Goal: Information Seeking & Learning: Find specific fact

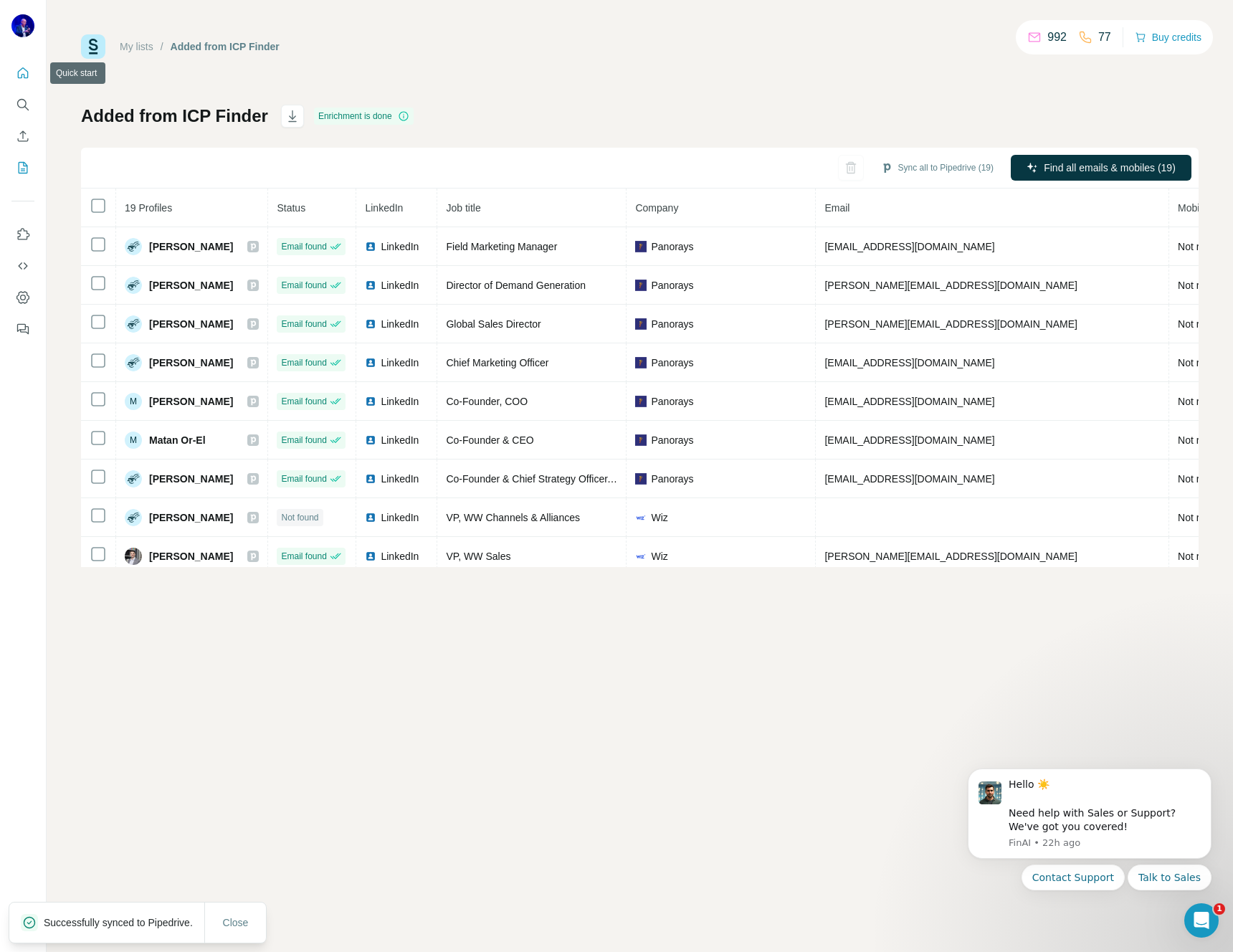
click at [18, 75] on icon "Quick start" at bounding box center [23, 73] width 11 height 11
click at [22, 74] on icon "Quick start" at bounding box center [23, 73] width 11 height 11
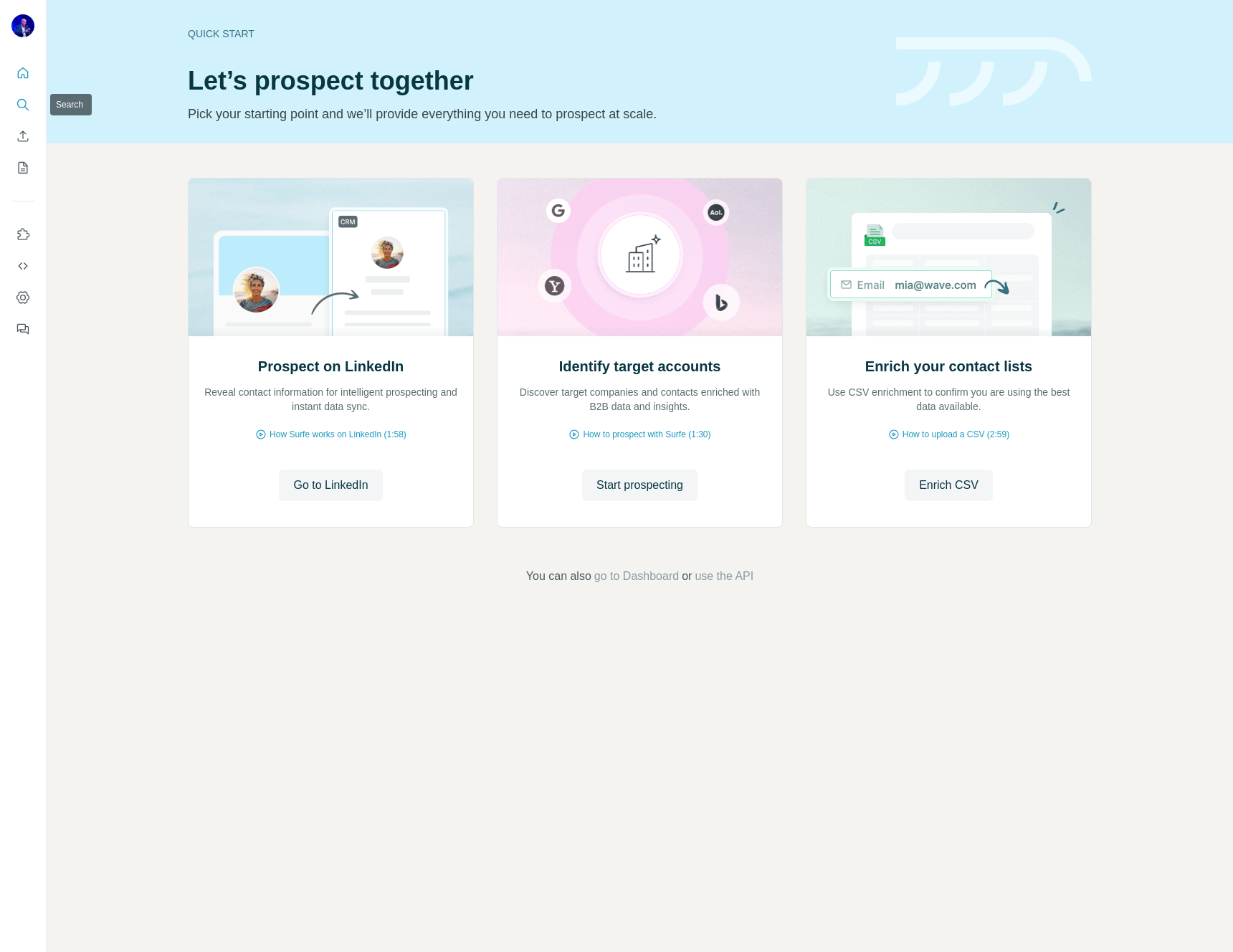
click at [24, 105] on icon "Search" at bounding box center [23, 105] width 14 height 14
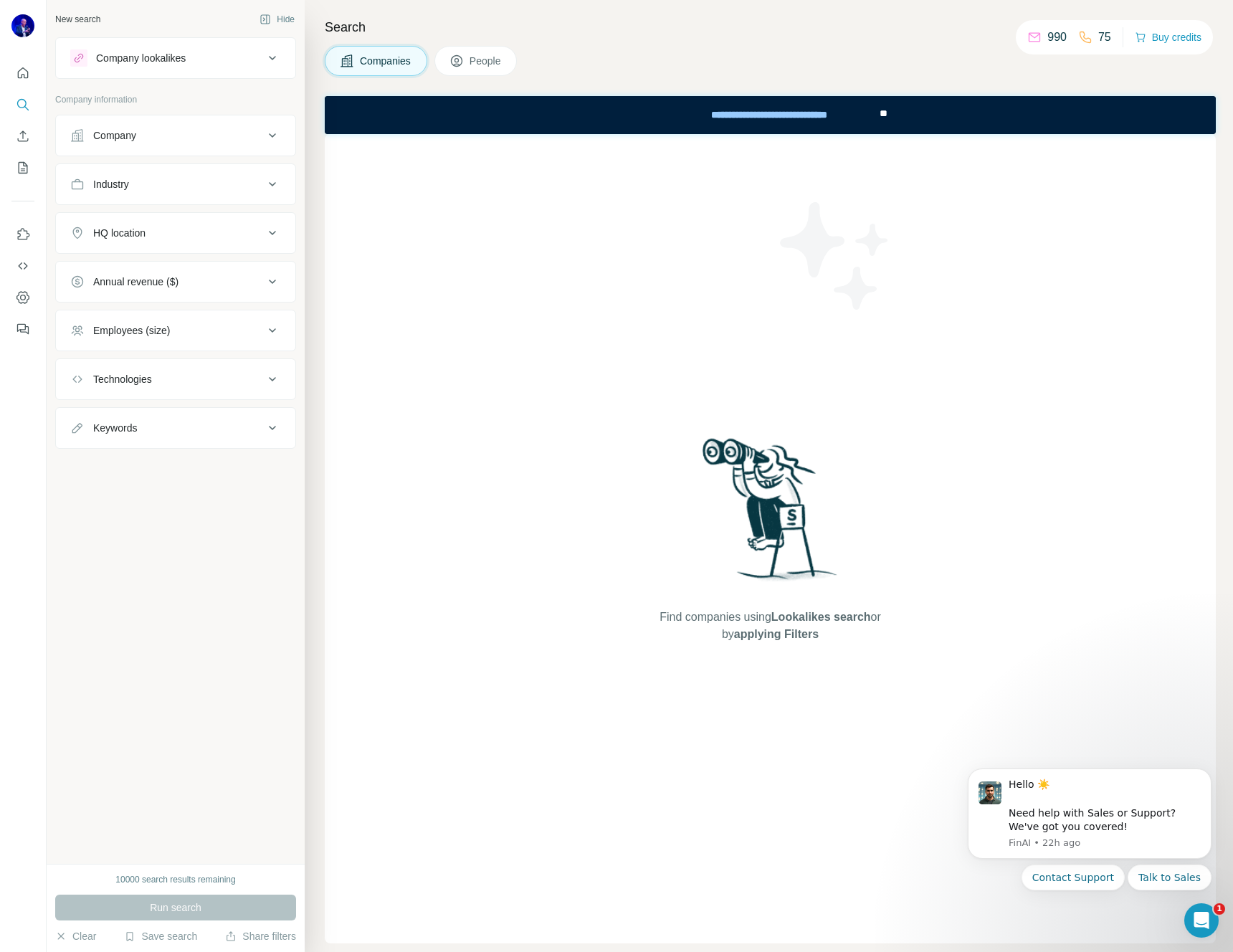
click at [135, 227] on div "HQ location" at bounding box center [120, 233] width 53 height 14
click at [143, 266] on input "text" at bounding box center [175, 269] width 211 height 26
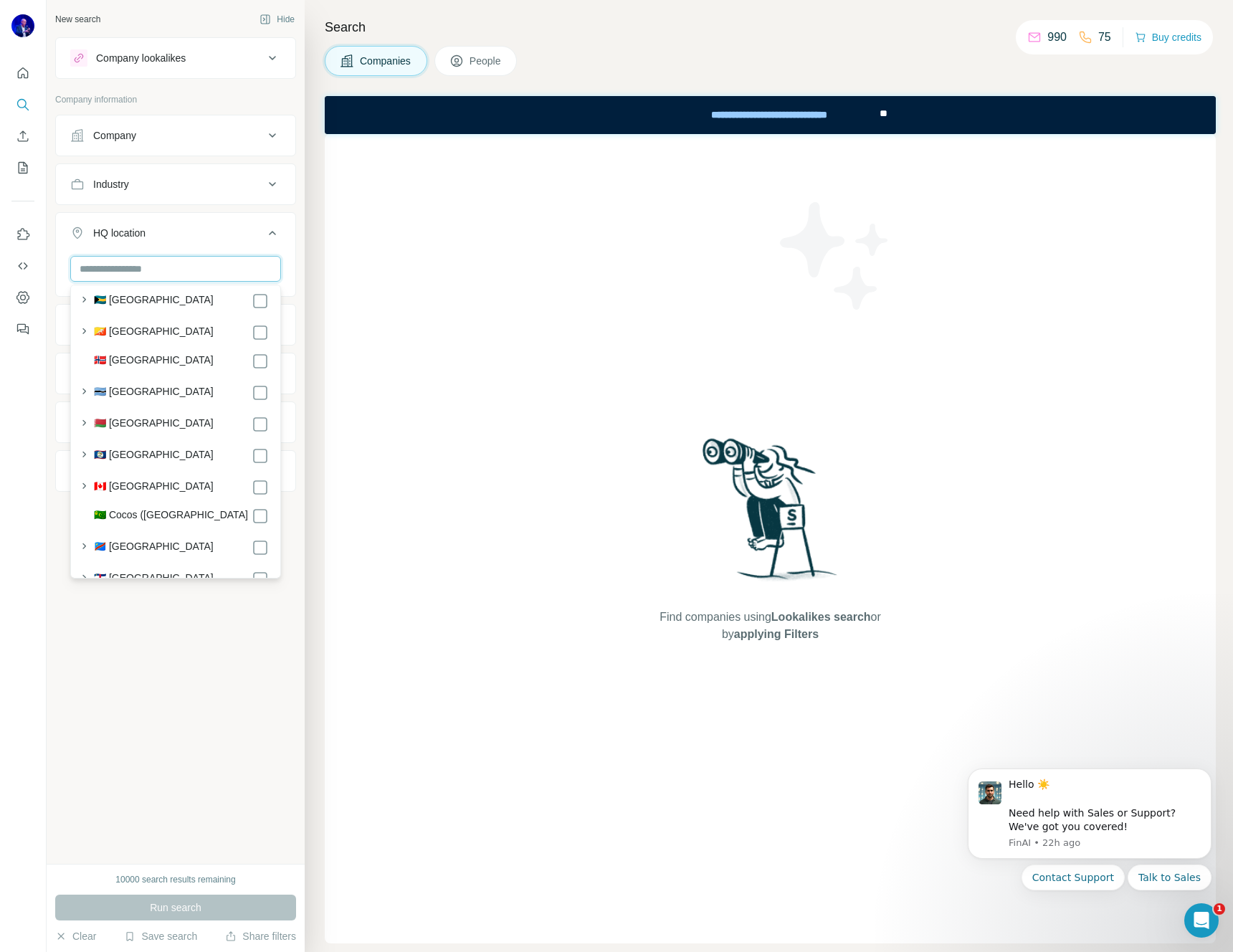
scroll to position [1997, 0]
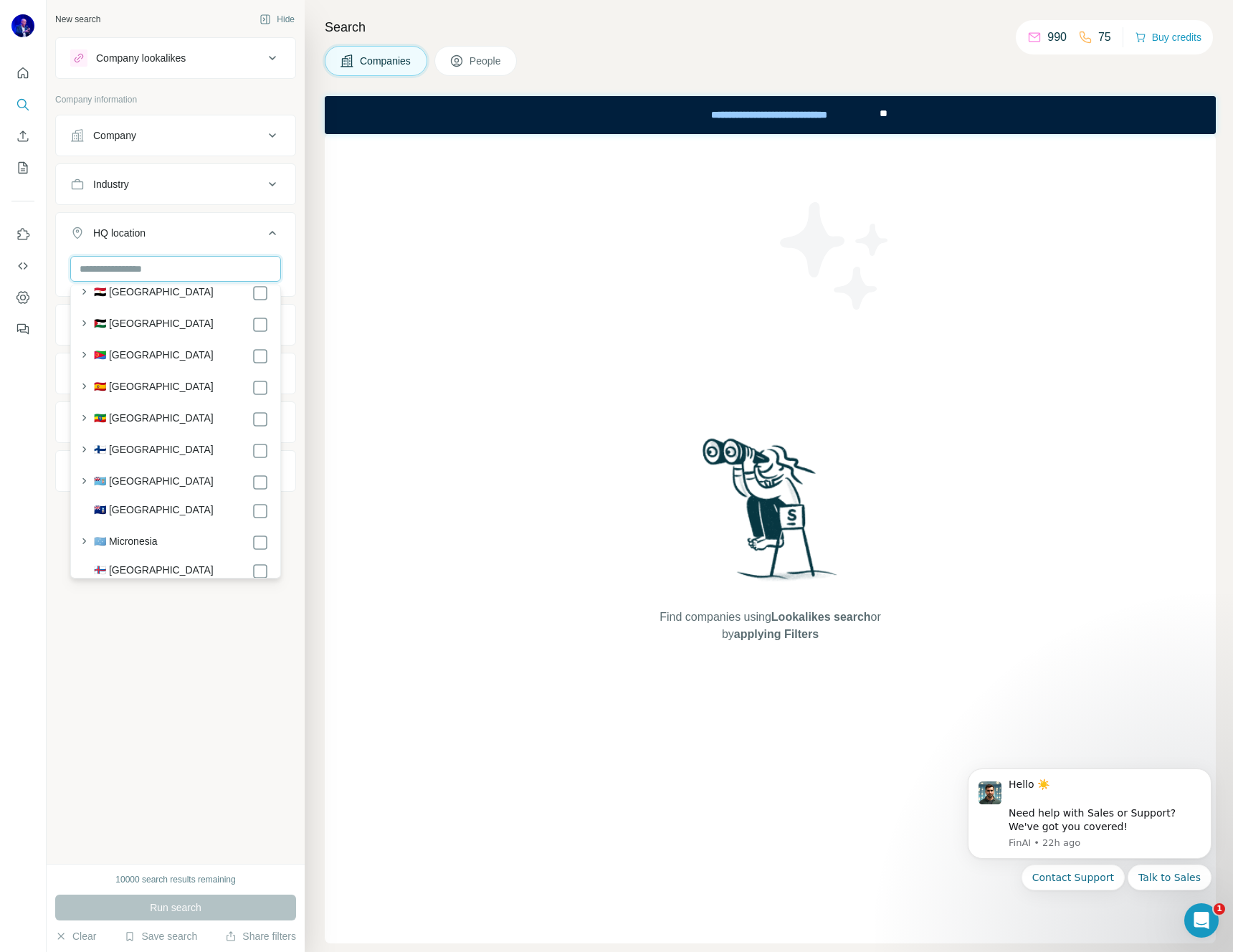
click at [175, 265] on input "text" at bounding box center [175, 269] width 211 height 26
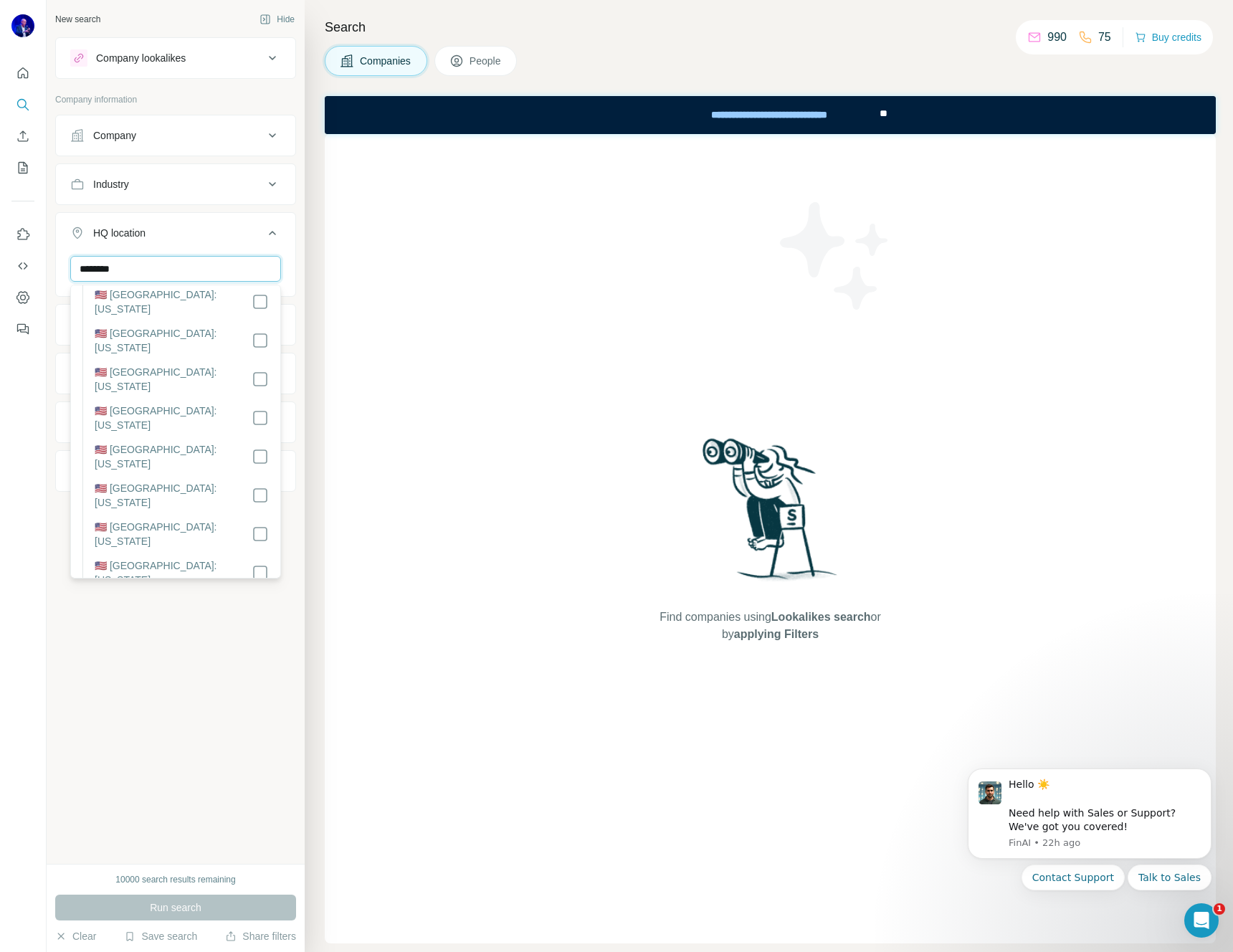
scroll to position [248, 0]
type input "********"
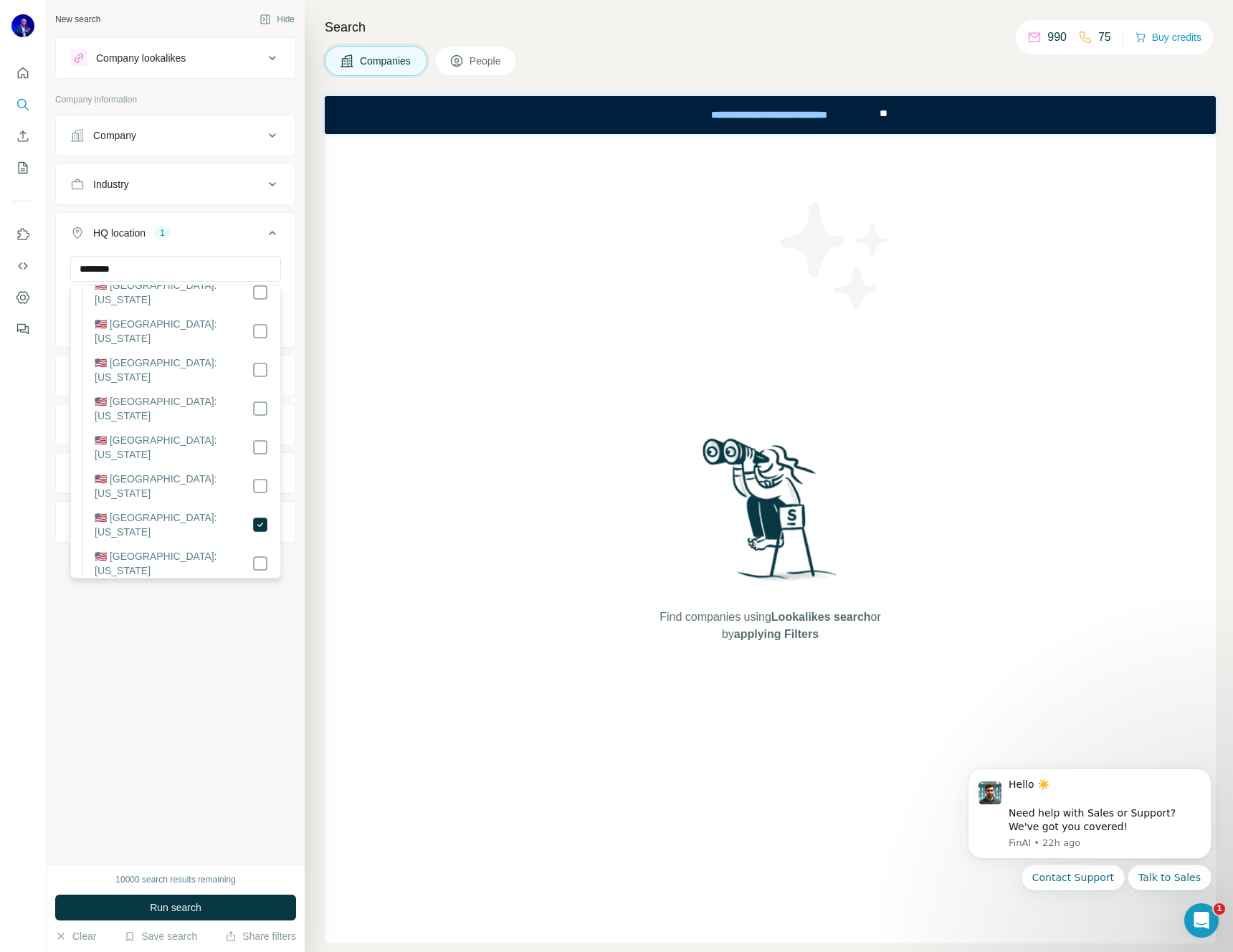
click at [196, 696] on div "New search Hide Company lookalikes Company information Company Industry HQ loca…" at bounding box center [175, 432] width 258 height 864
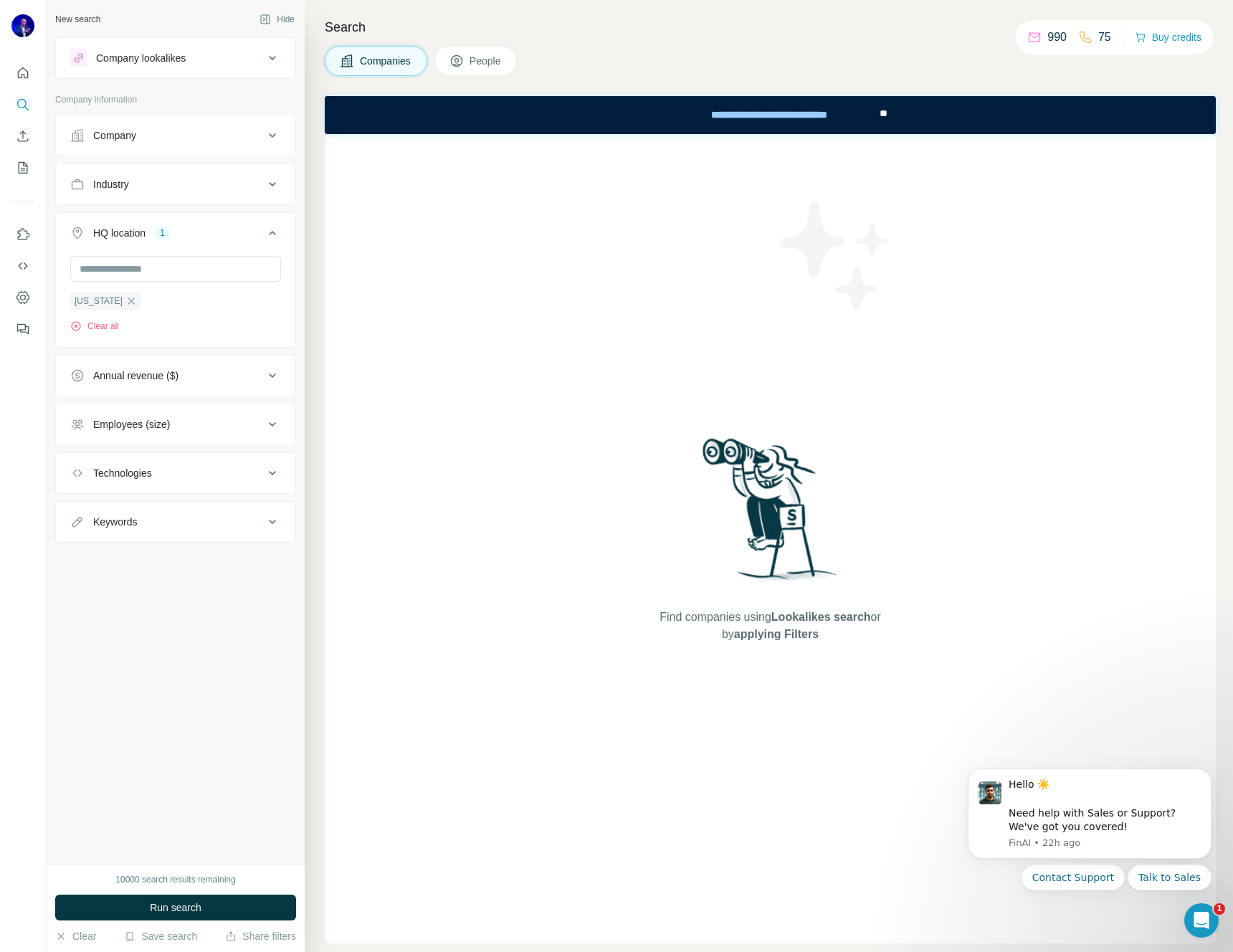
click at [271, 525] on icon at bounding box center [272, 522] width 17 height 17
click at [166, 564] on input "text" at bounding box center [161, 558] width 182 height 26
type input "****"
click at [266, 556] on icon "button" at bounding box center [269, 557] width 11 height 8
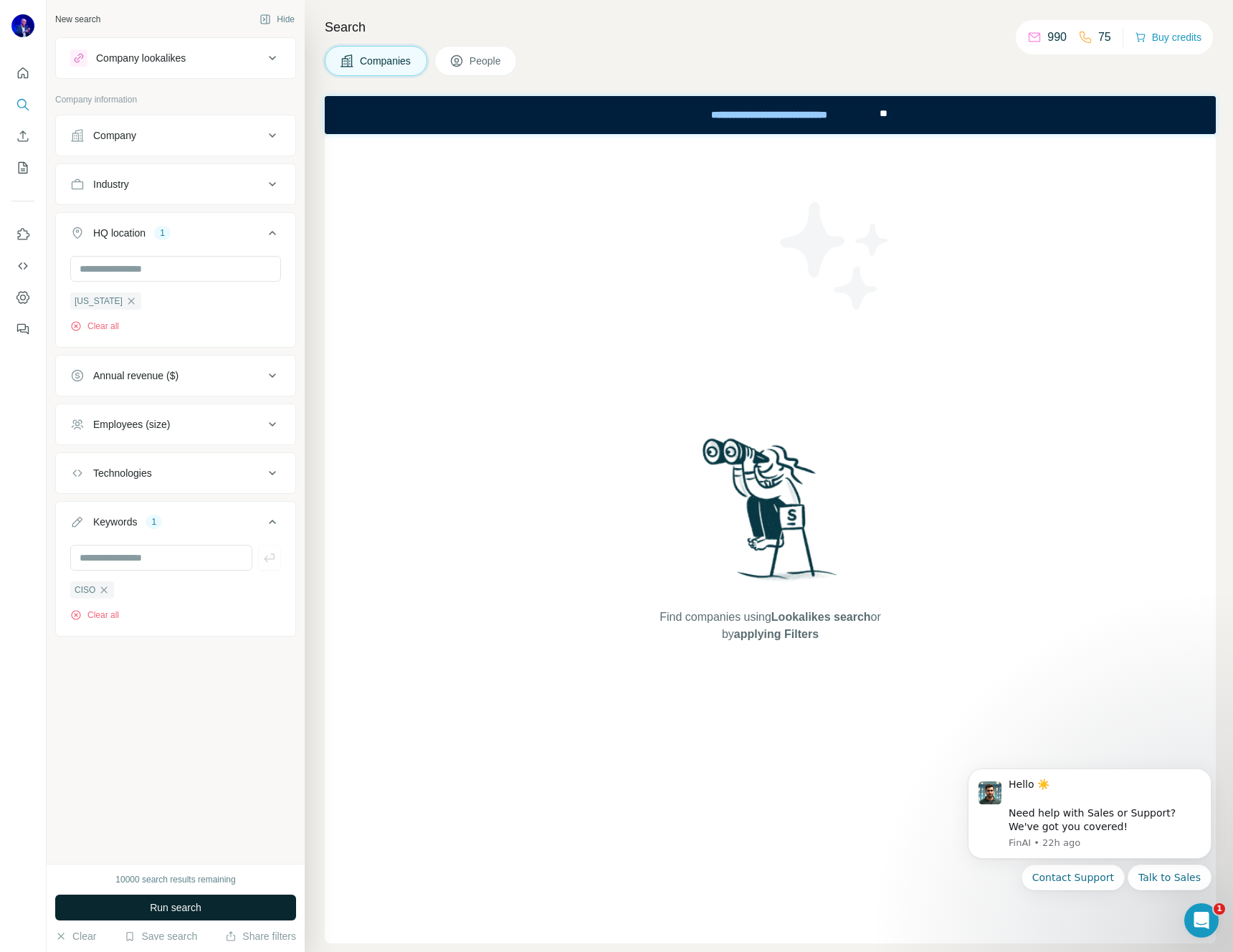
click at [173, 906] on span "Run search" at bounding box center [175, 907] width 52 height 14
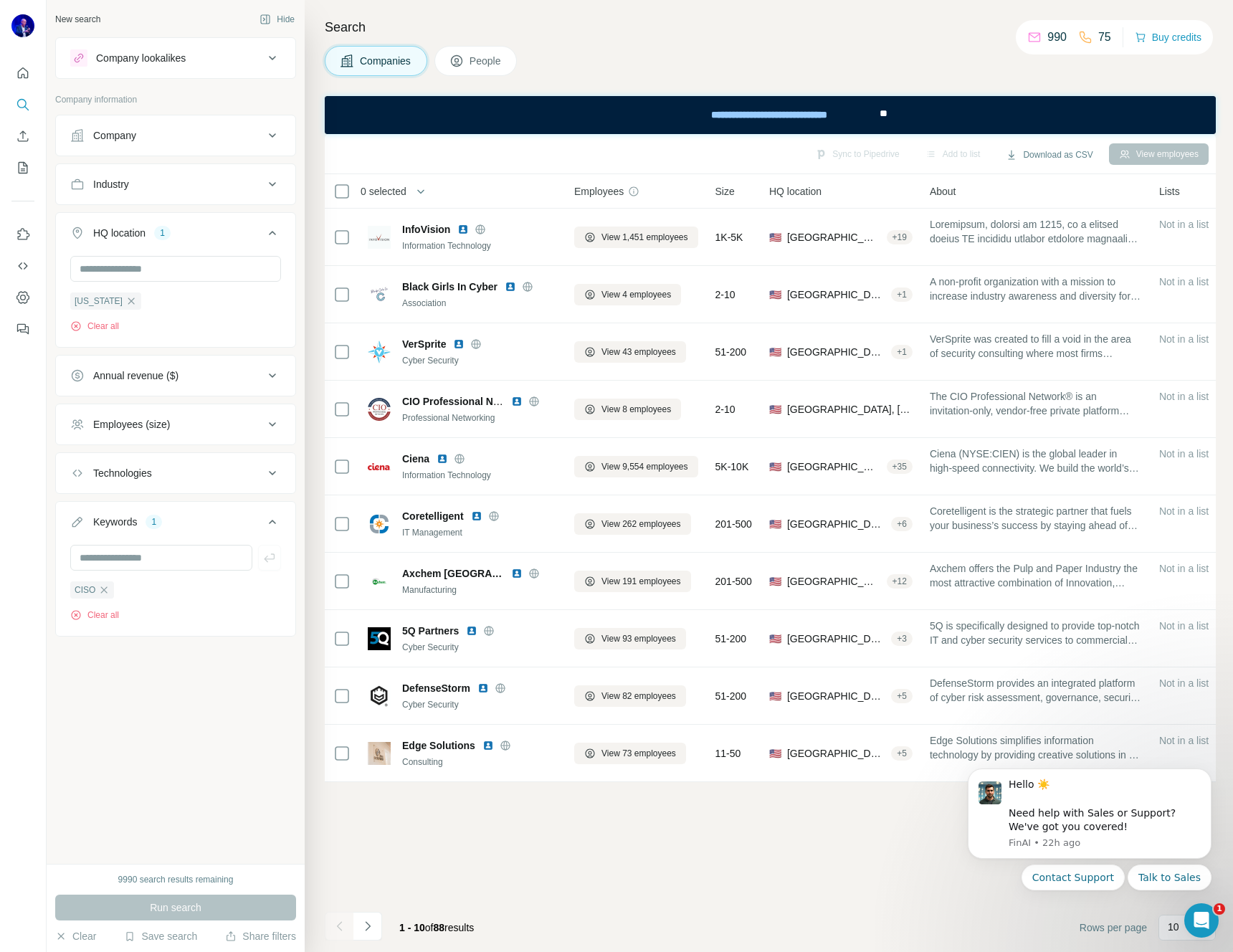
click at [498, 57] on span "People" at bounding box center [486, 60] width 33 height 14
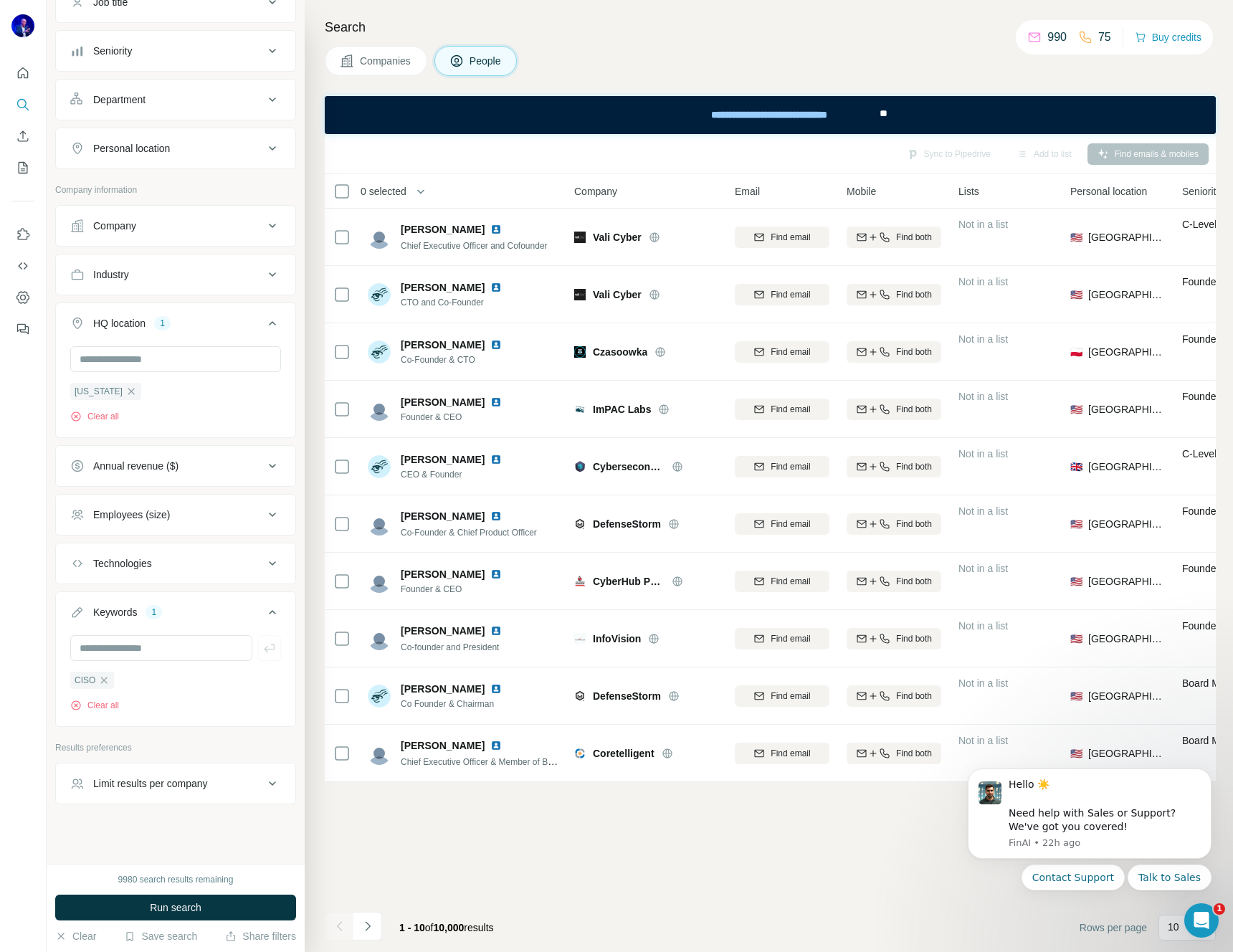
scroll to position [141, 0]
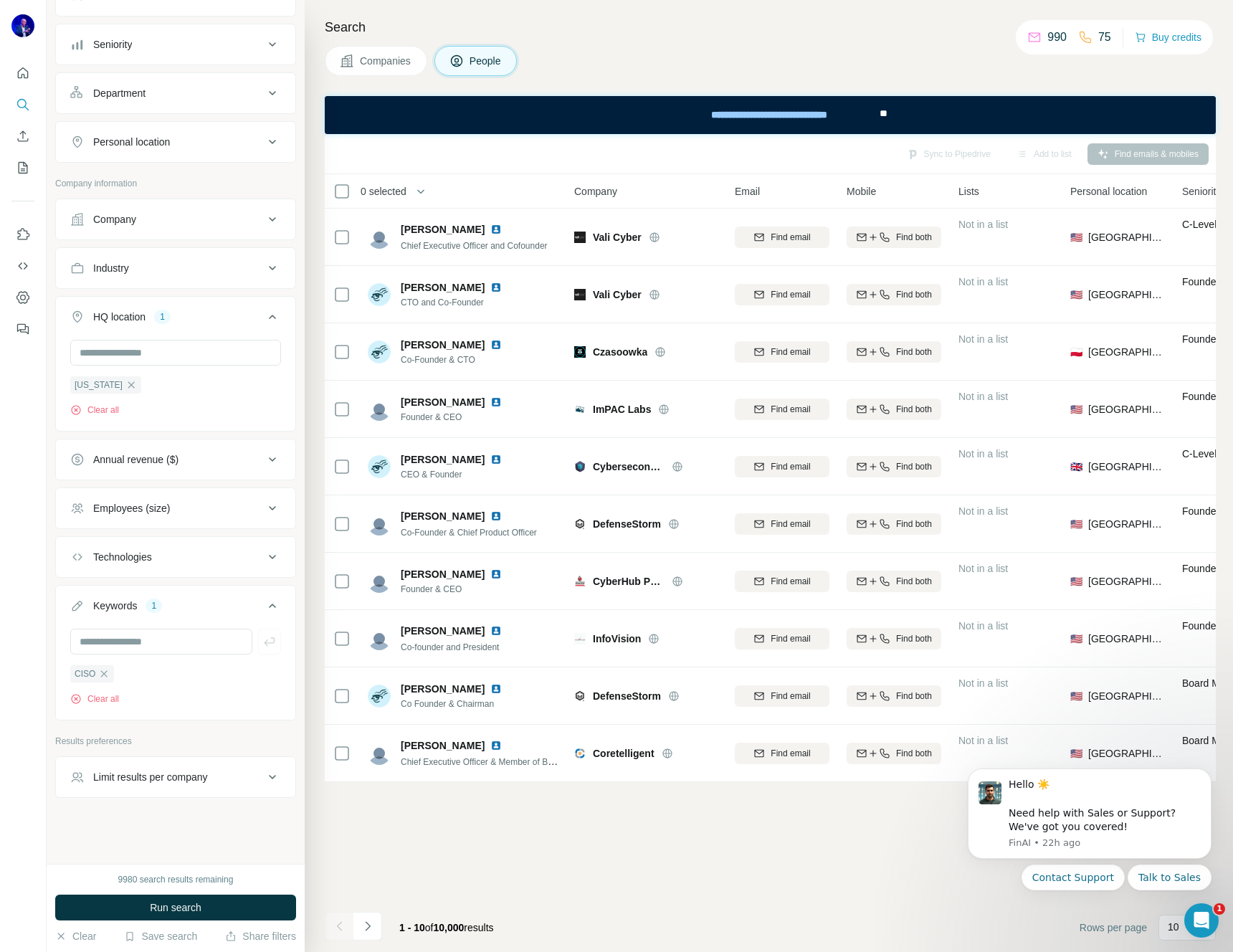
click at [187, 776] on div "Limit results per company" at bounding box center [151, 777] width 114 height 14
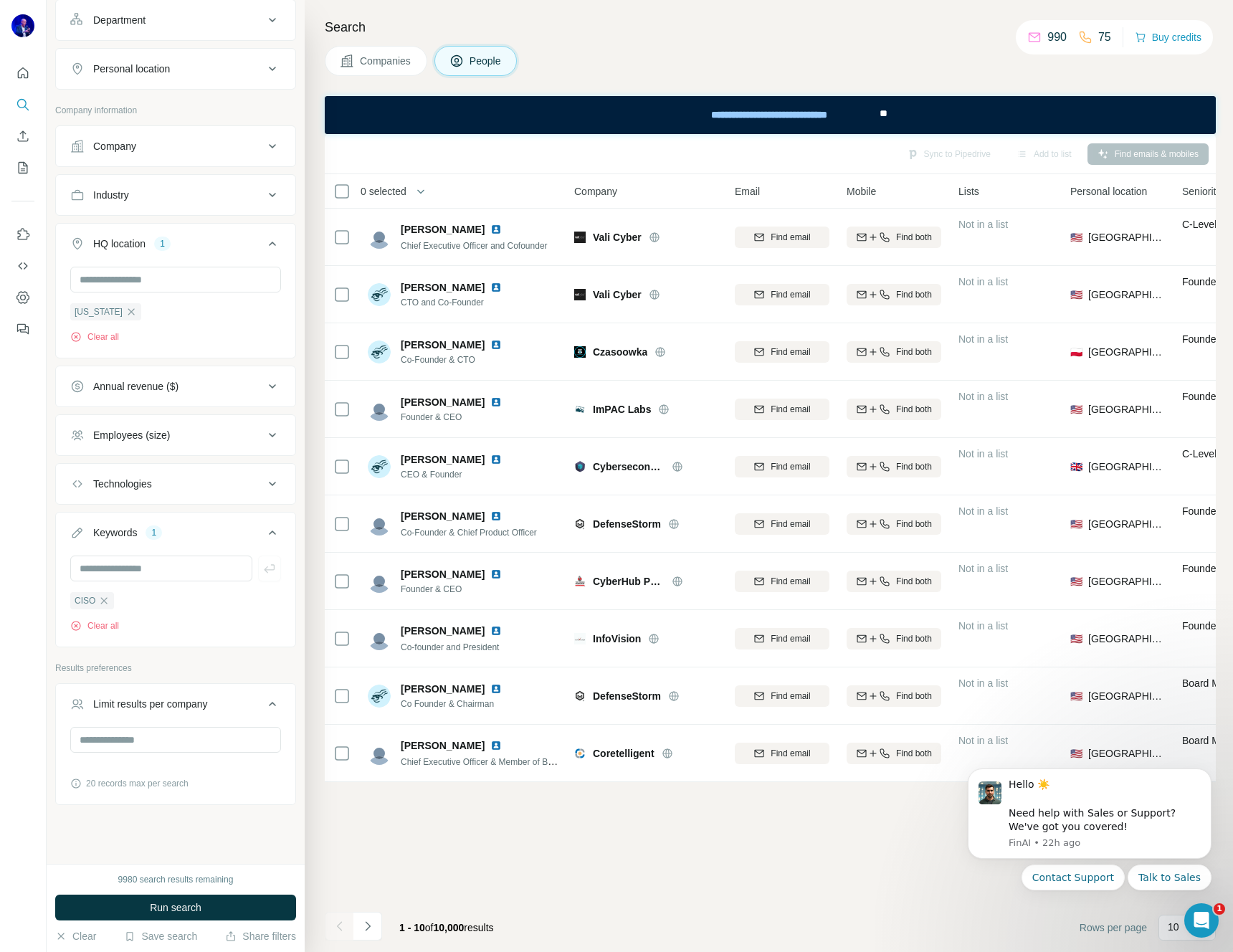
scroll to position [203, 0]
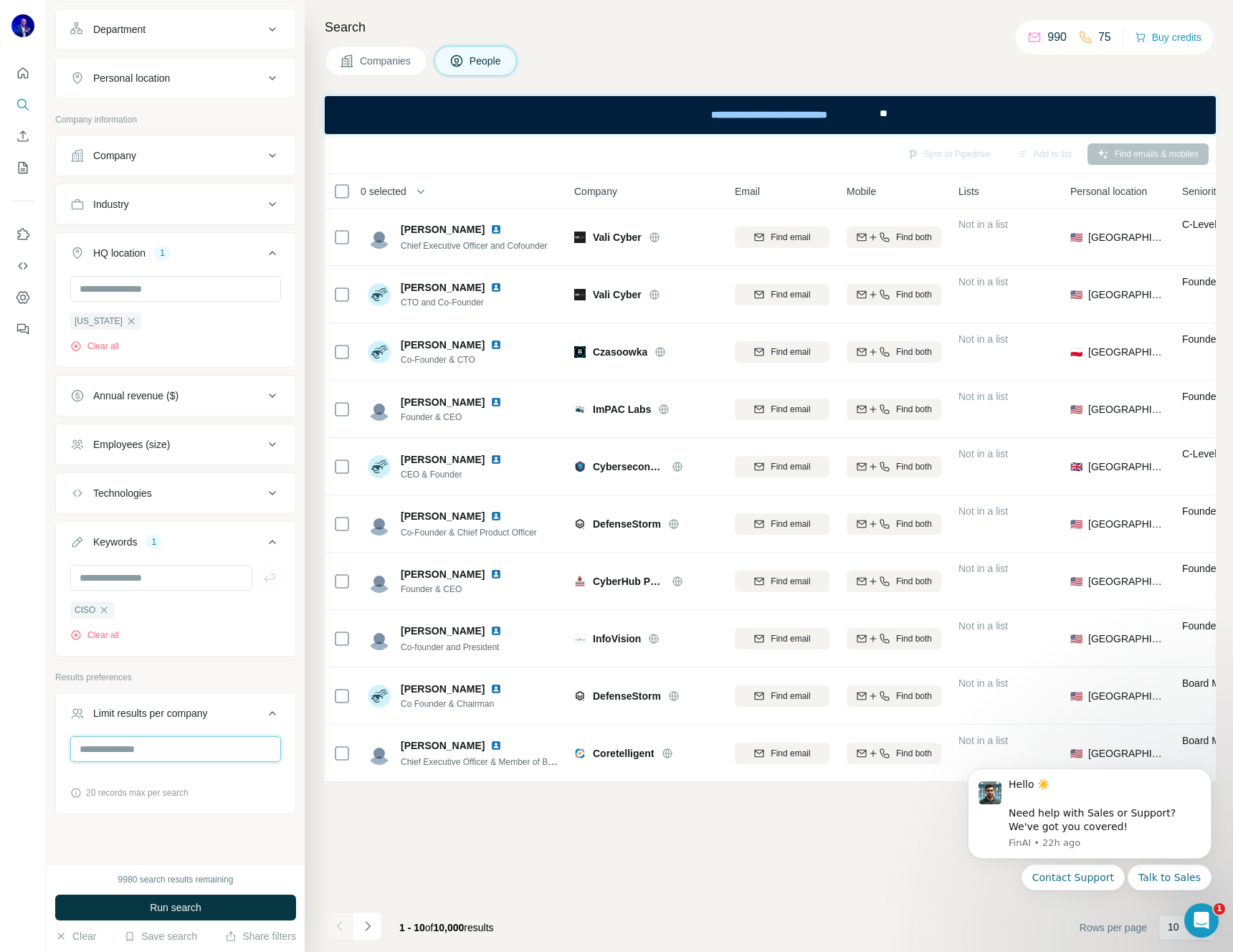
click at [172, 749] on input "number" at bounding box center [175, 749] width 211 height 26
type input "*"
click at [178, 806] on div "* 20 records max per search" at bounding box center [175, 773] width 239 height 75
click at [169, 911] on span "Run search" at bounding box center [175, 907] width 52 height 14
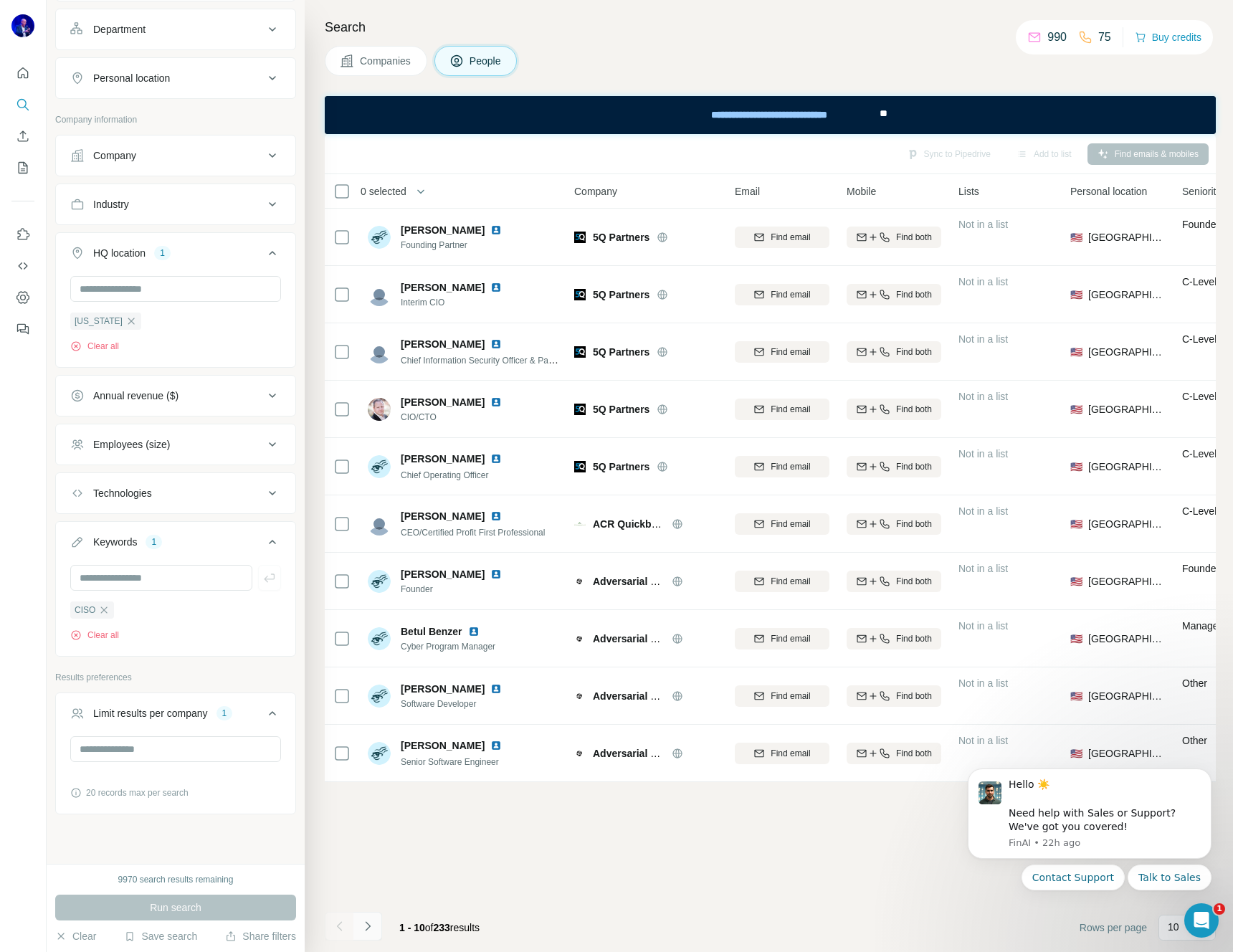
click at [369, 927] on icon "Navigate to next page" at bounding box center [367, 926] width 14 height 14
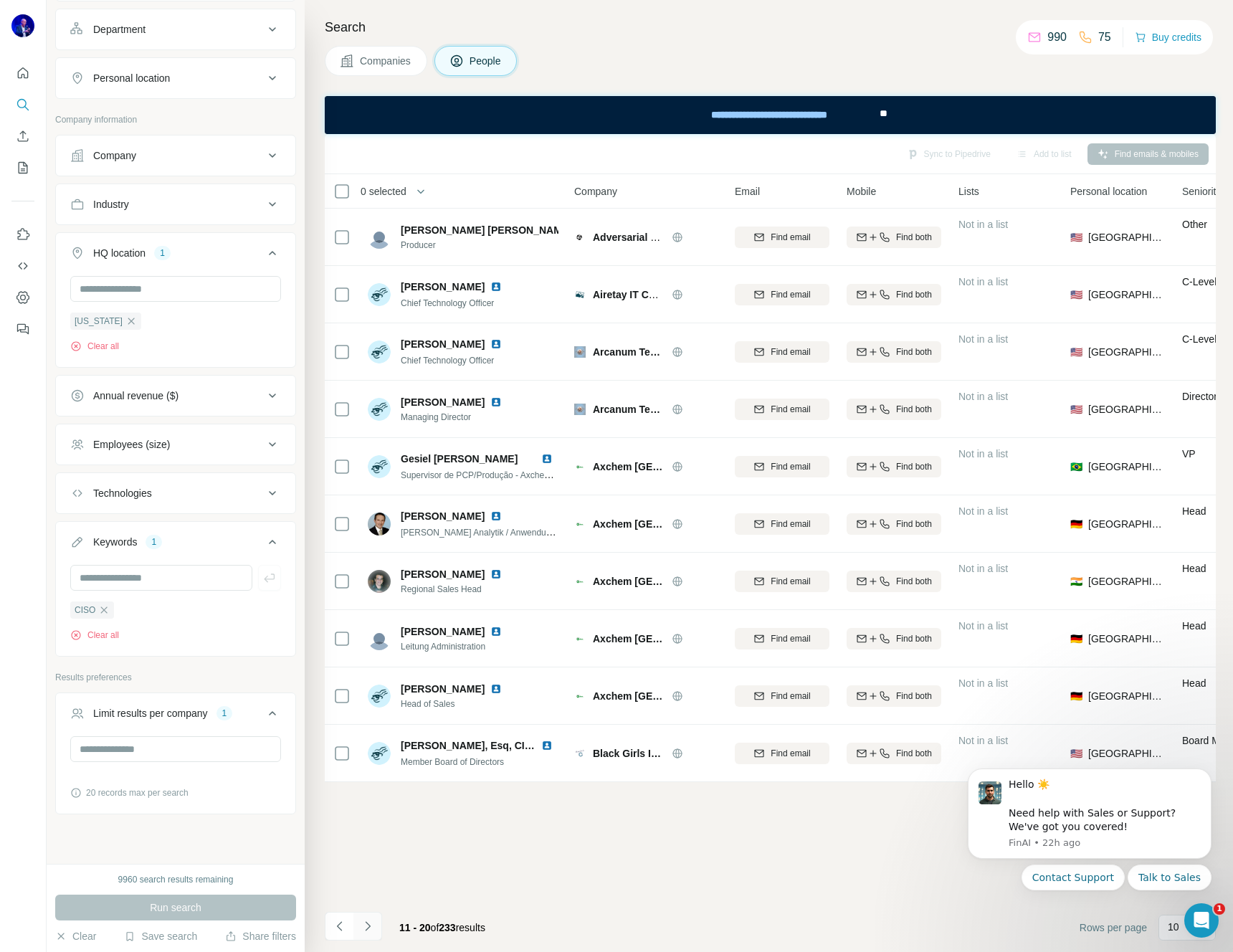
click at [368, 926] on icon "Navigate to next page" at bounding box center [367, 926] width 5 height 9
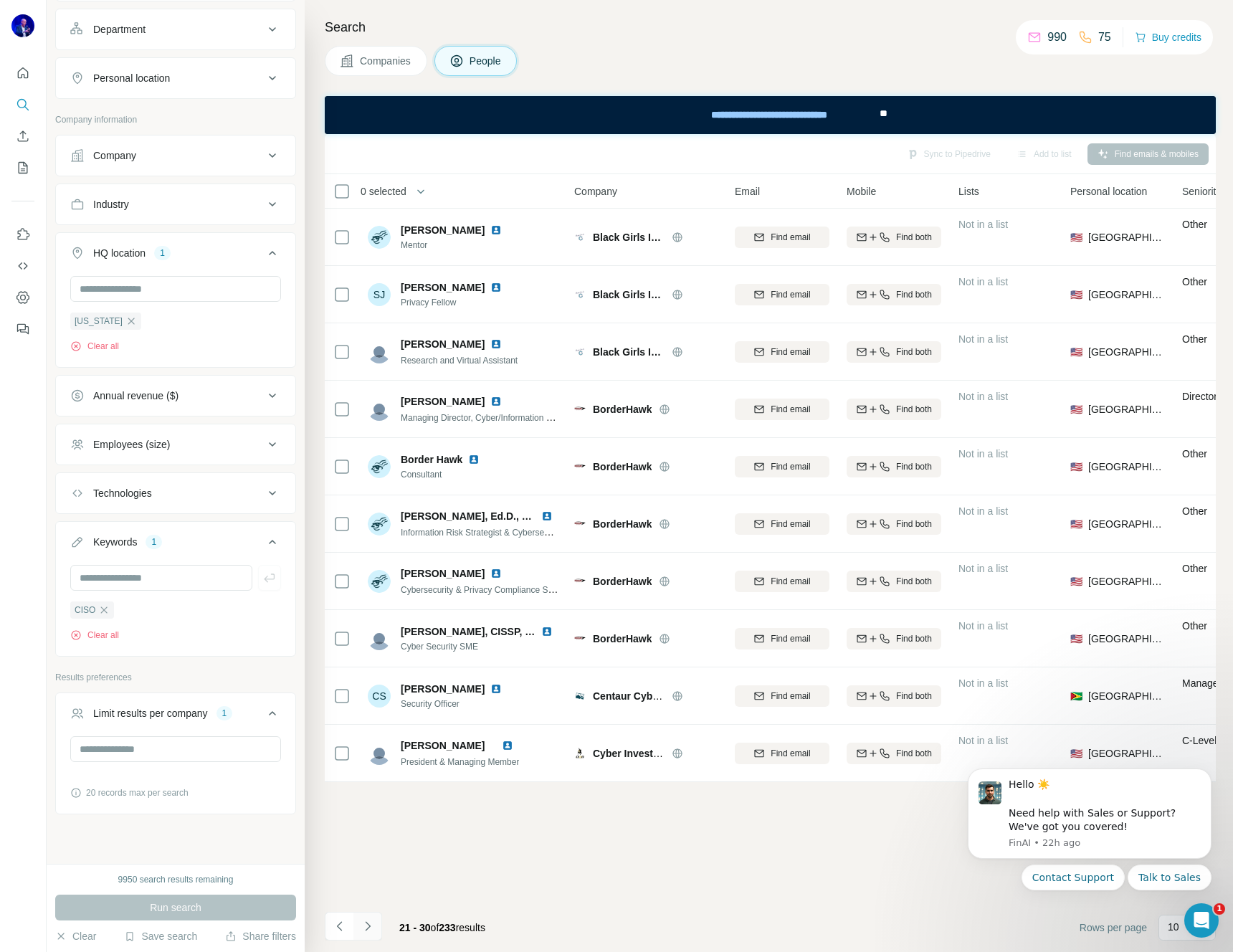
click at [368, 926] on icon "Navigate to next page" at bounding box center [367, 926] width 5 height 9
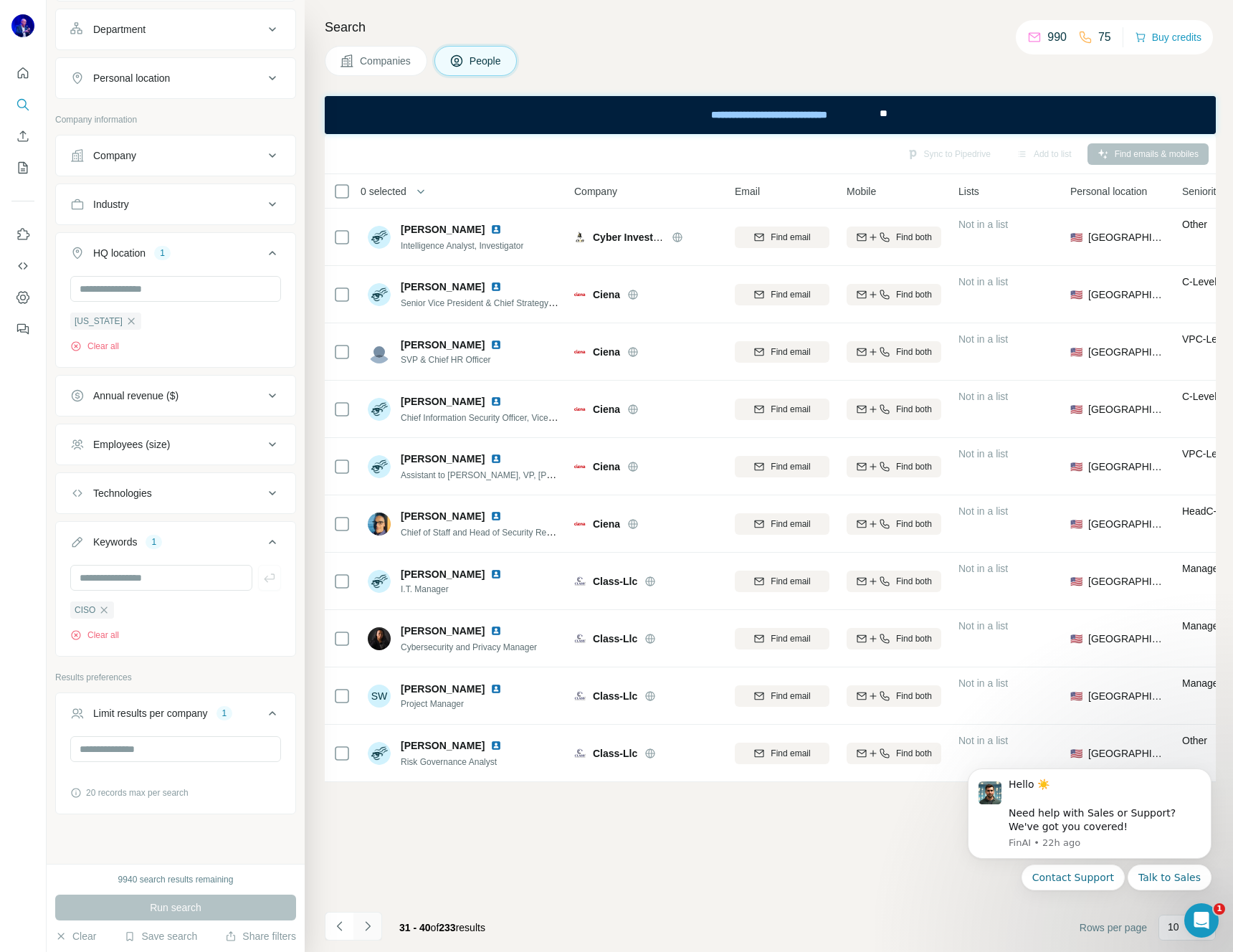
click at [368, 926] on icon "Navigate to next page" at bounding box center [367, 926] width 5 height 9
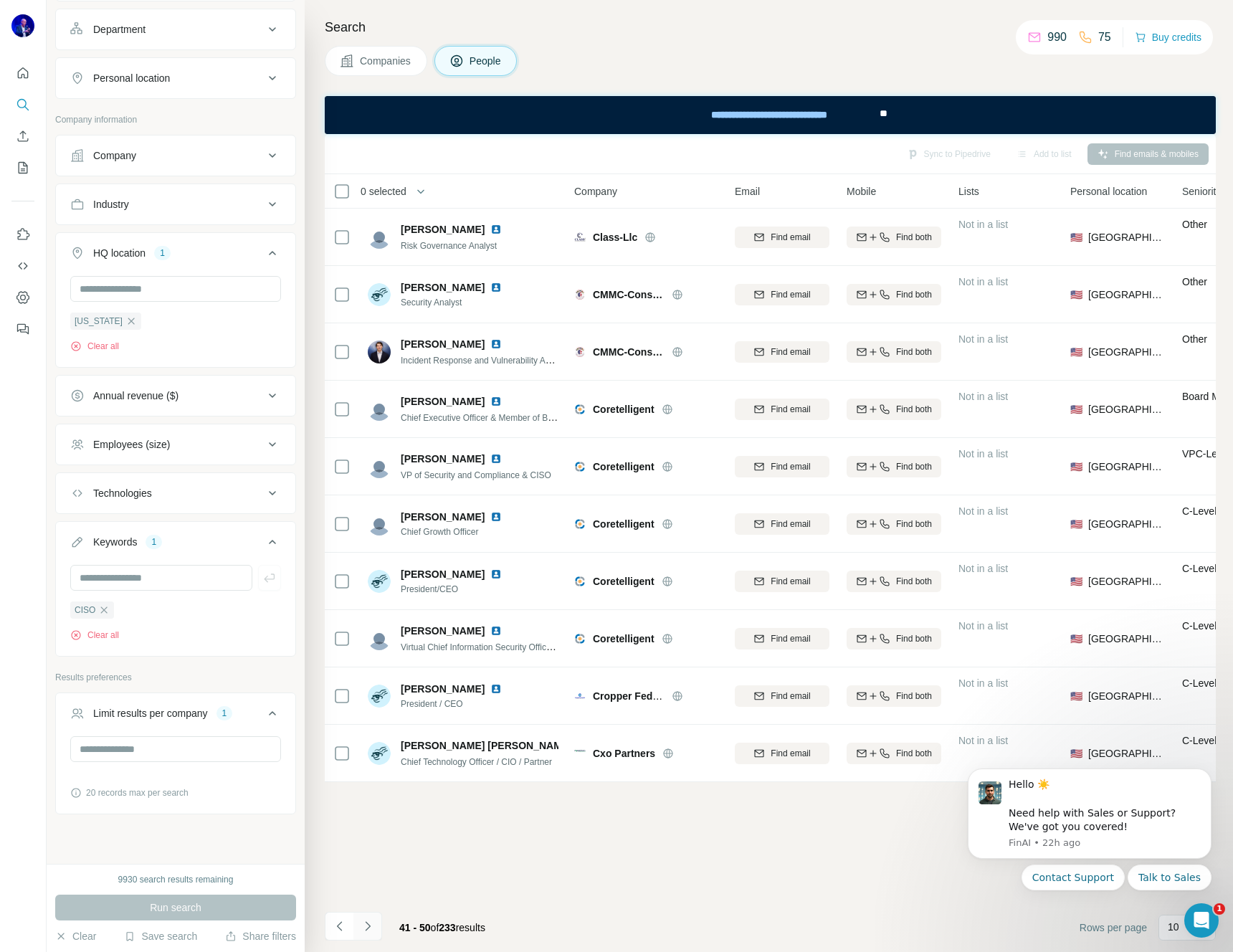
click at [368, 926] on icon "Navigate to next page" at bounding box center [367, 926] width 5 height 9
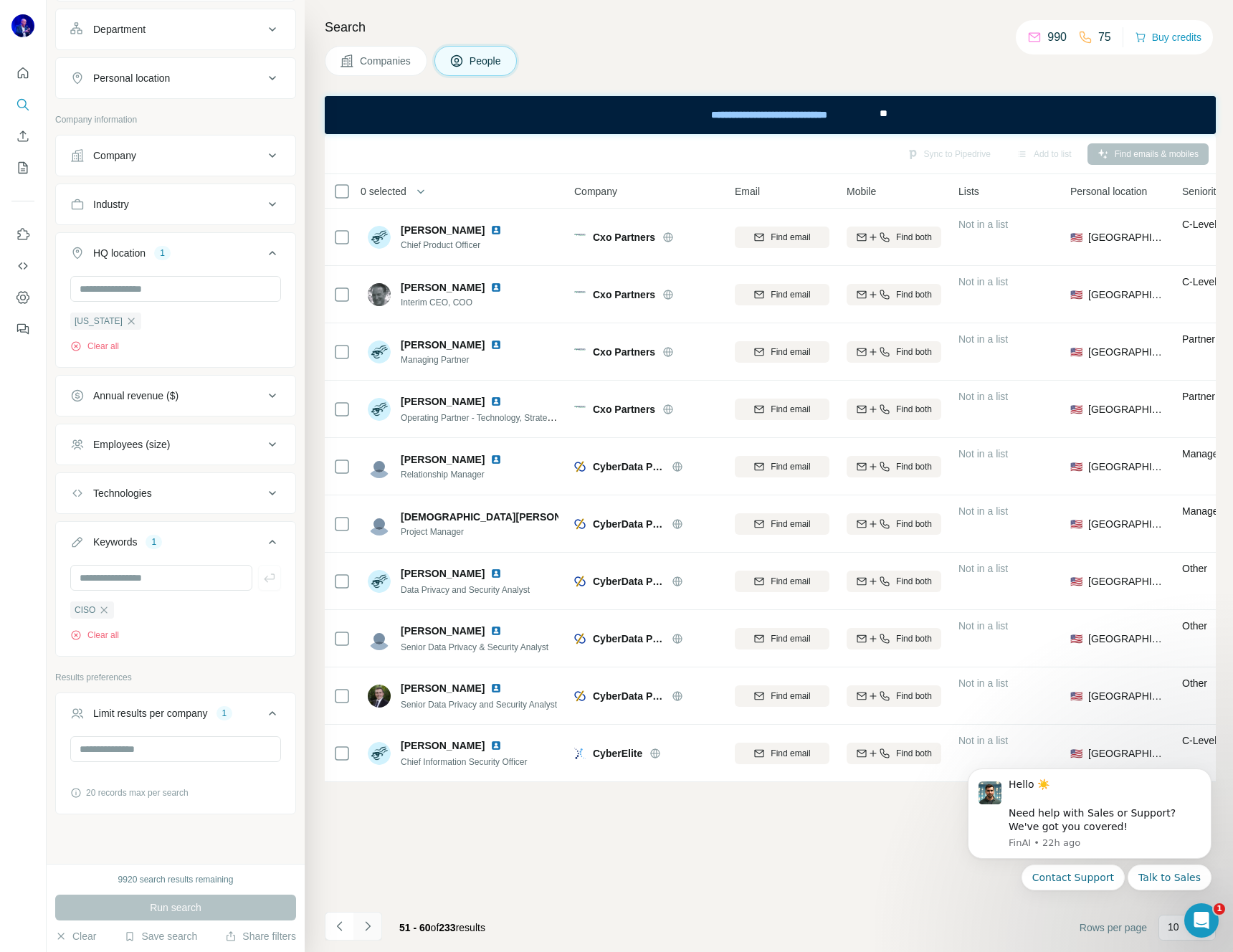
click at [368, 926] on icon "Navigate to next page" at bounding box center [367, 926] width 5 height 9
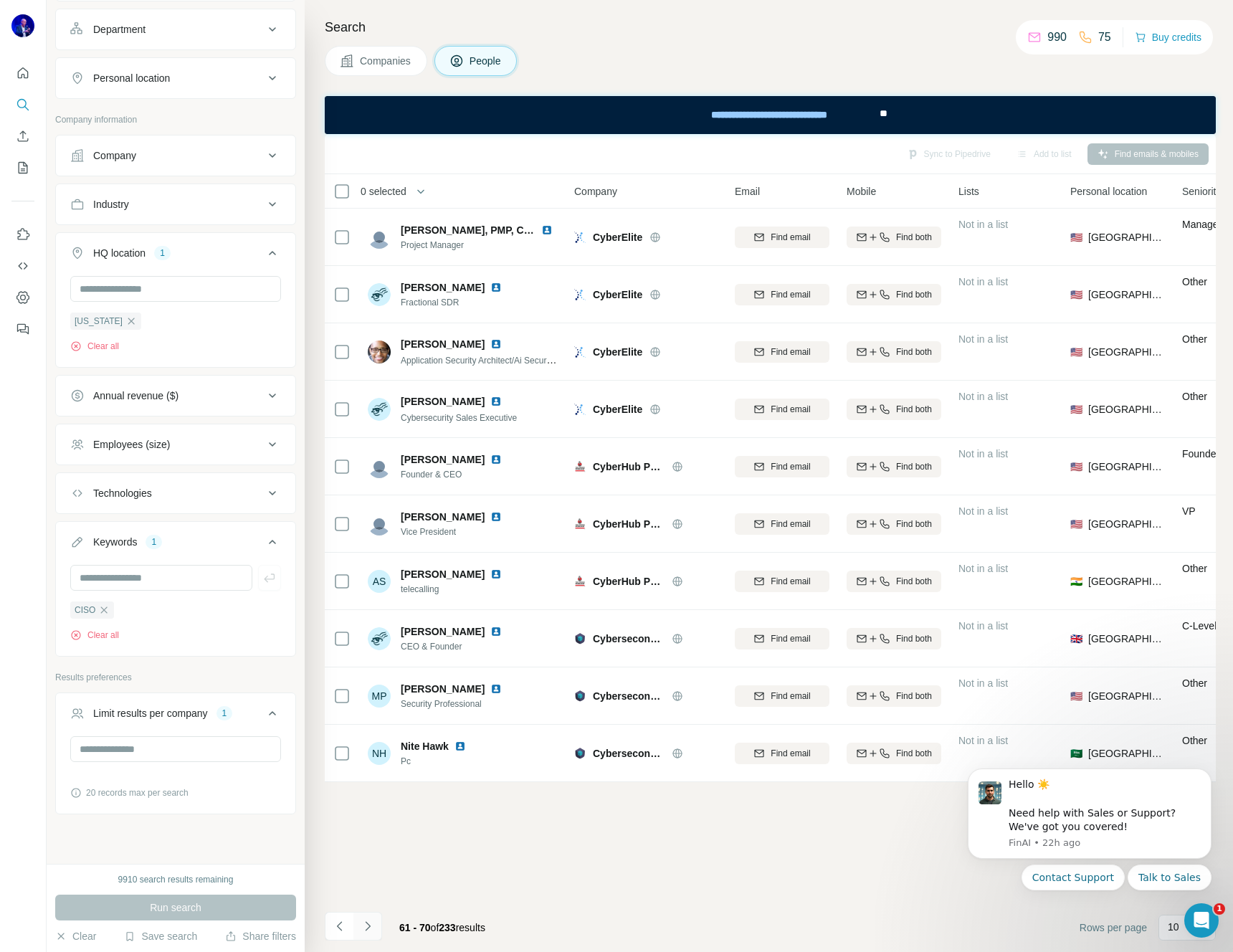
click at [368, 926] on icon "Navigate to next page" at bounding box center [367, 926] width 5 height 9
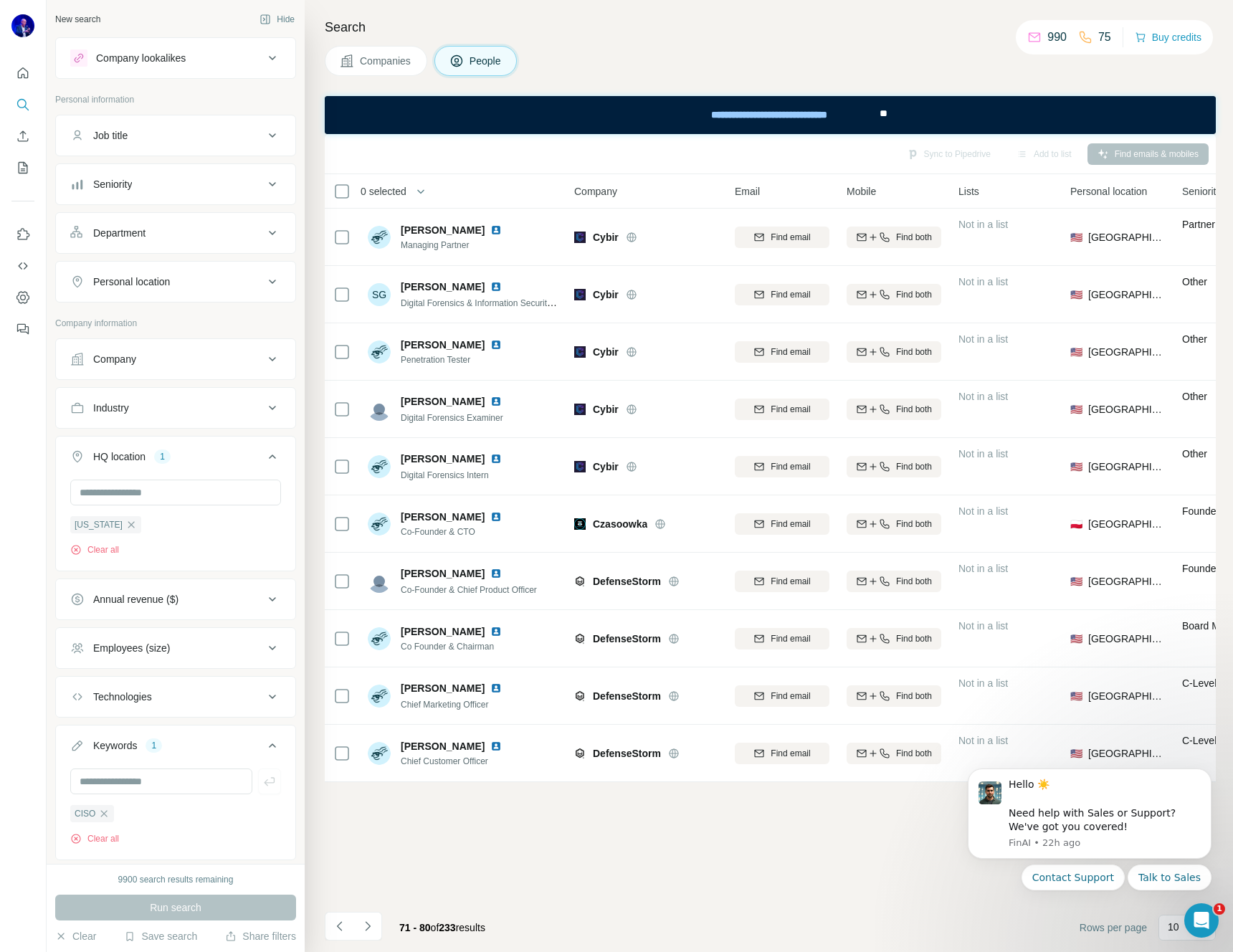
click at [263, 136] on icon at bounding box center [272, 135] width 17 height 17
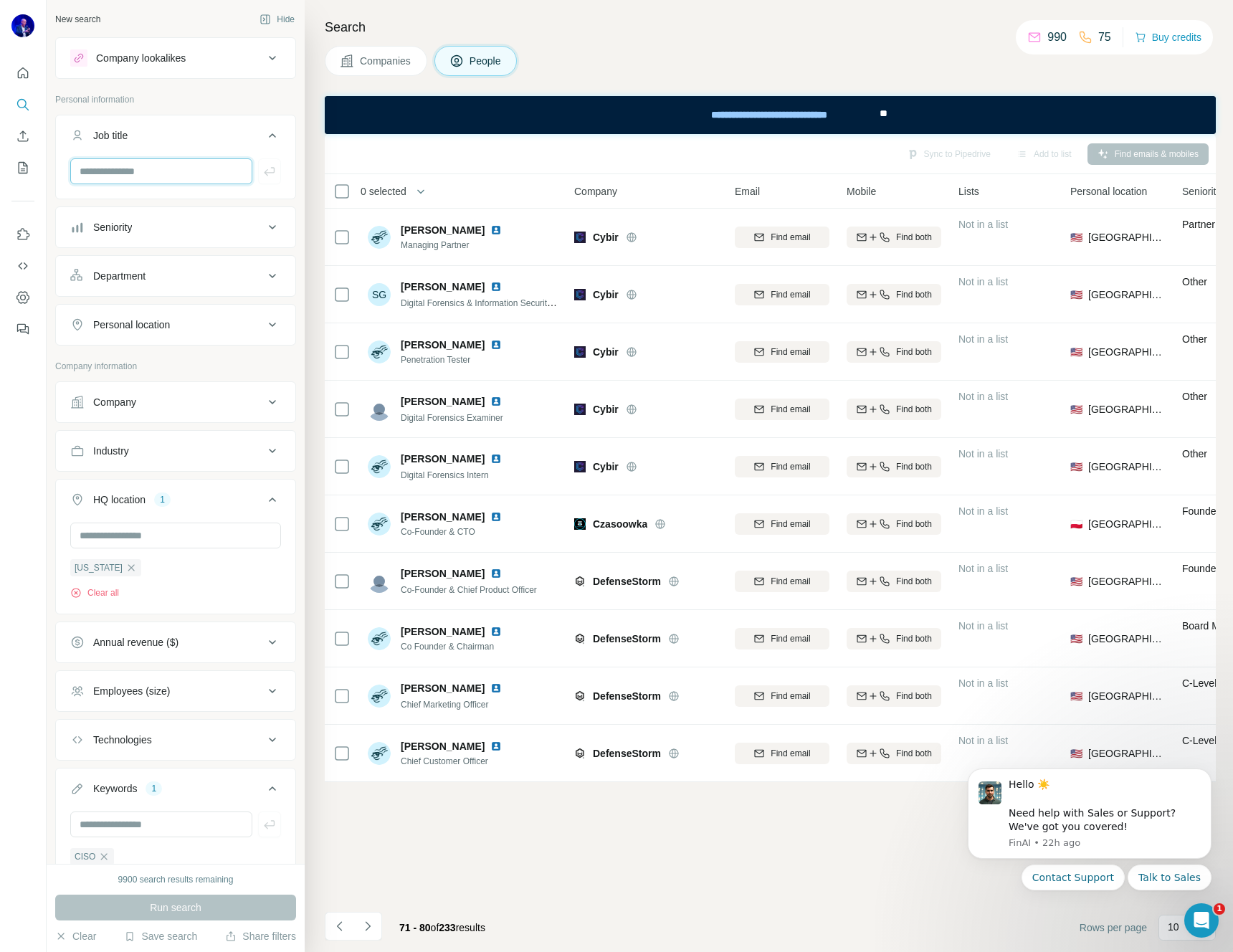
click at [152, 175] on input "text" at bounding box center [161, 171] width 182 height 26
type input "****"
click at [263, 172] on icon "button" at bounding box center [269, 171] width 14 height 14
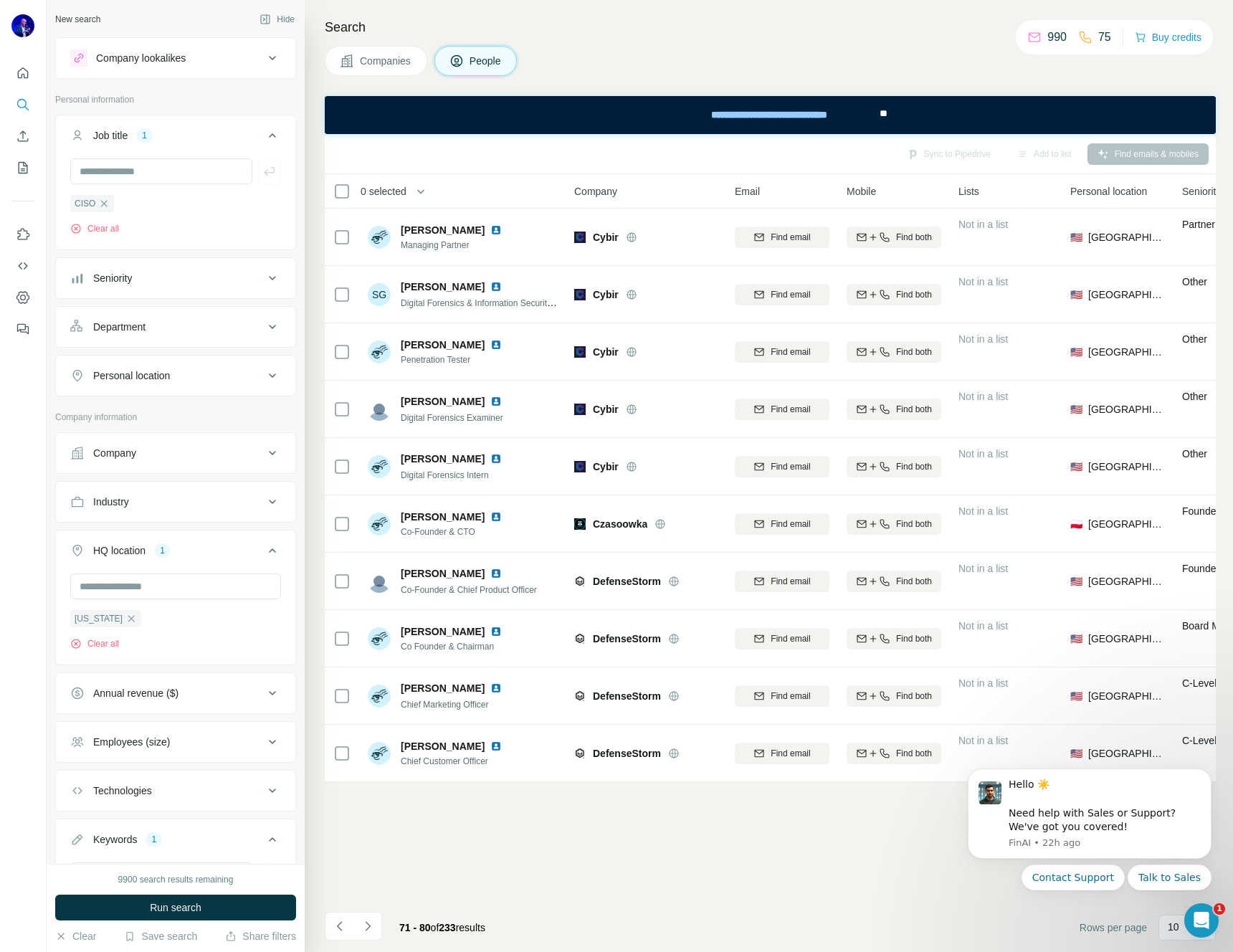
click at [263, 279] on icon at bounding box center [272, 278] width 17 height 17
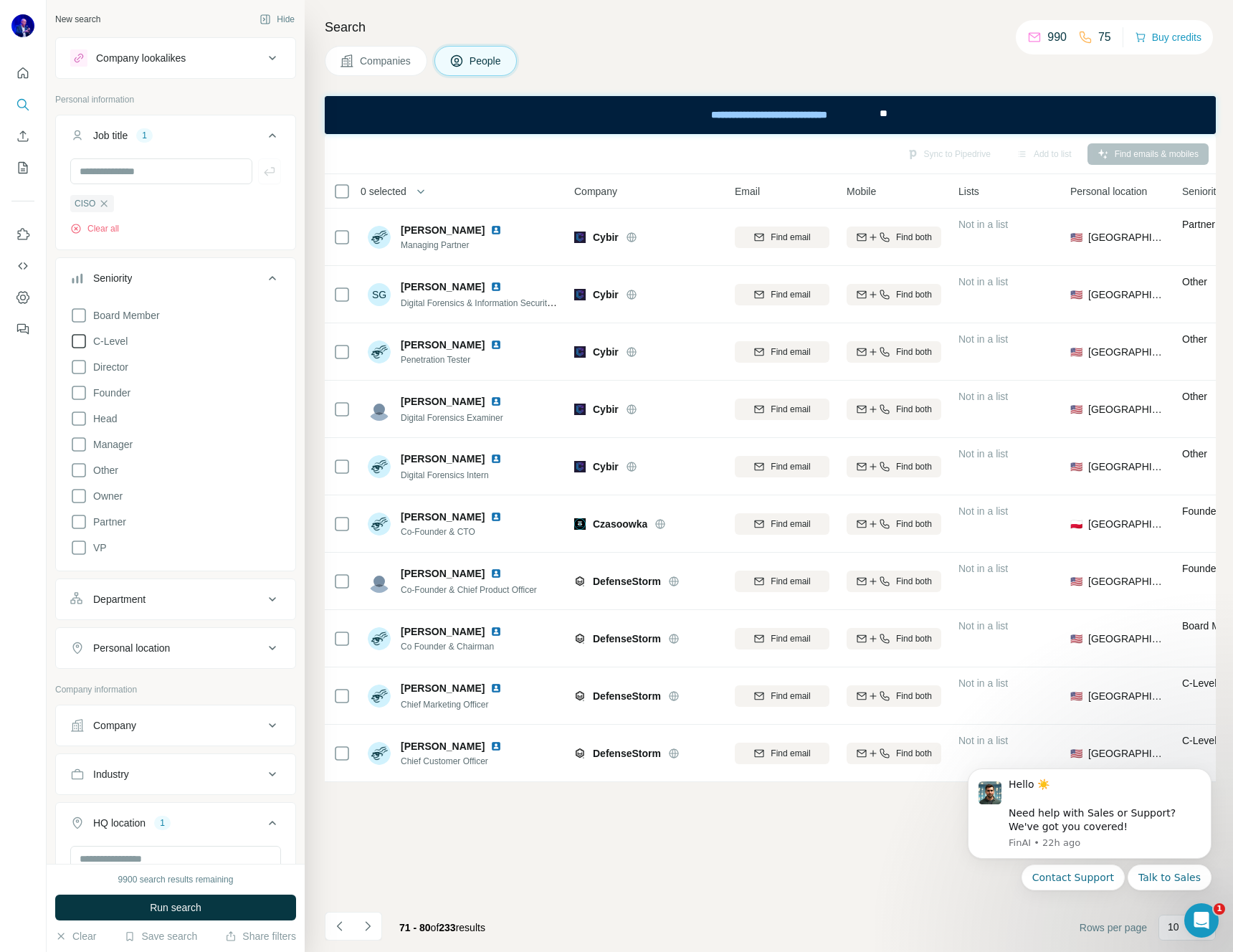
click at [120, 342] on span "C-Level" at bounding box center [107, 341] width 40 height 14
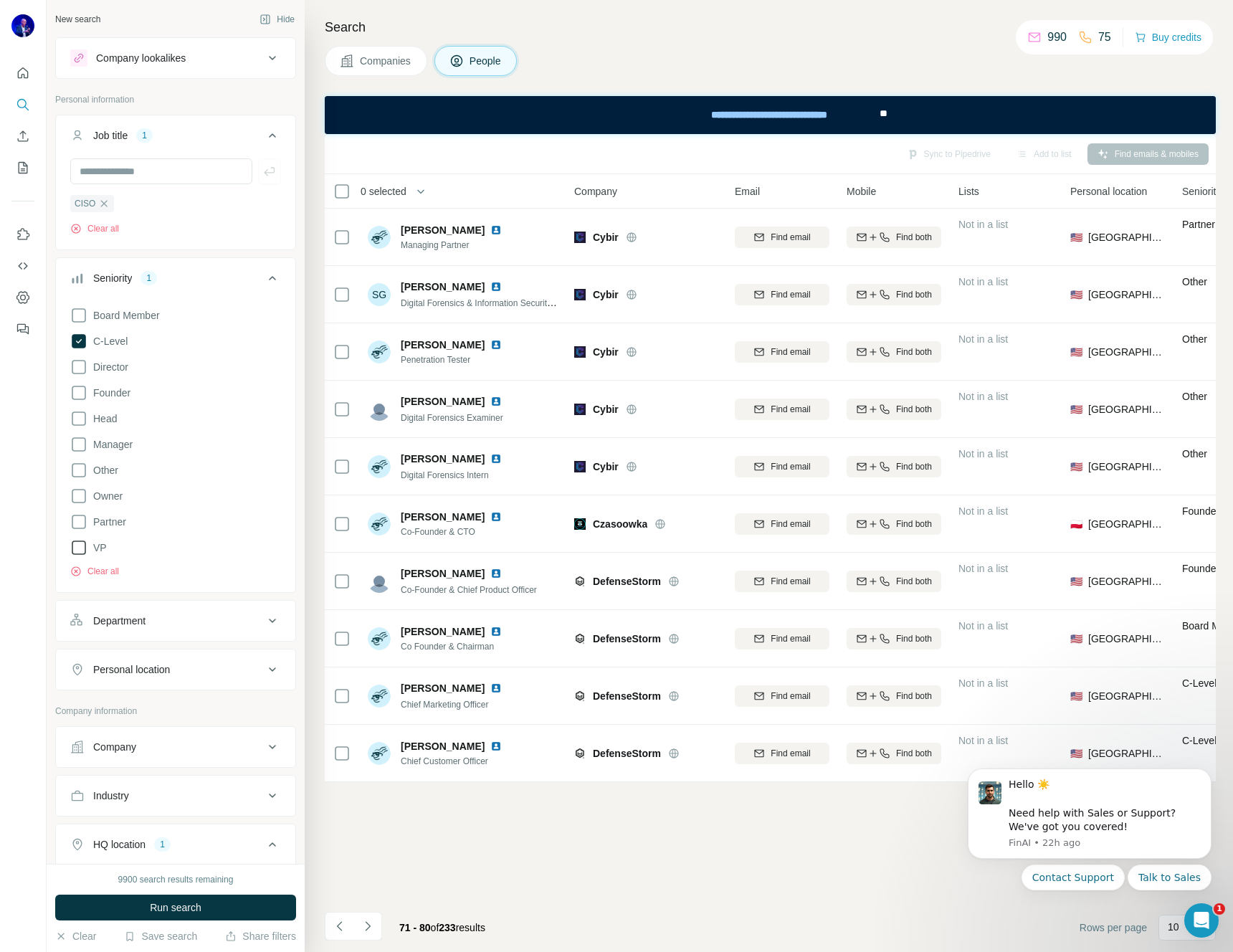
click at [97, 549] on span "VP" at bounding box center [97, 547] width 20 height 14
click at [269, 278] on icon at bounding box center [272, 278] width 8 height 5
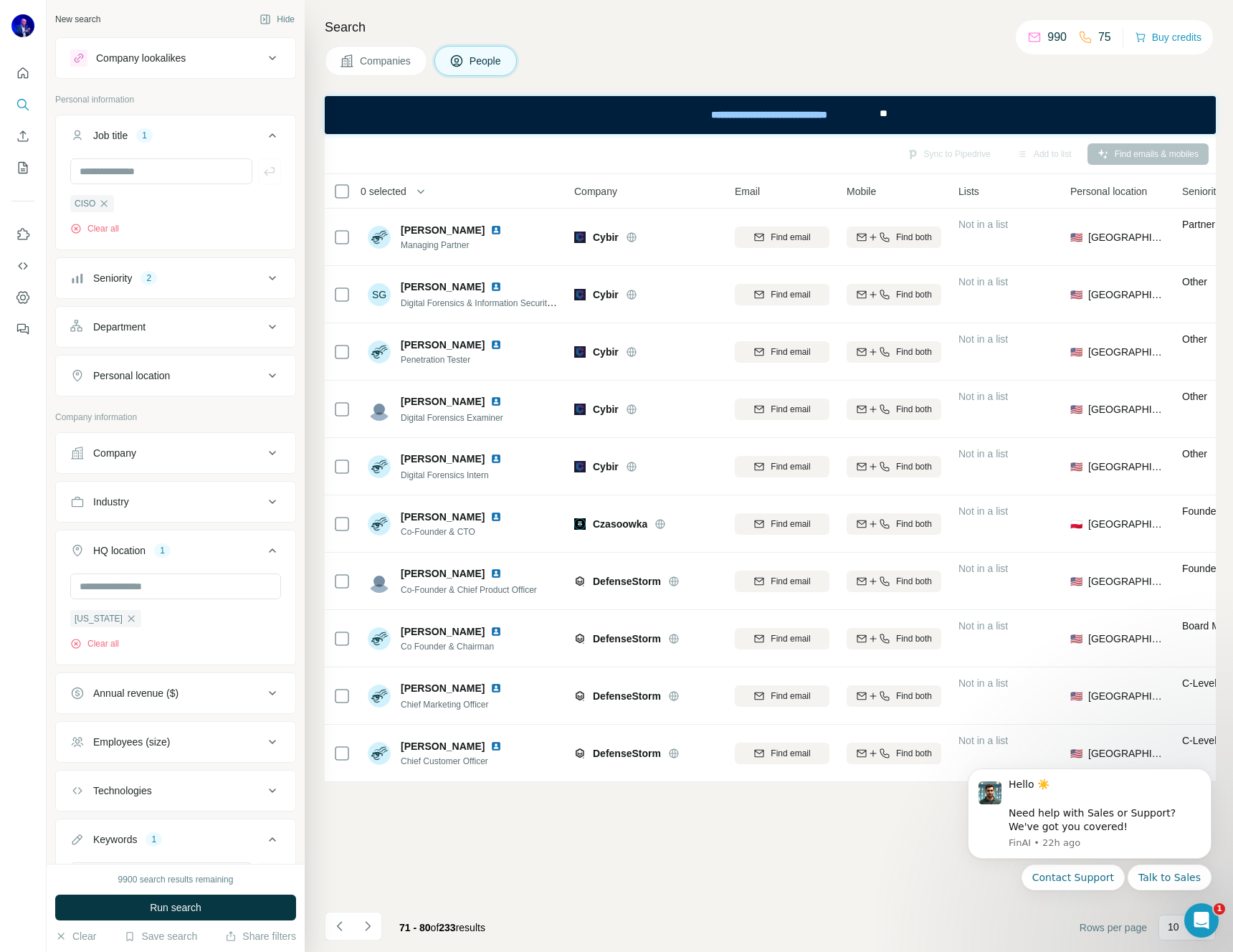
click at [233, 327] on div "Department" at bounding box center [166, 327] width 193 height 14
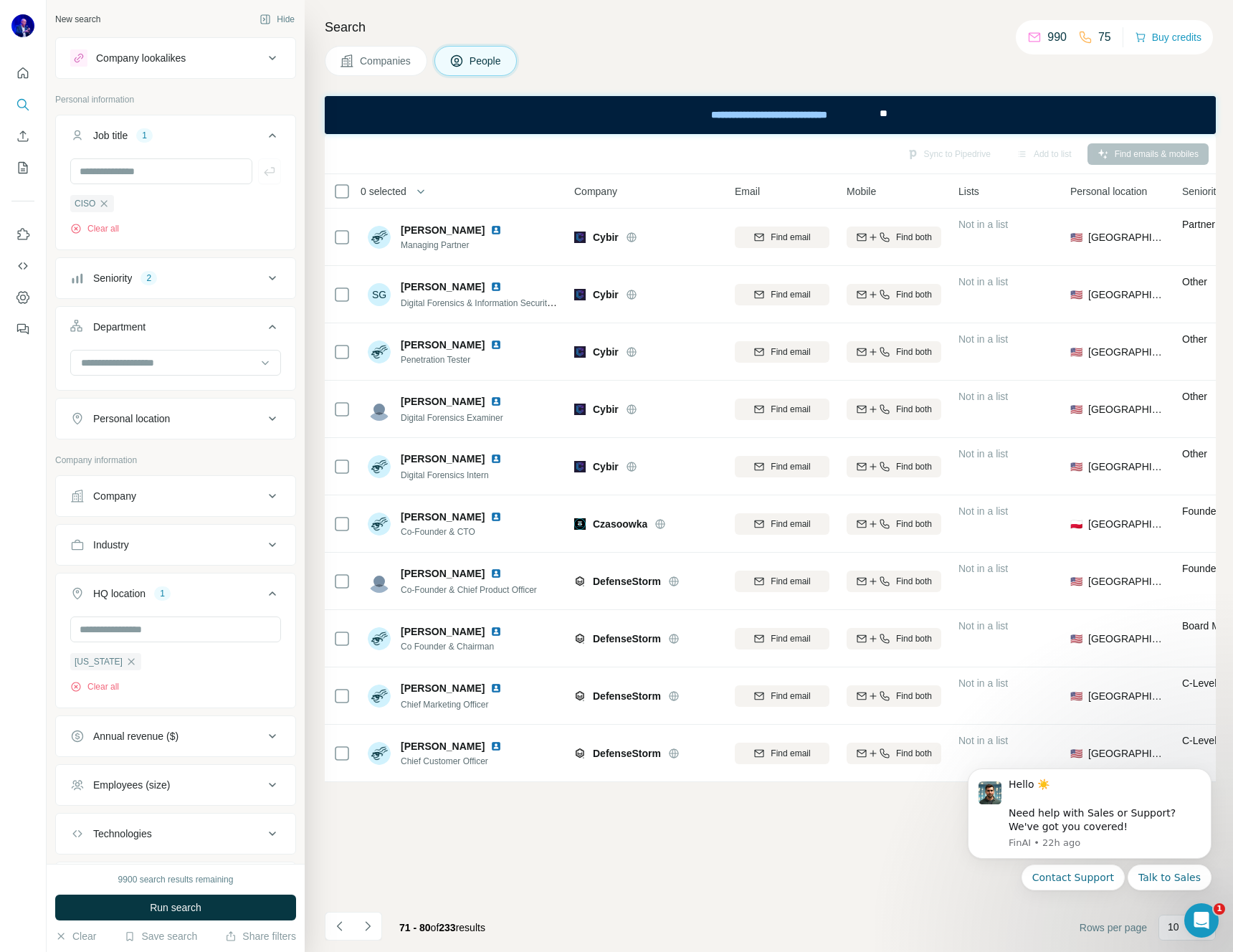
click at [233, 326] on div "Department" at bounding box center [166, 327] width 193 height 14
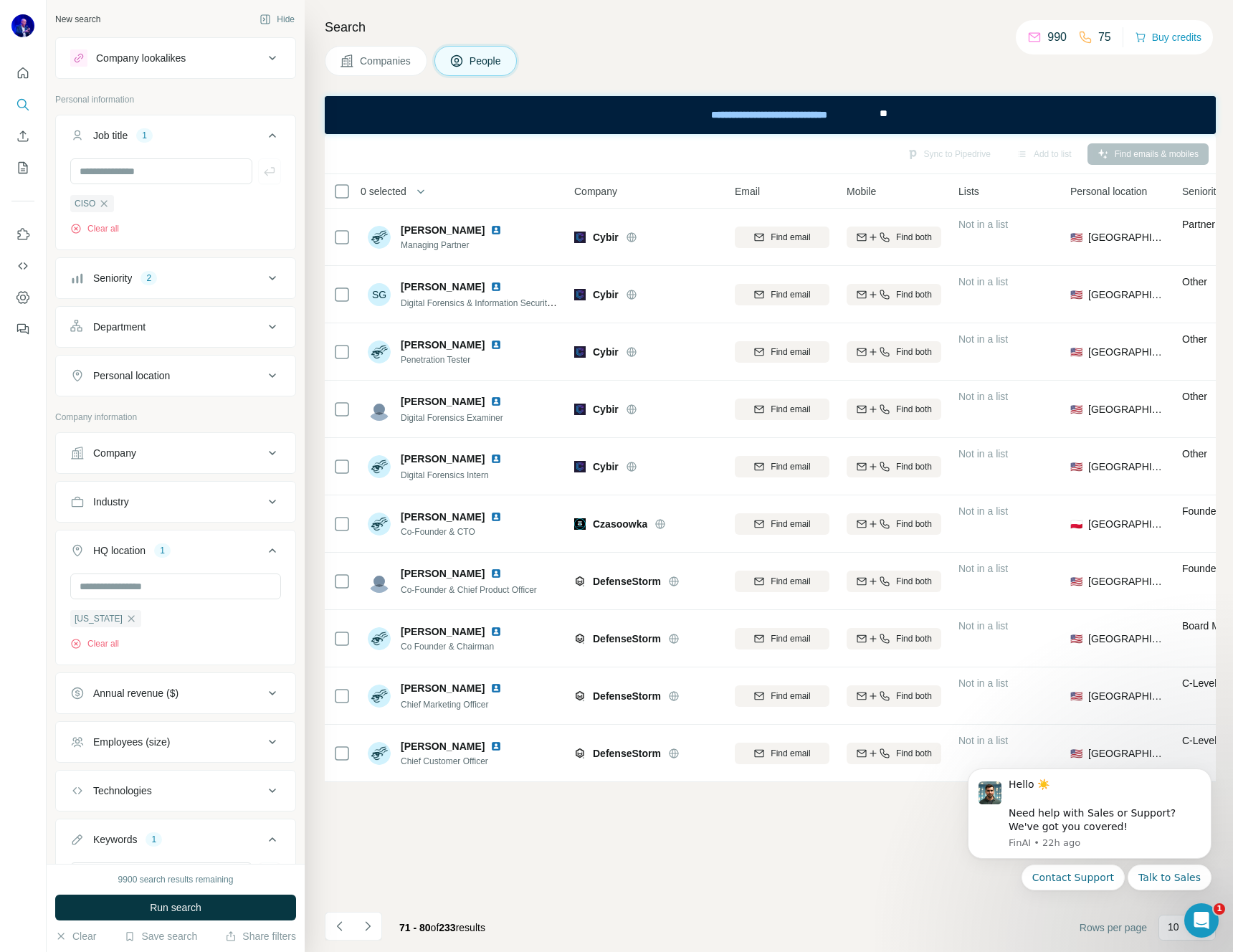
click at [237, 376] on div "Personal location" at bounding box center [166, 375] width 193 height 14
click at [238, 375] on div "Personal location" at bounding box center [166, 375] width 193 height 14
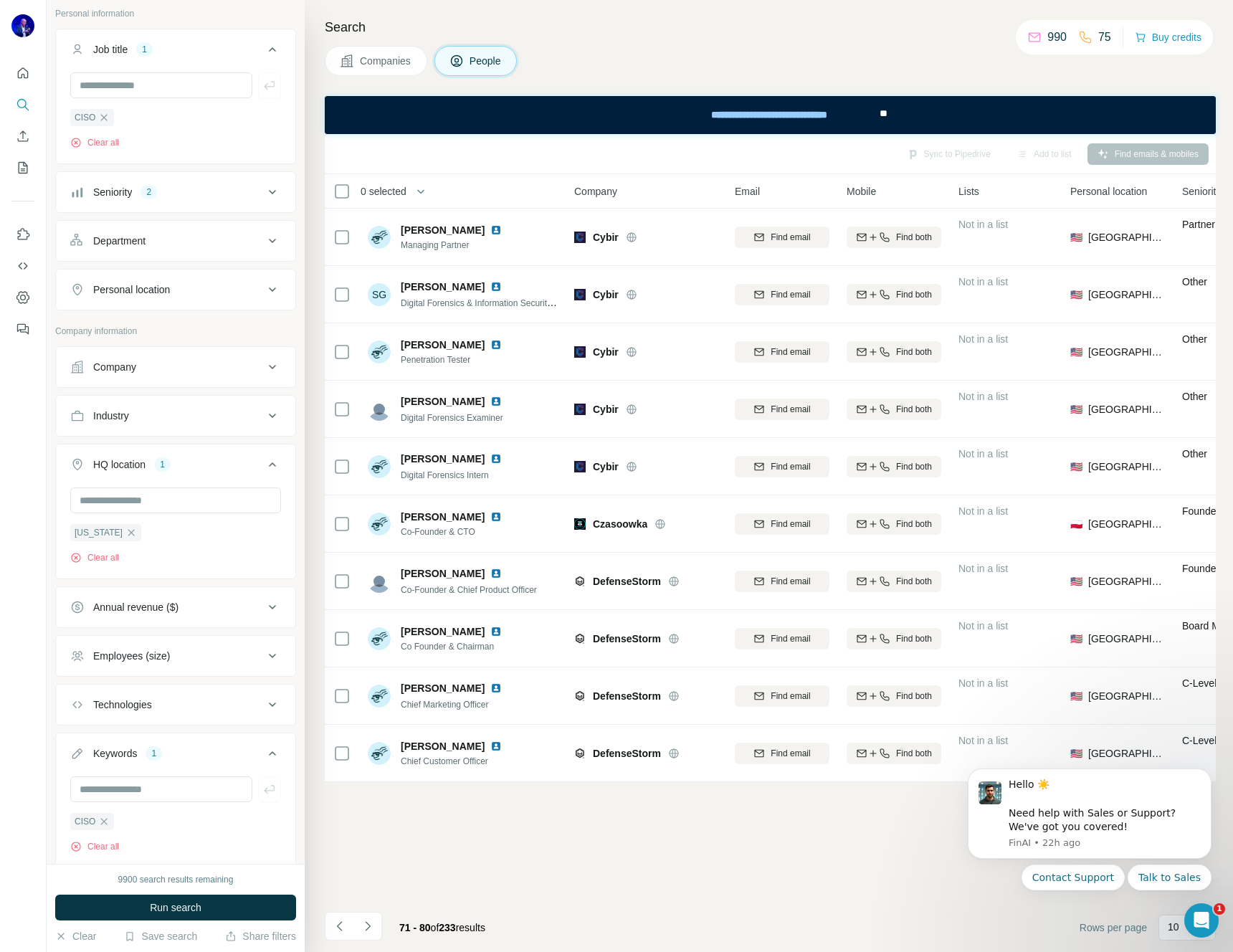
scroll to position [96, 0]
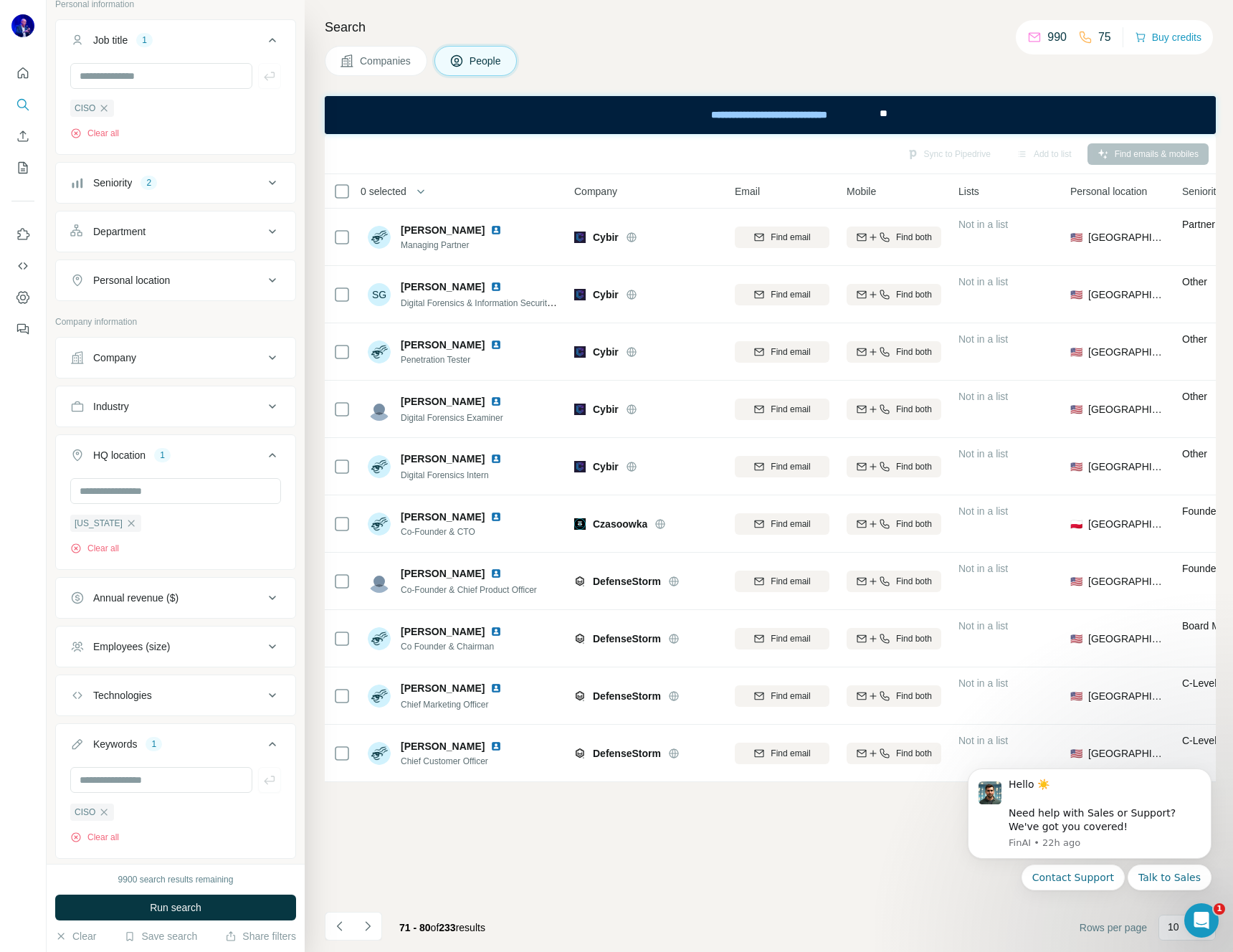
click at [263, 598] on icon at bounding box center [272, 598] width 17 height 17
click at [111, 782] on span ">1000M" at bounding box center [108, 788] width 42 height 14
click at [263, 598] on icon at bounding box center [272, 598] width 17 height 17
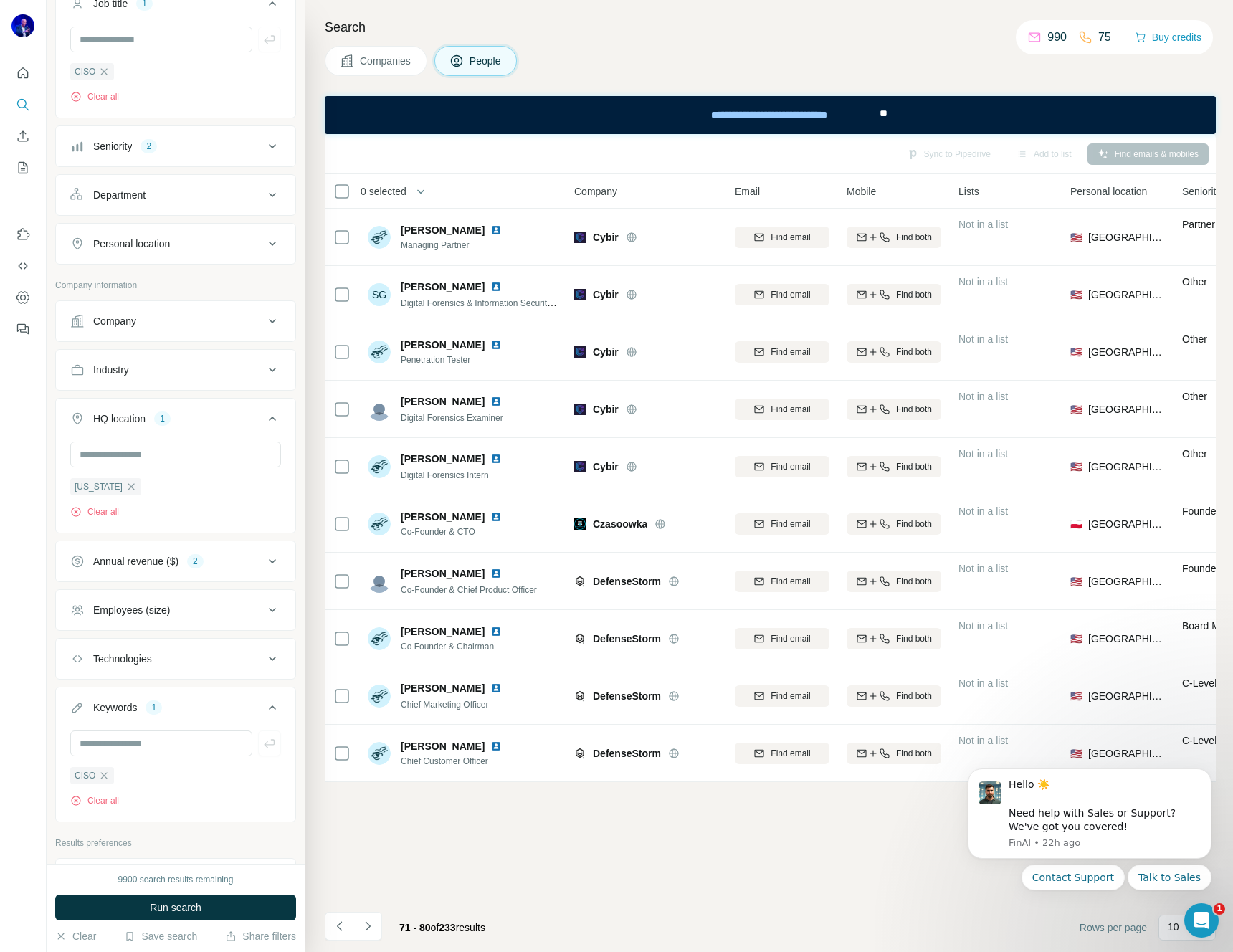
scroll to position [141, 0]
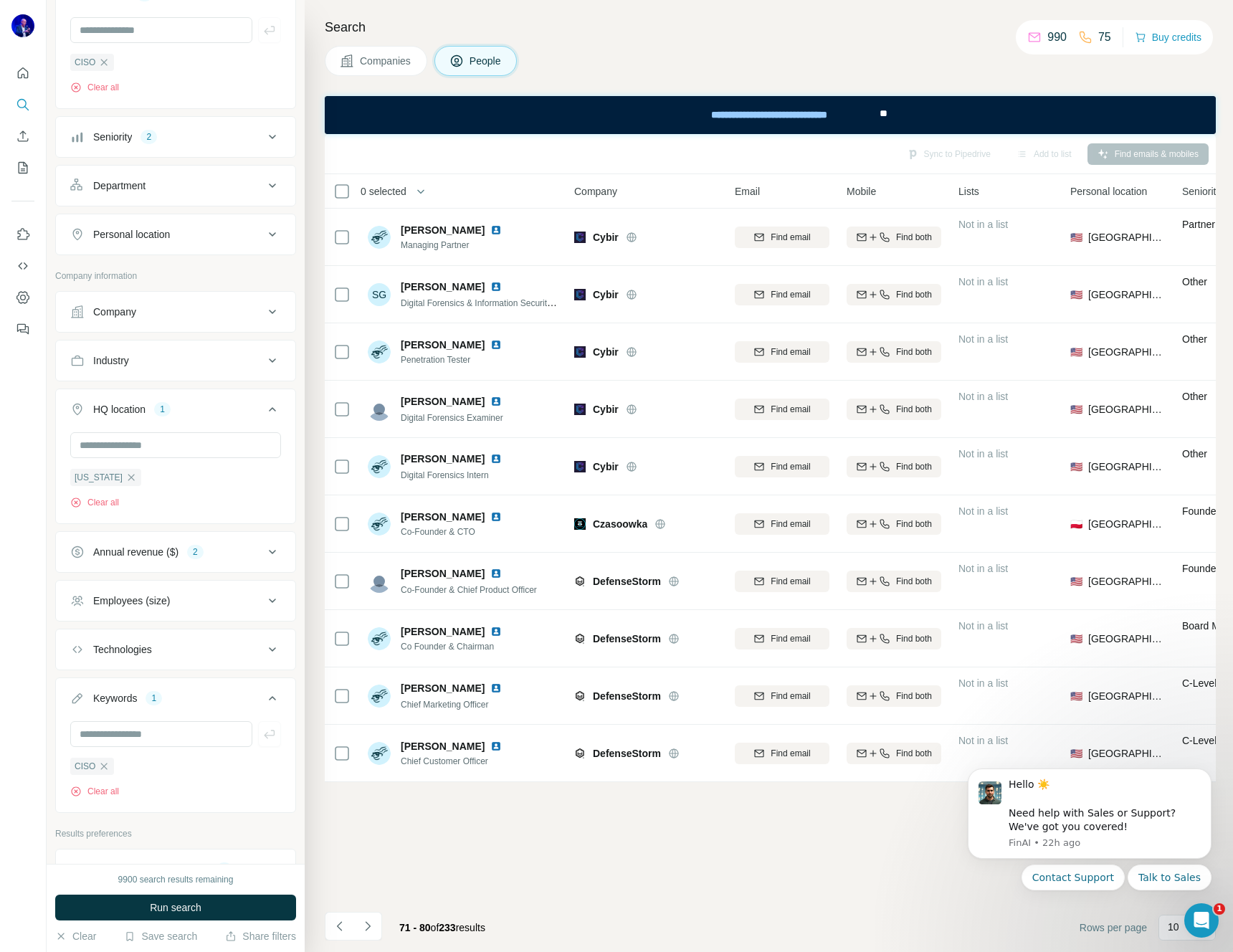
click at [263, 597] on icon at bounding box center [272, 601] width 17 height 17
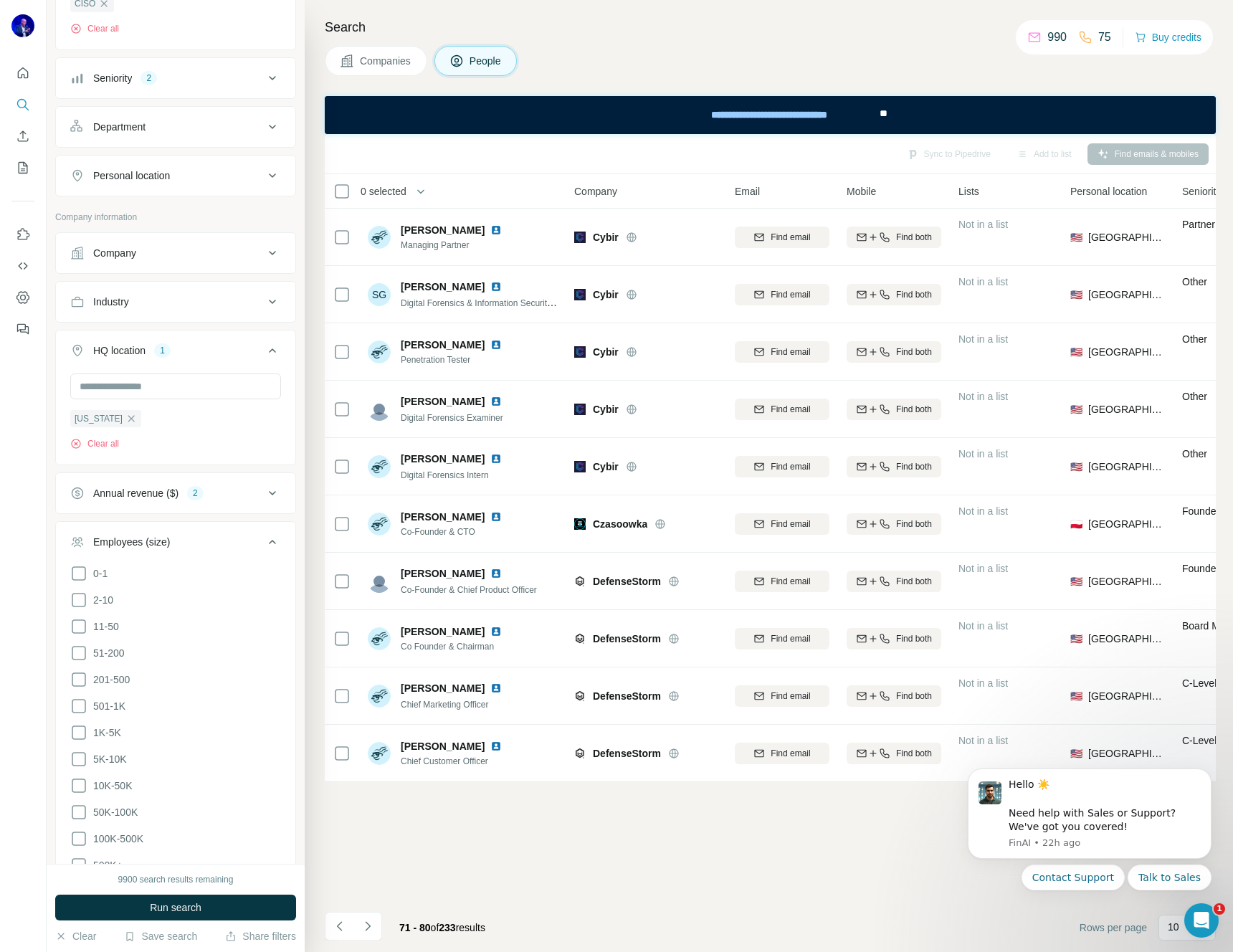
scroll to position [233, 0]
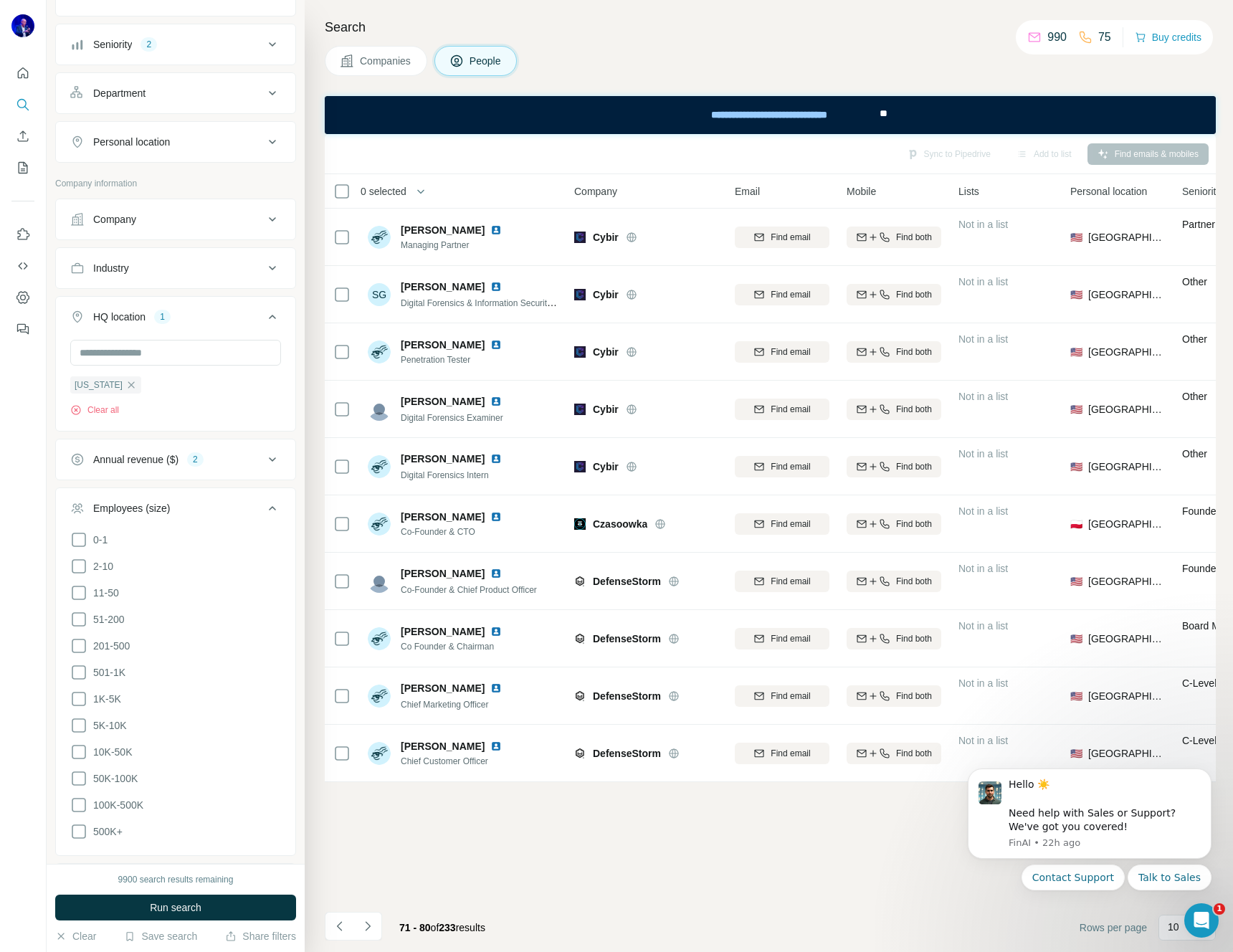
click at [263, 506] on icon at bounding box center [272, 508] width 17 height 17
click at [105, 677] on icon "button" at bounding box center [103, 674] width 11 height 11
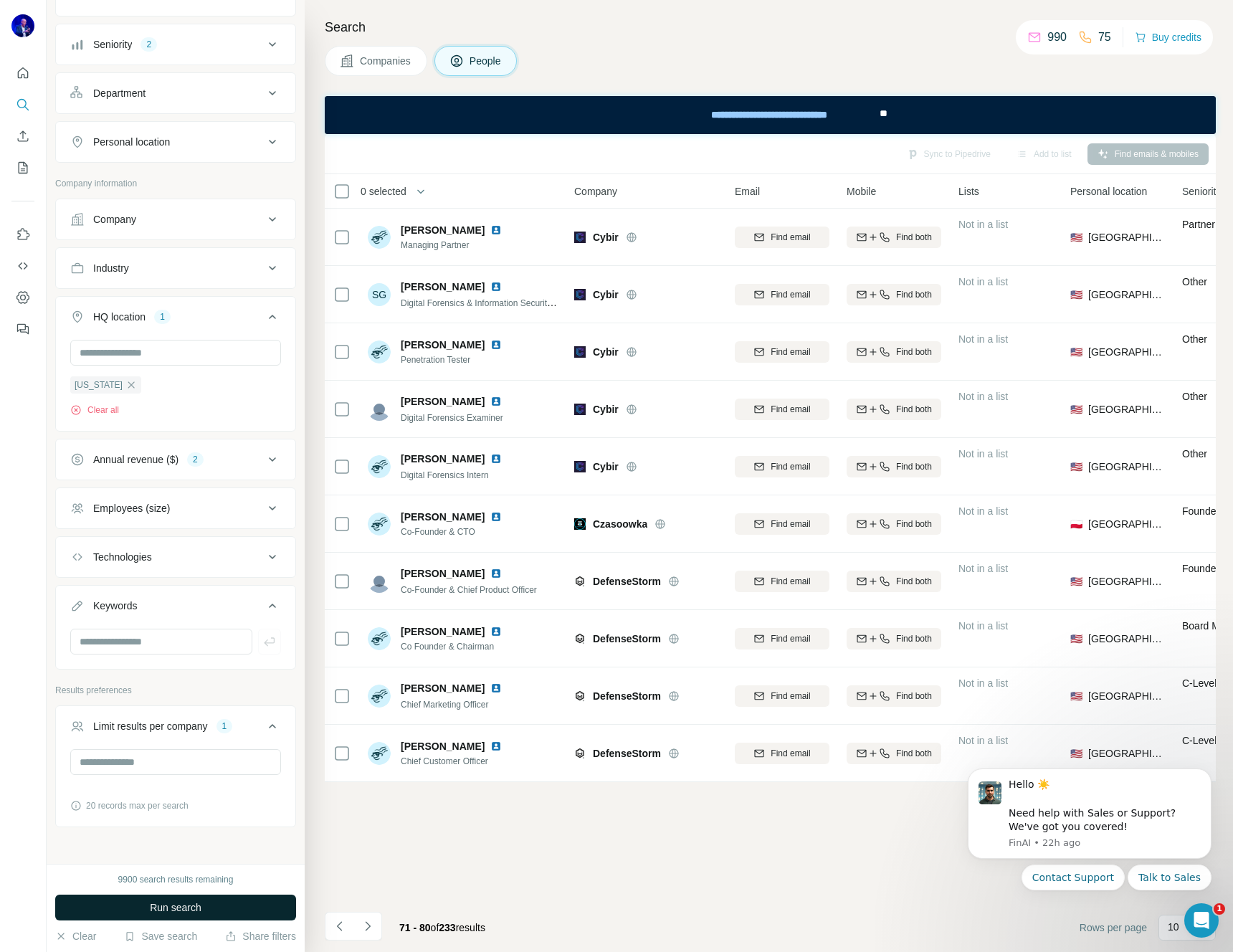
click at [177, 906] on span "Run search" at bounding box center [175, 907] width 52 height 14
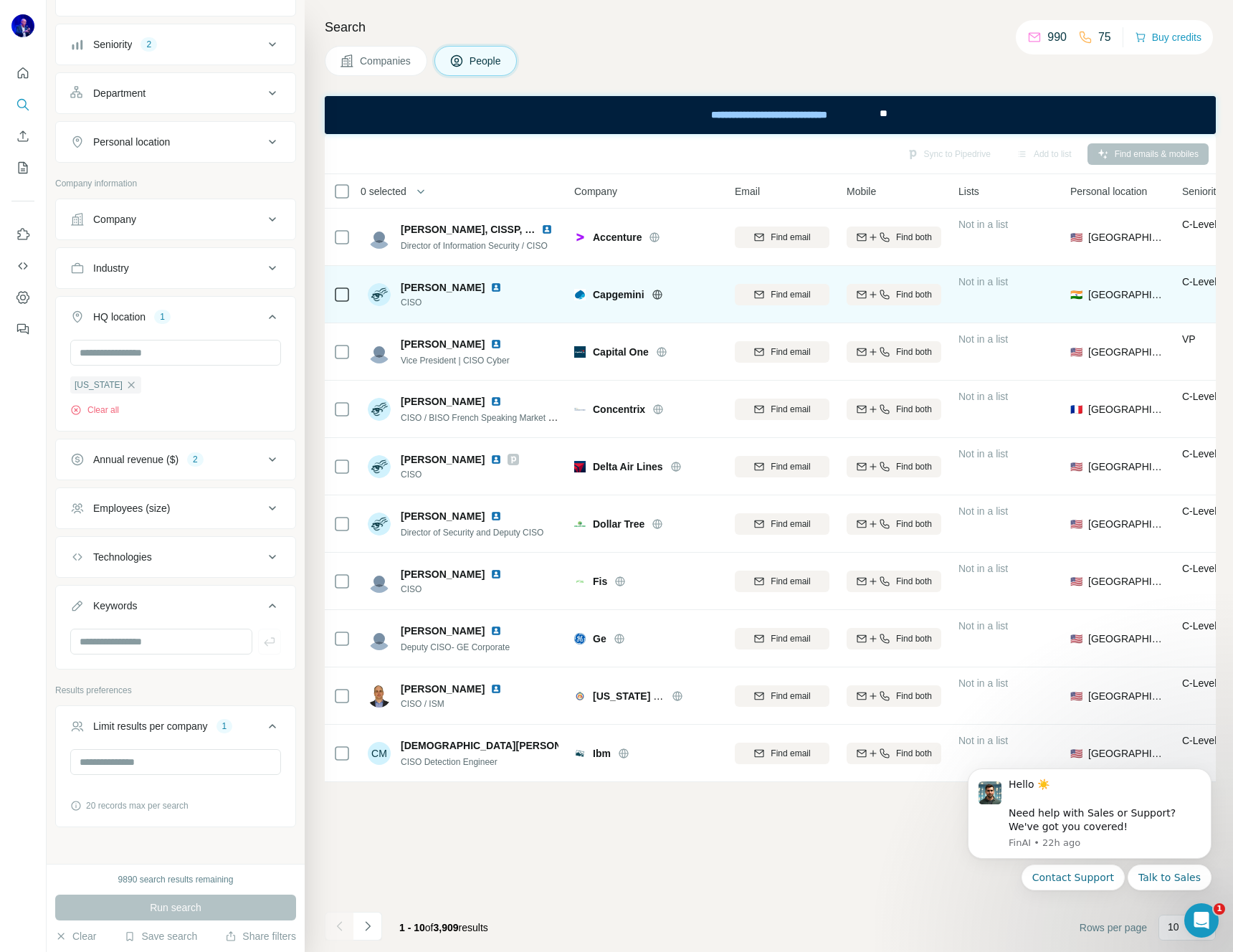
click at [490, 286] on img at bounding box center [495, 287] width 11 height 11
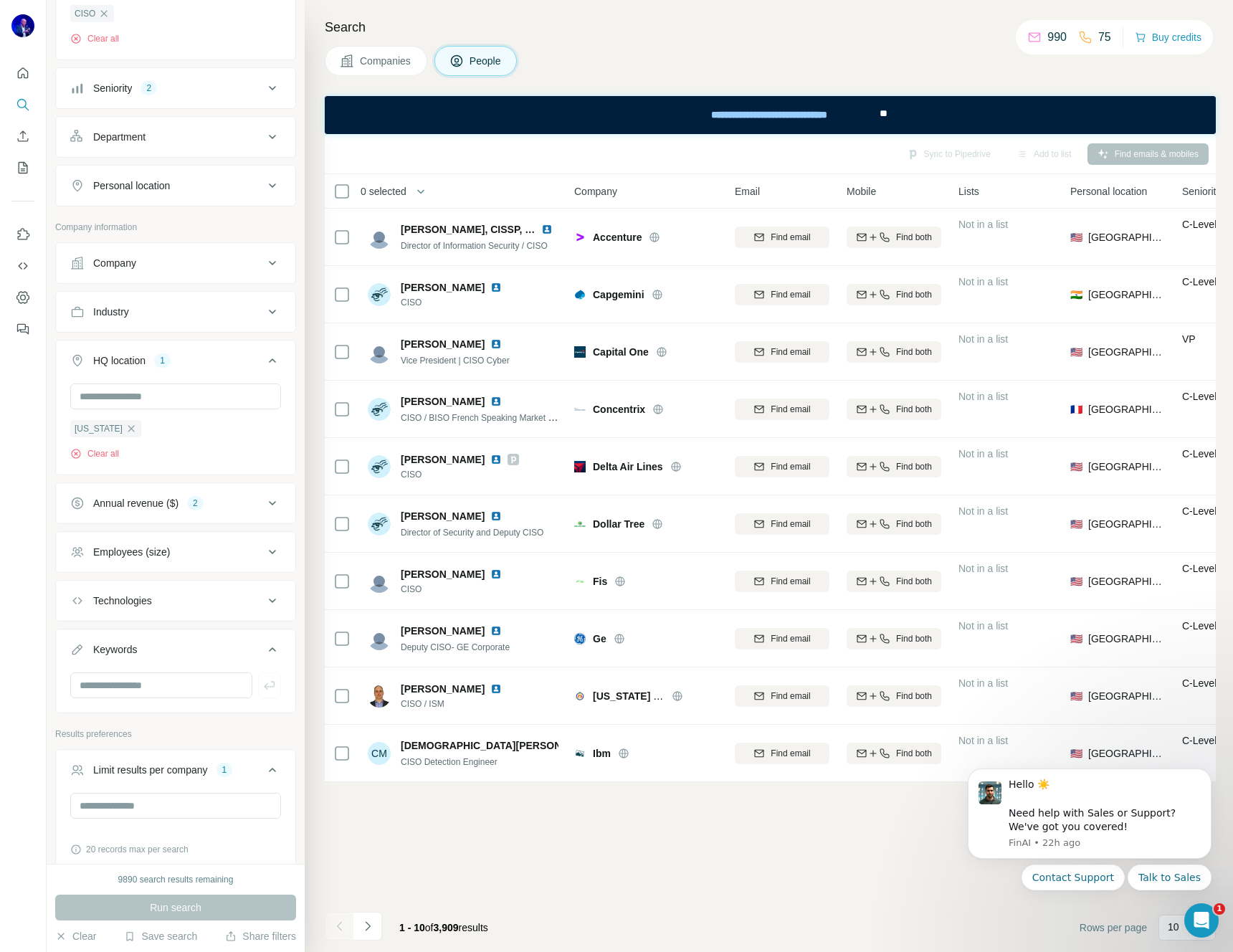
scroll to position [84, 0]
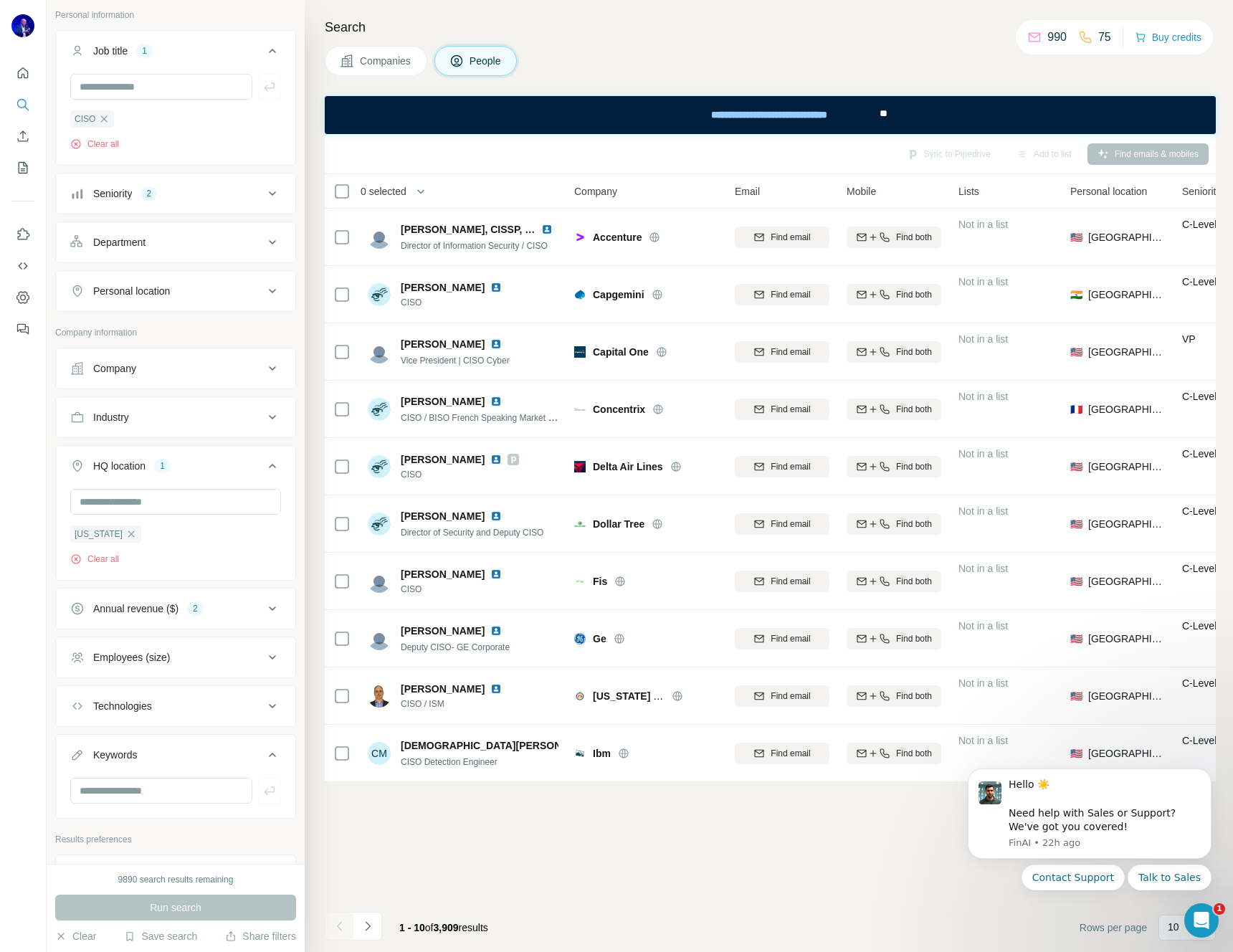
click at [269, 291] on icon at bounding box center [272, 291] width 8 height 5
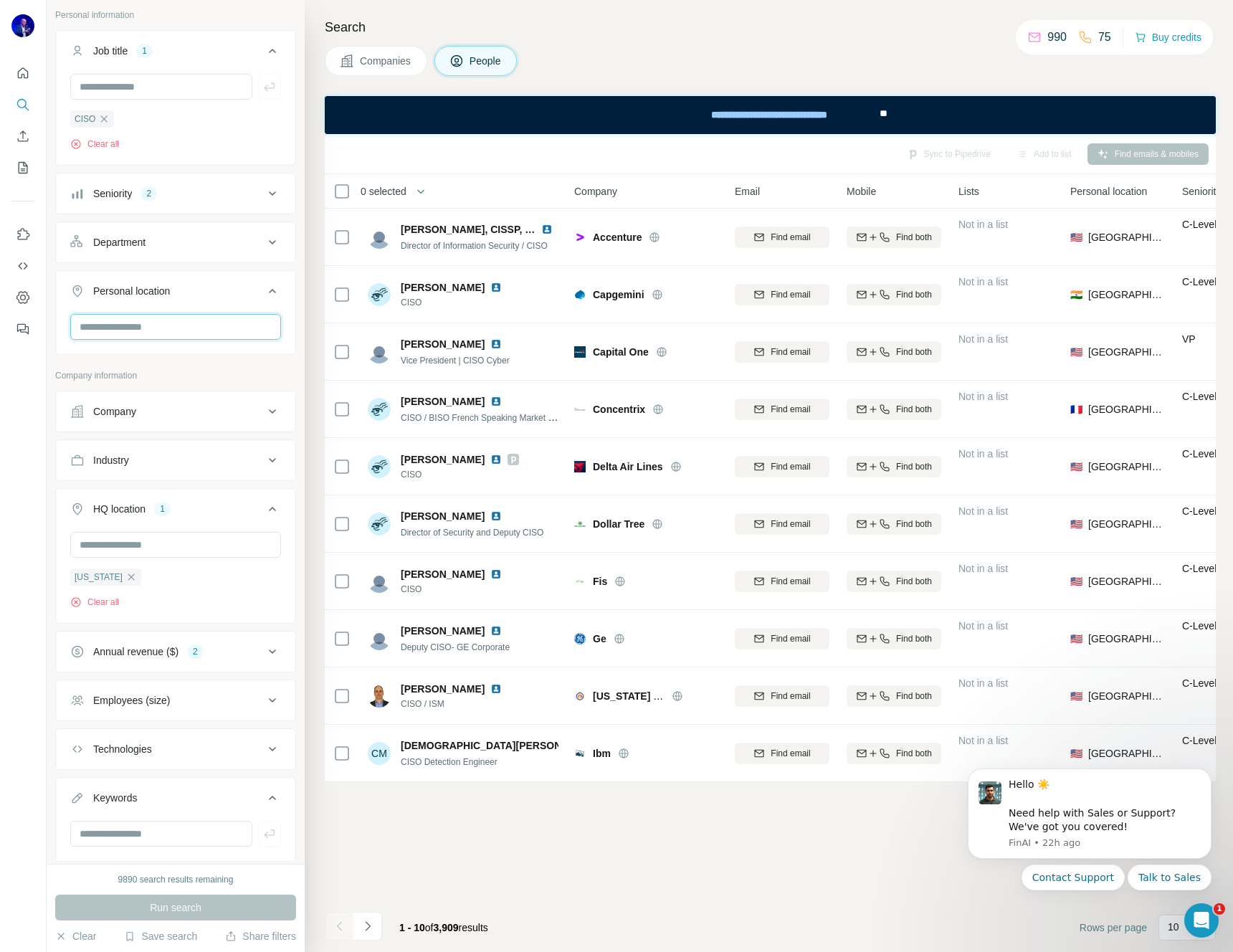
click at [175, 331] on input "text" at bounding box center [175, 327] width 211 height 26
type input "*"
type input "******"
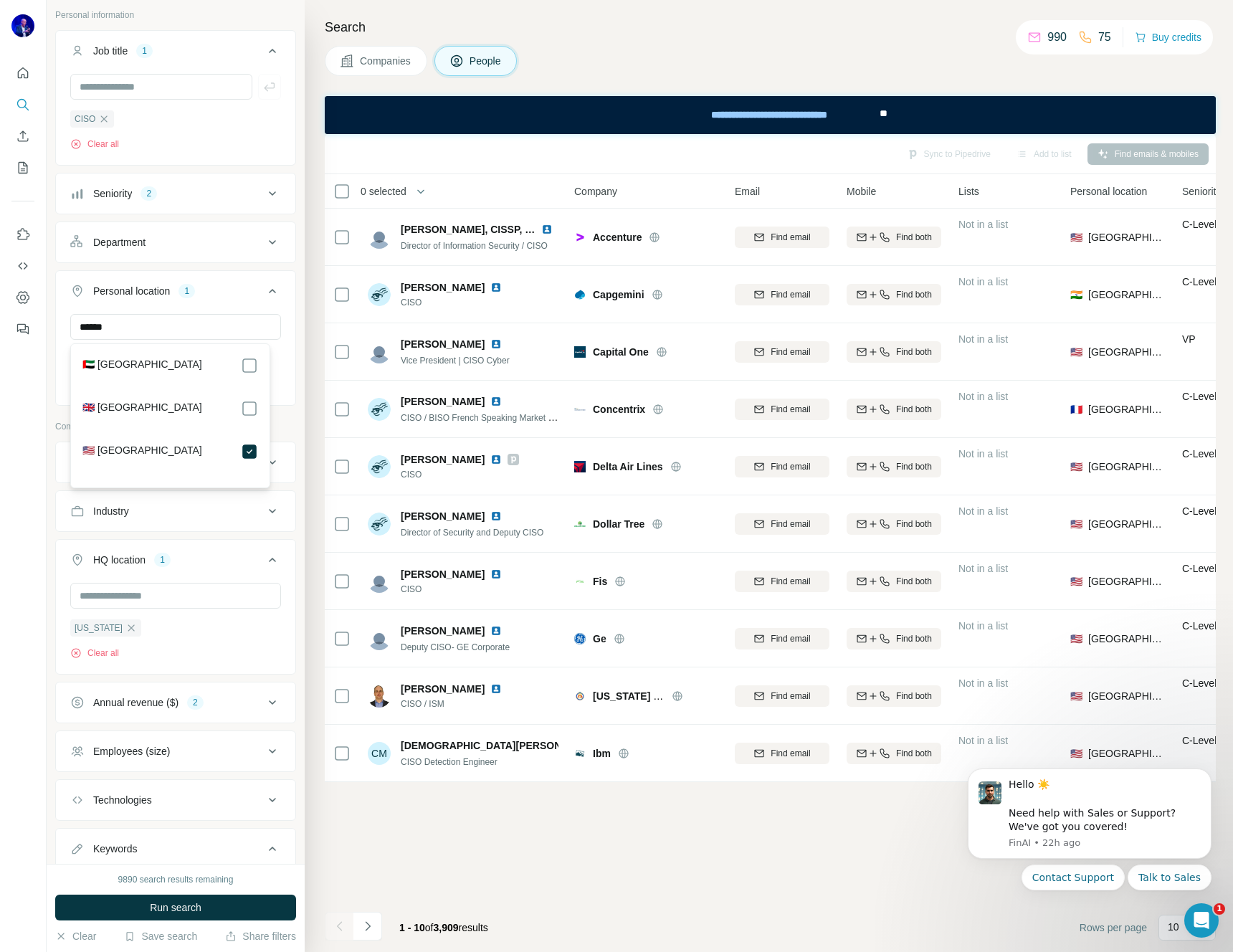
click at [234, 271] on div "Personal location 1 ****** [GEOGRAPHIC_DATA] Clear all" at bounding box center [175, 338] width 241 height 135
click at [172, 330] on input "text" at bounding box center [175, 327] width 211 height 26
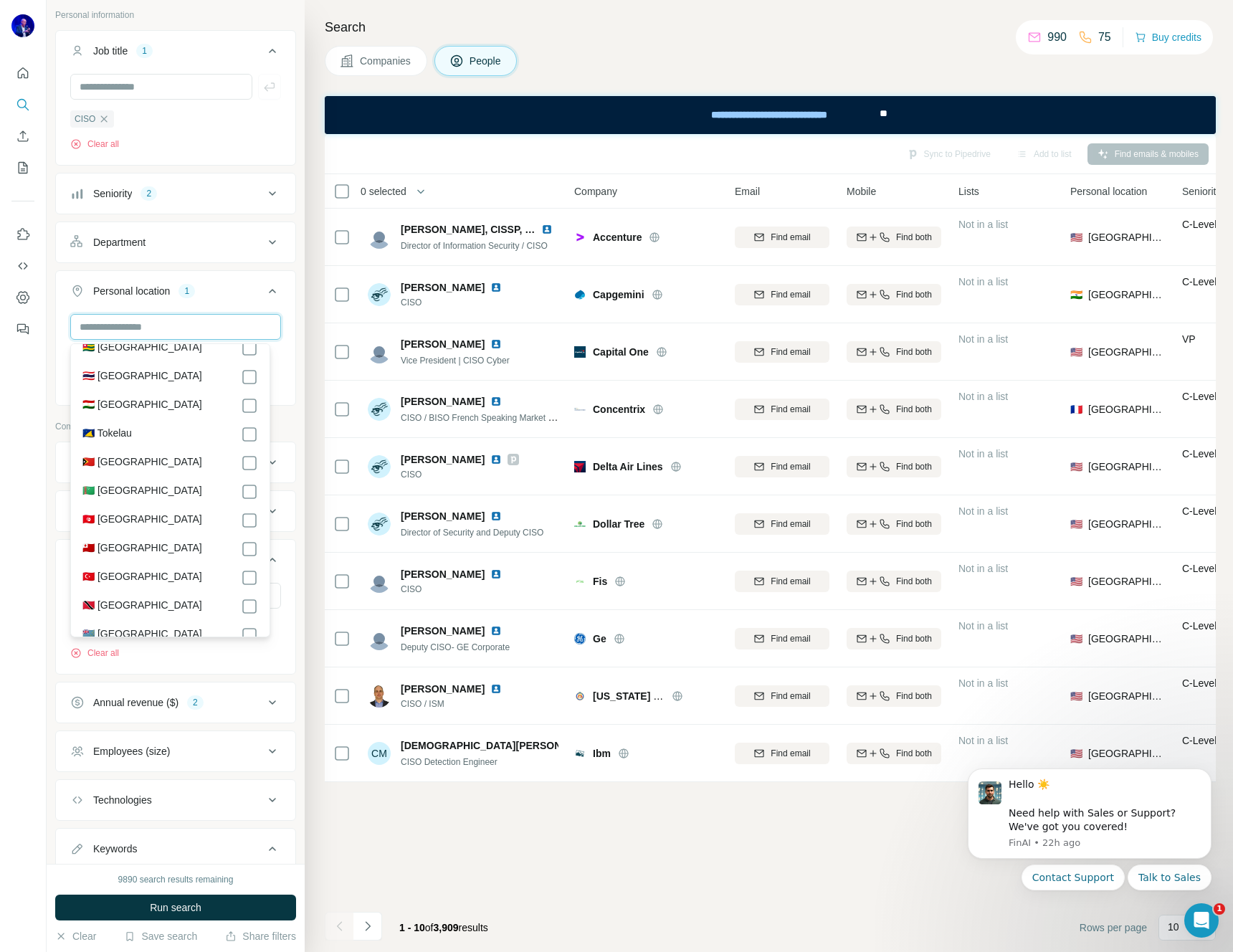
scroll to position [6260, 0]
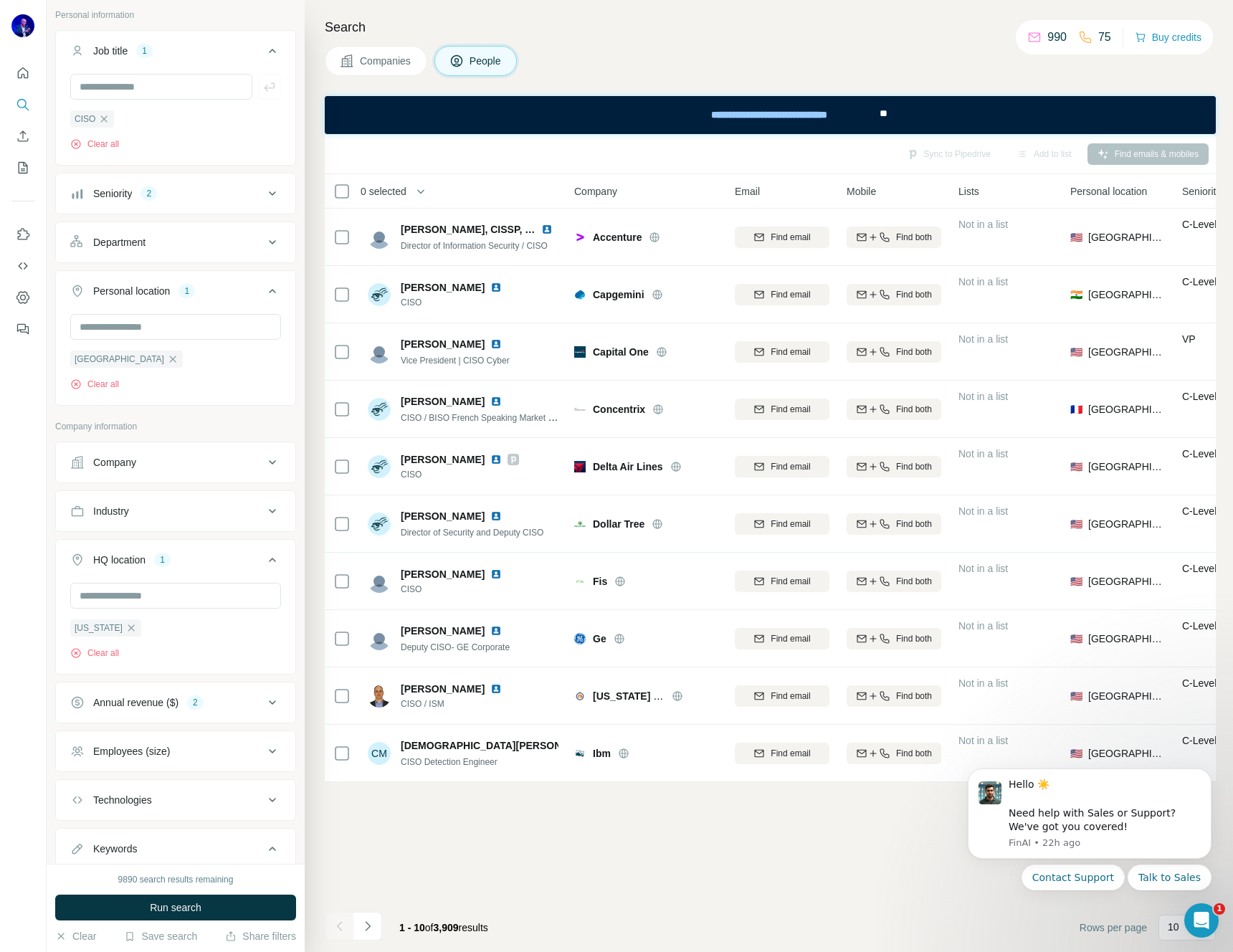
click at [263, 292] on icon at bounding box center [272, 290] width 17 height 17
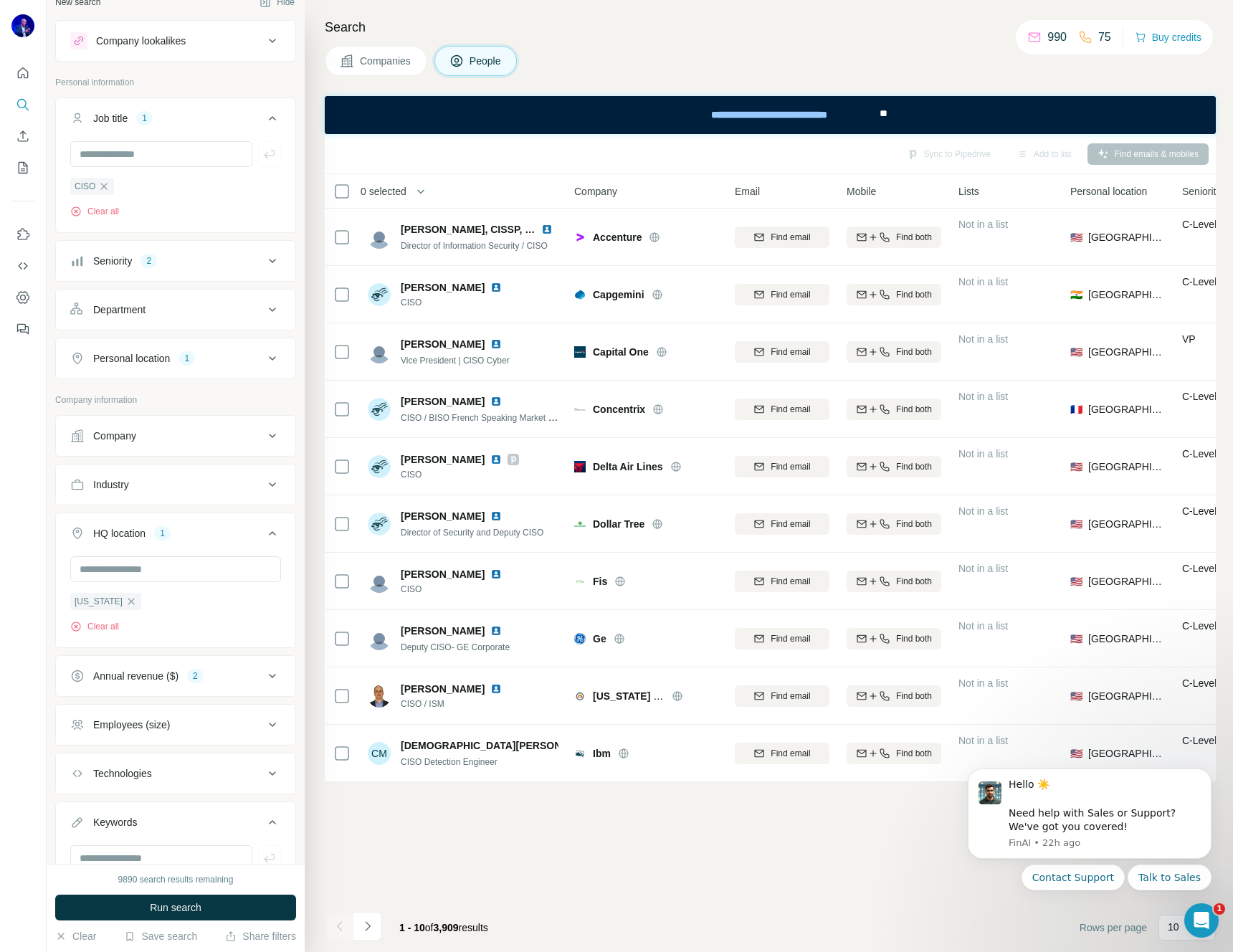
scroll to position [84, 0]
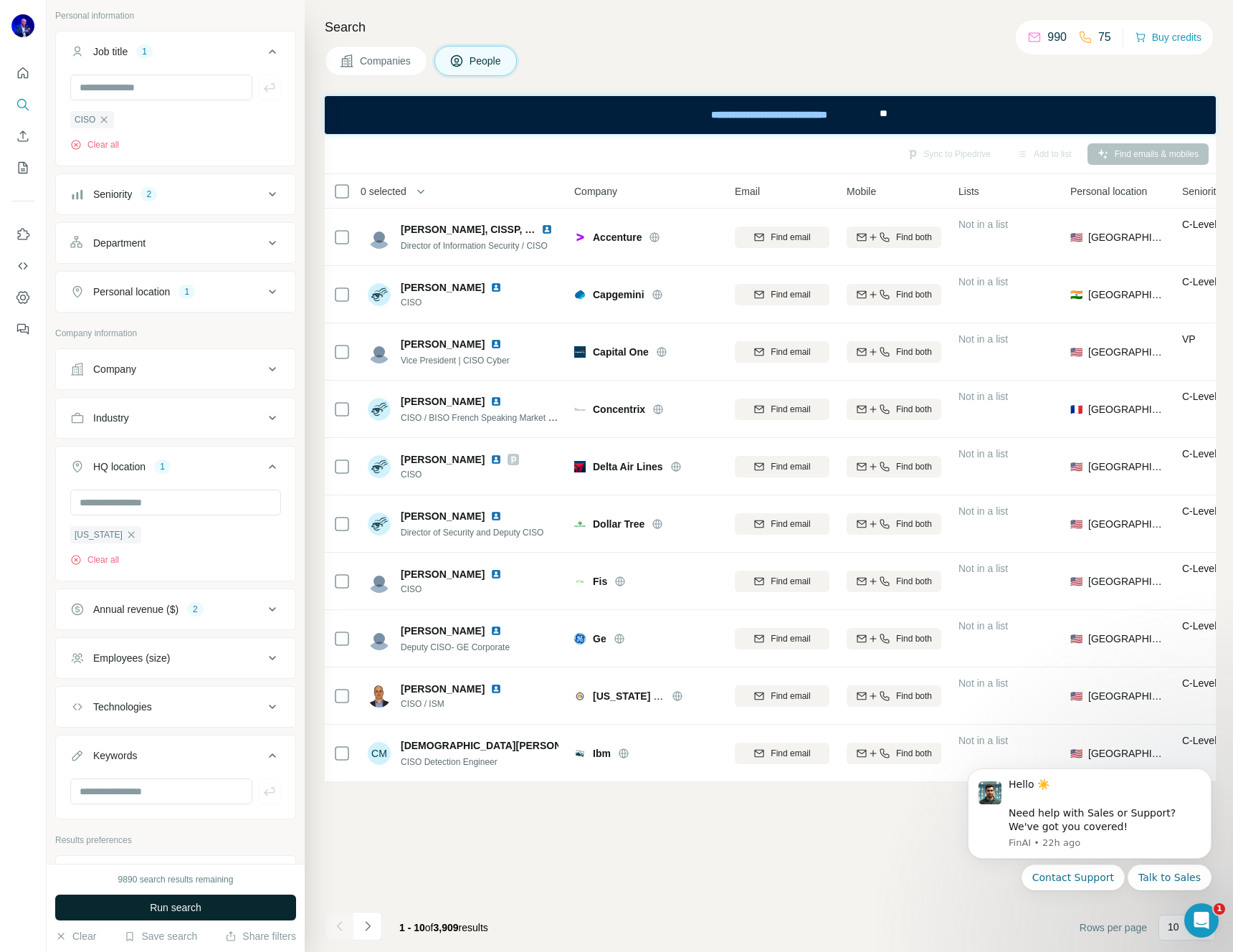
click at [176, 905] on span "Run search" at bounding box center [175, 907] width 52 height 14
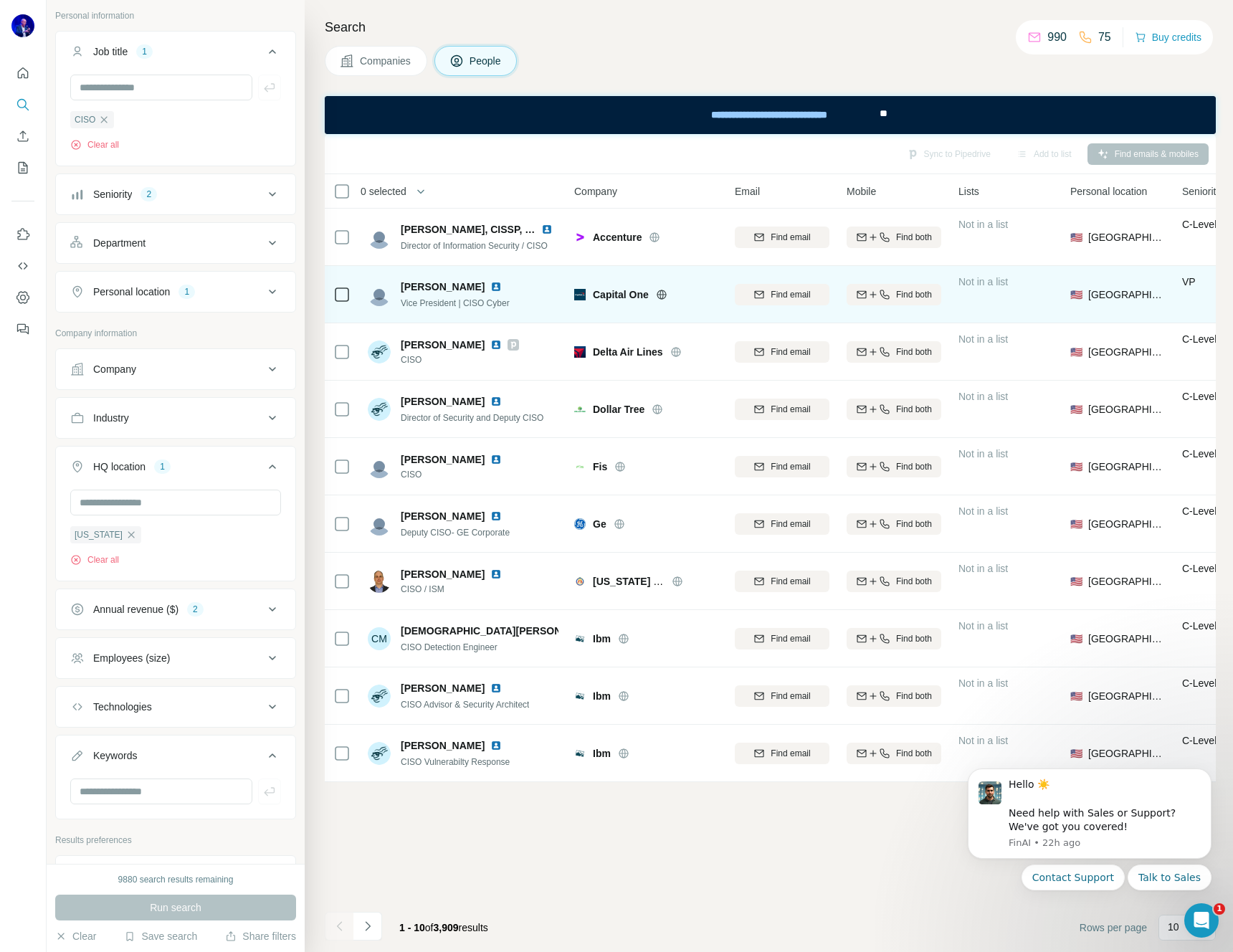
click at [490, 284] on img at bounding box center [495, 286] width 11 height 11
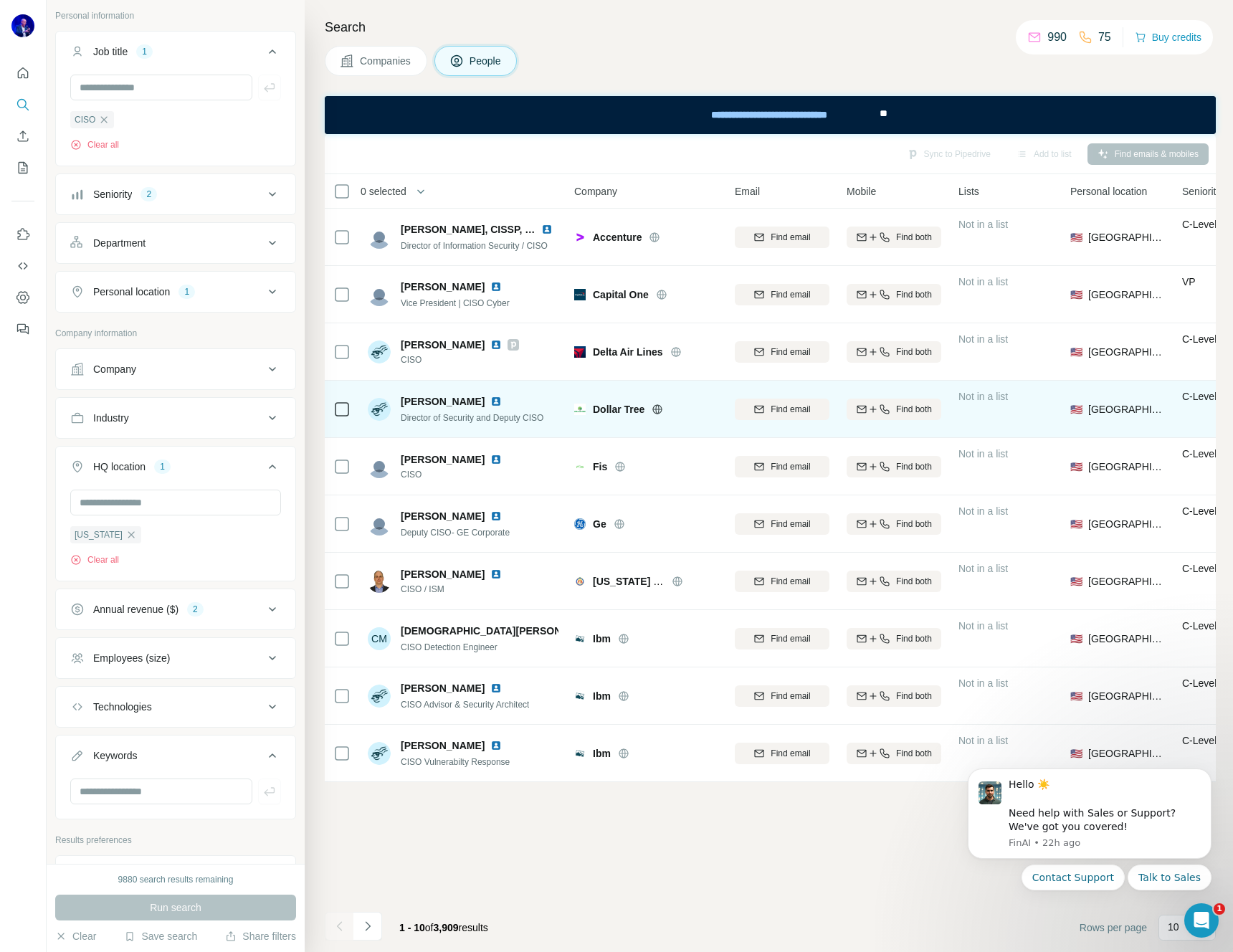
click at [490, 398] on img at bounding box center [495, 401] width 11 height 11
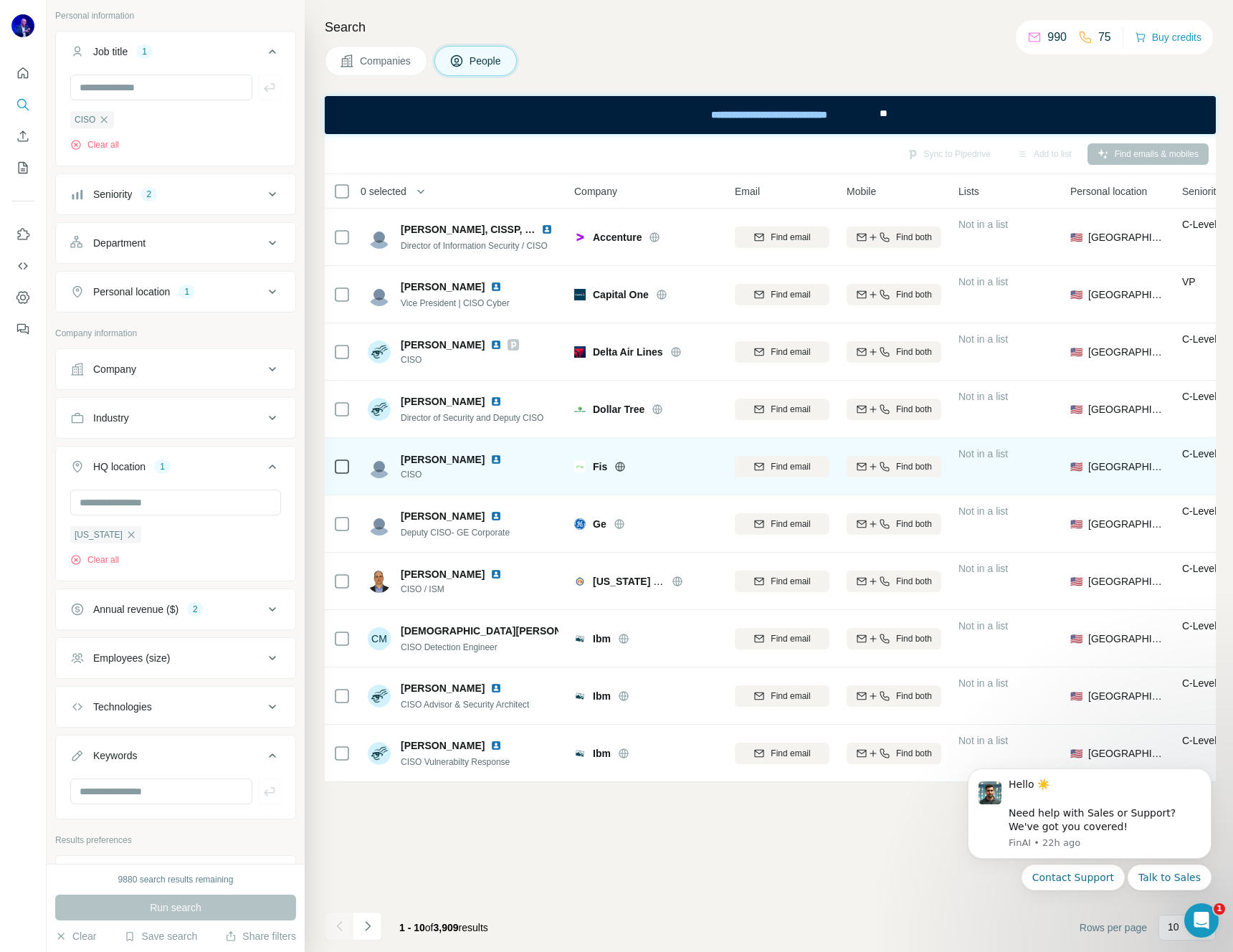
click at [490, 457] on img at bounding box center [495, 459] width 11 height 11
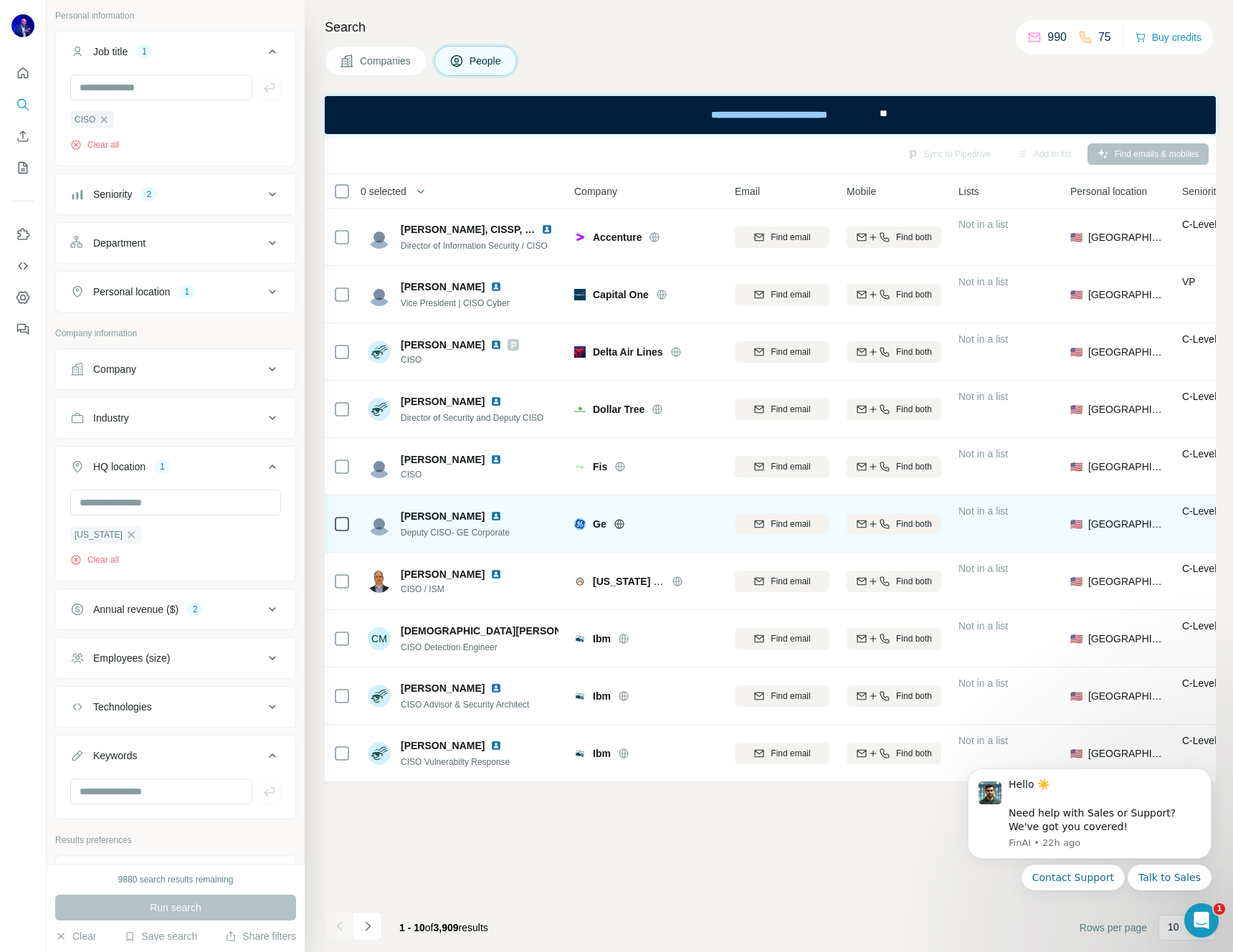
click at [490, 513] on img at bounding box center [495, 516] width 11 height 11
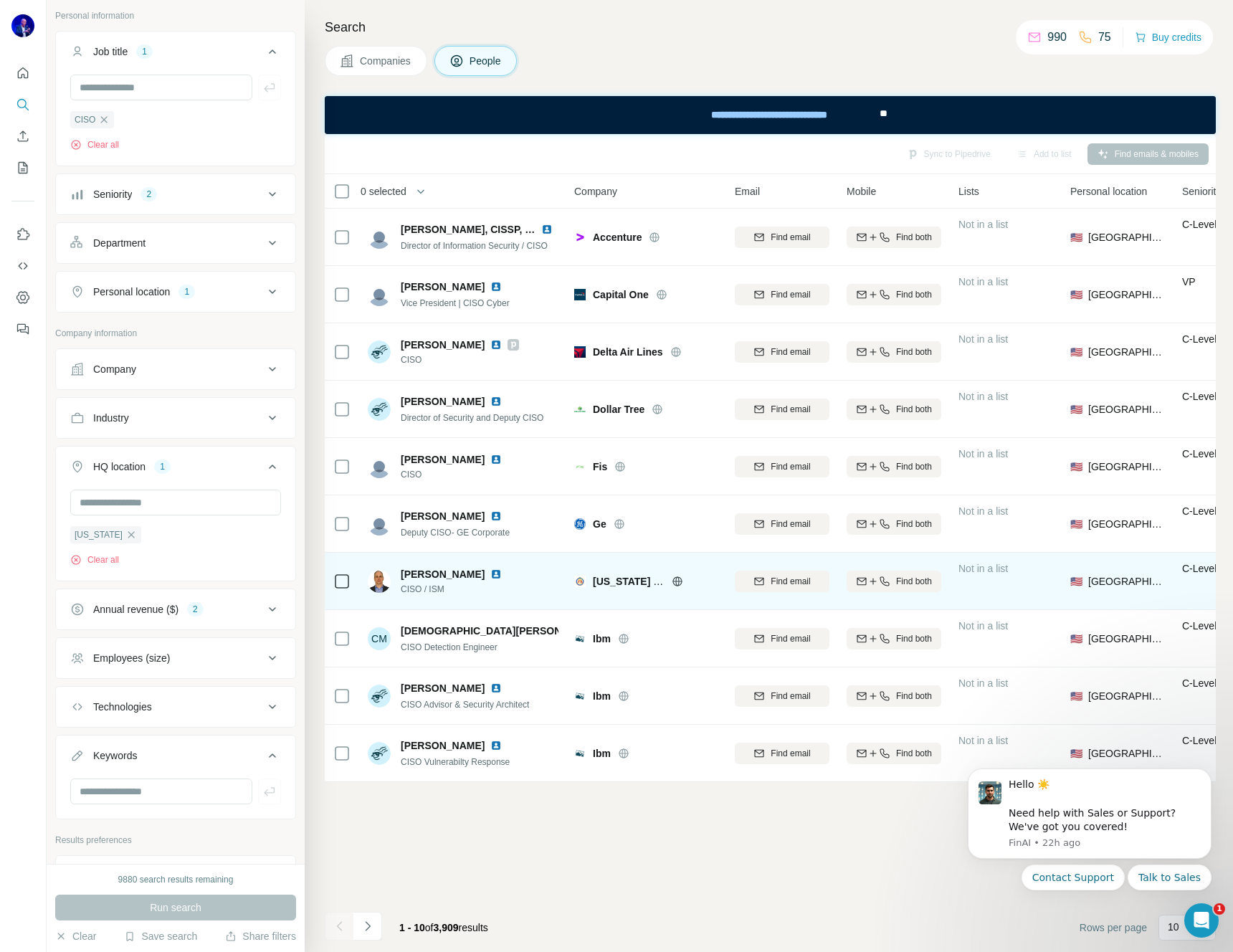
click at [494, 571] on img at bounding box center [495, 573] width 11 height 11
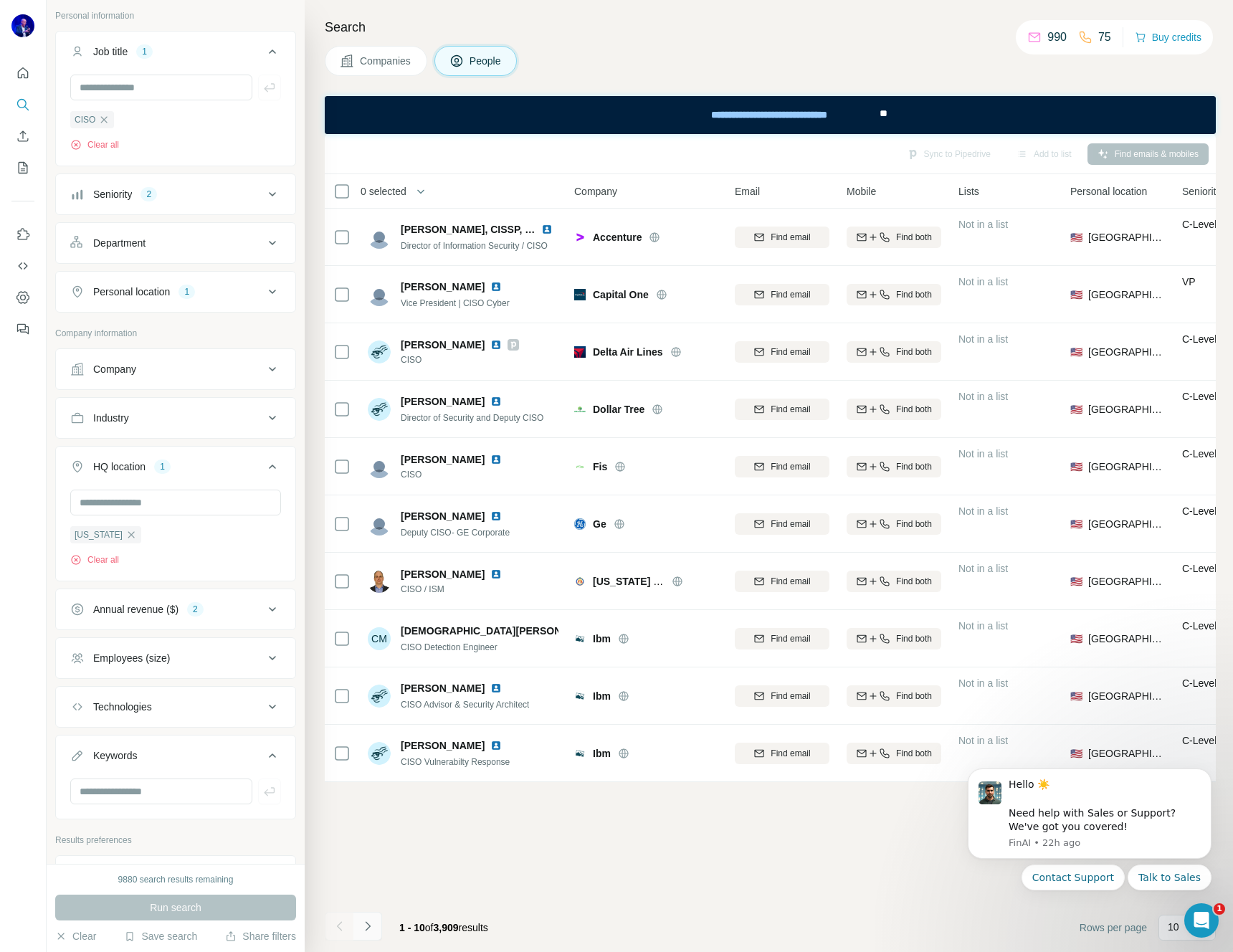
click at [370, 925] on icon "Navigate to next page" at bounding box center [367, 926] width 14 height 14
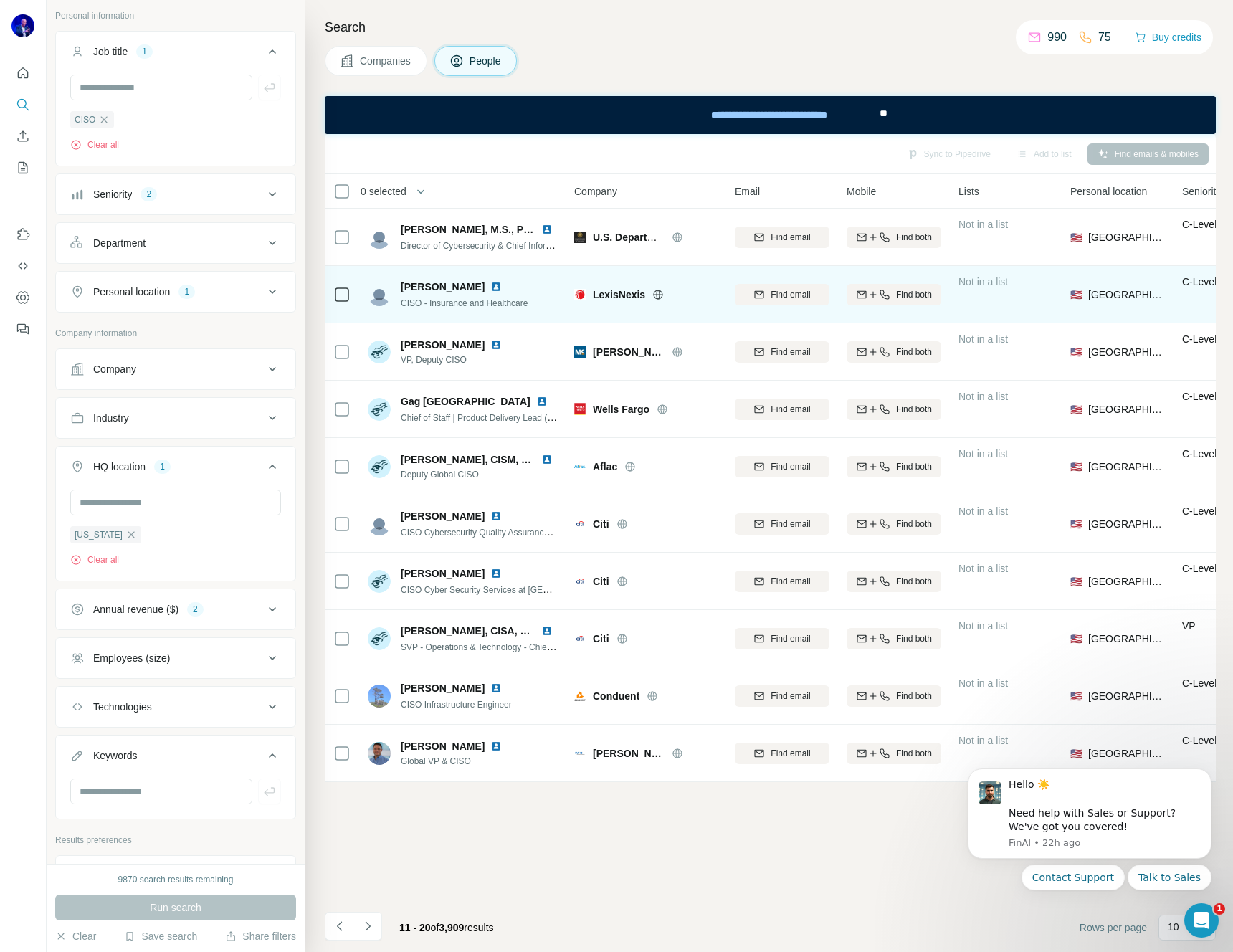
click at [490, 285] on img at bounding box center [495, 286] width 11 height 11
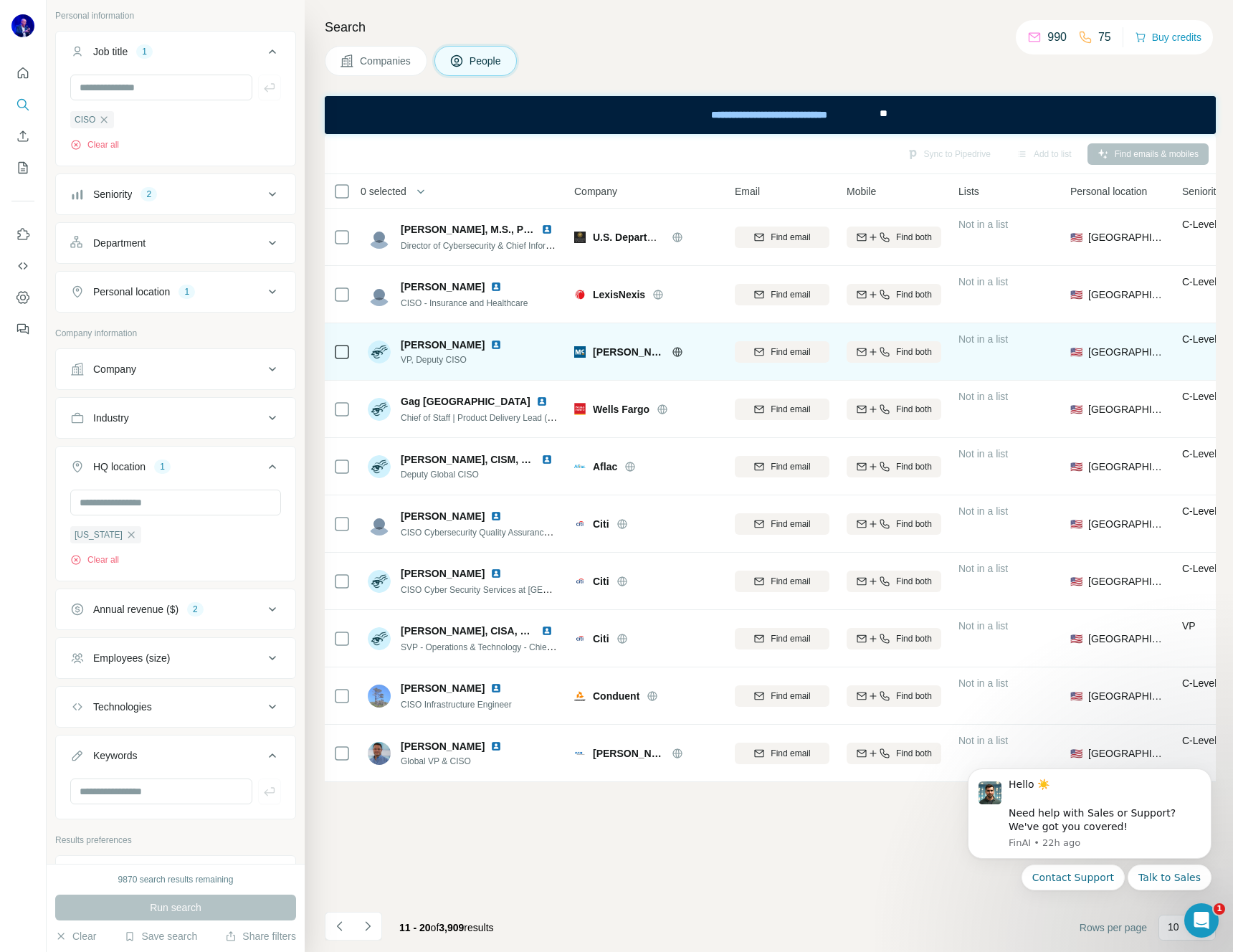
click at [490, 342] on img at bounding box center [495, 344] width 11 height 11
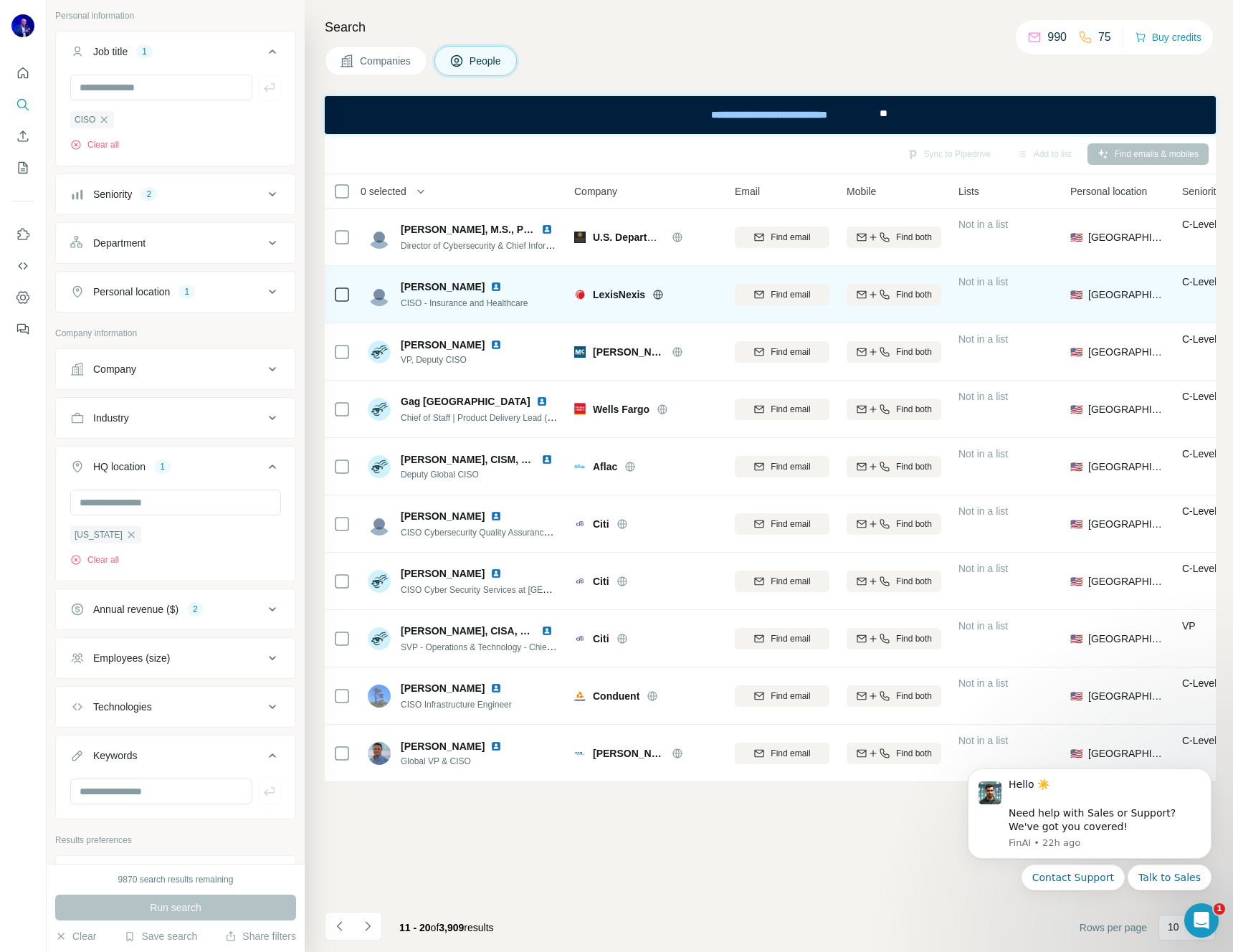
click at [490, 285] on img at bounding box center [495, 286] width 11 height 11
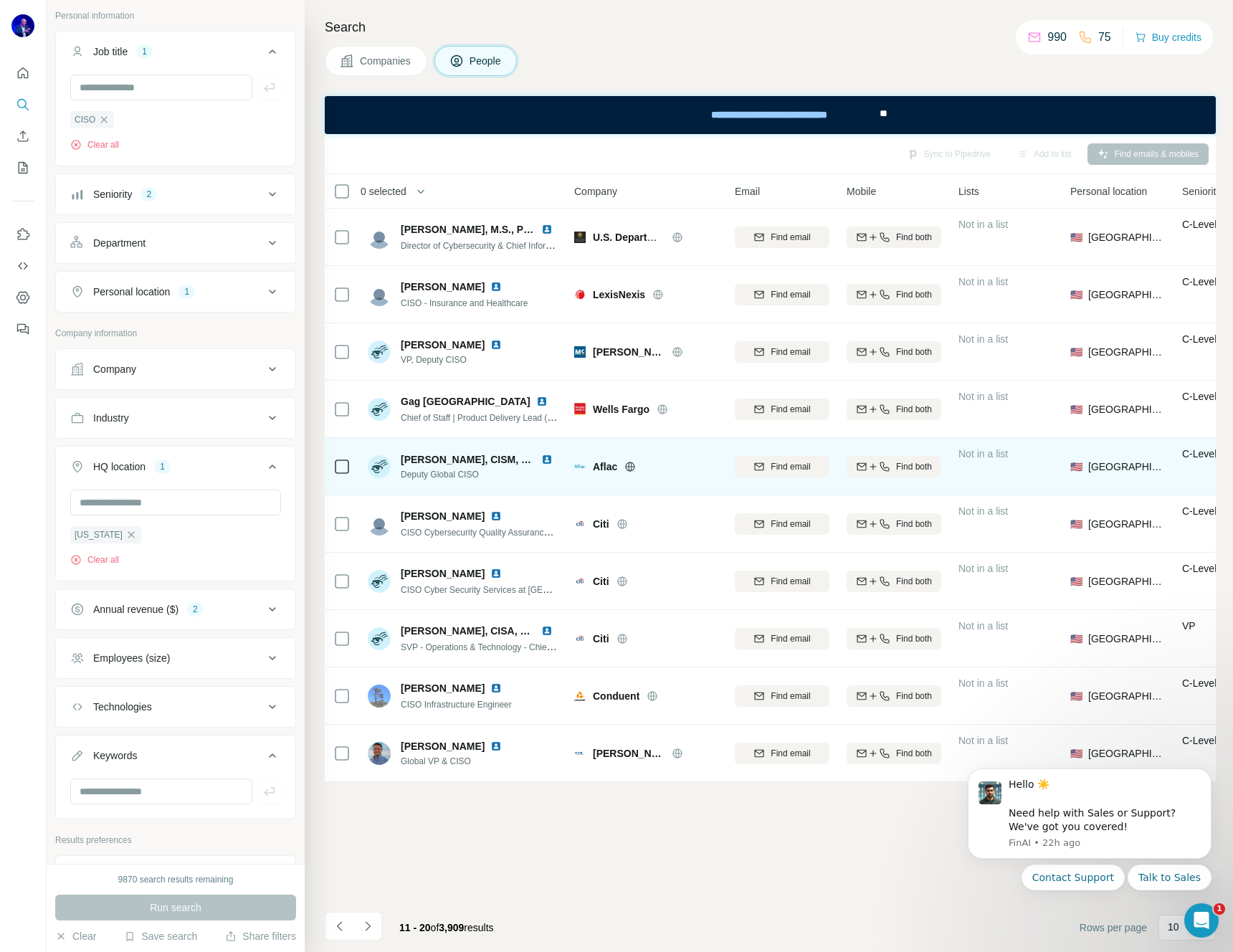
click at [543, 458] on img at bounding box center [546, 459] width 11 height 11
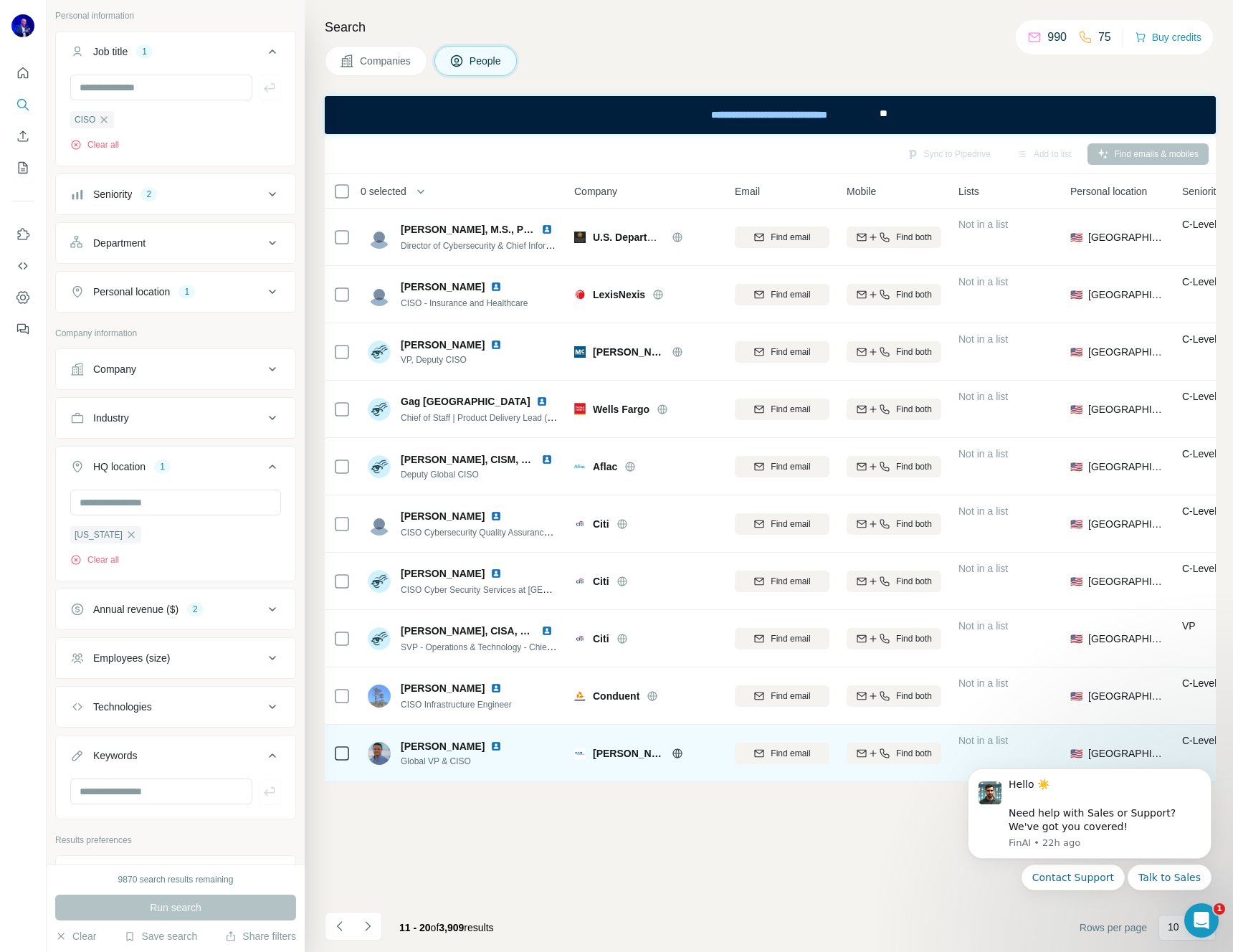
click at [495, 744] on img at bounding box center [495, 746] width 11 height 11
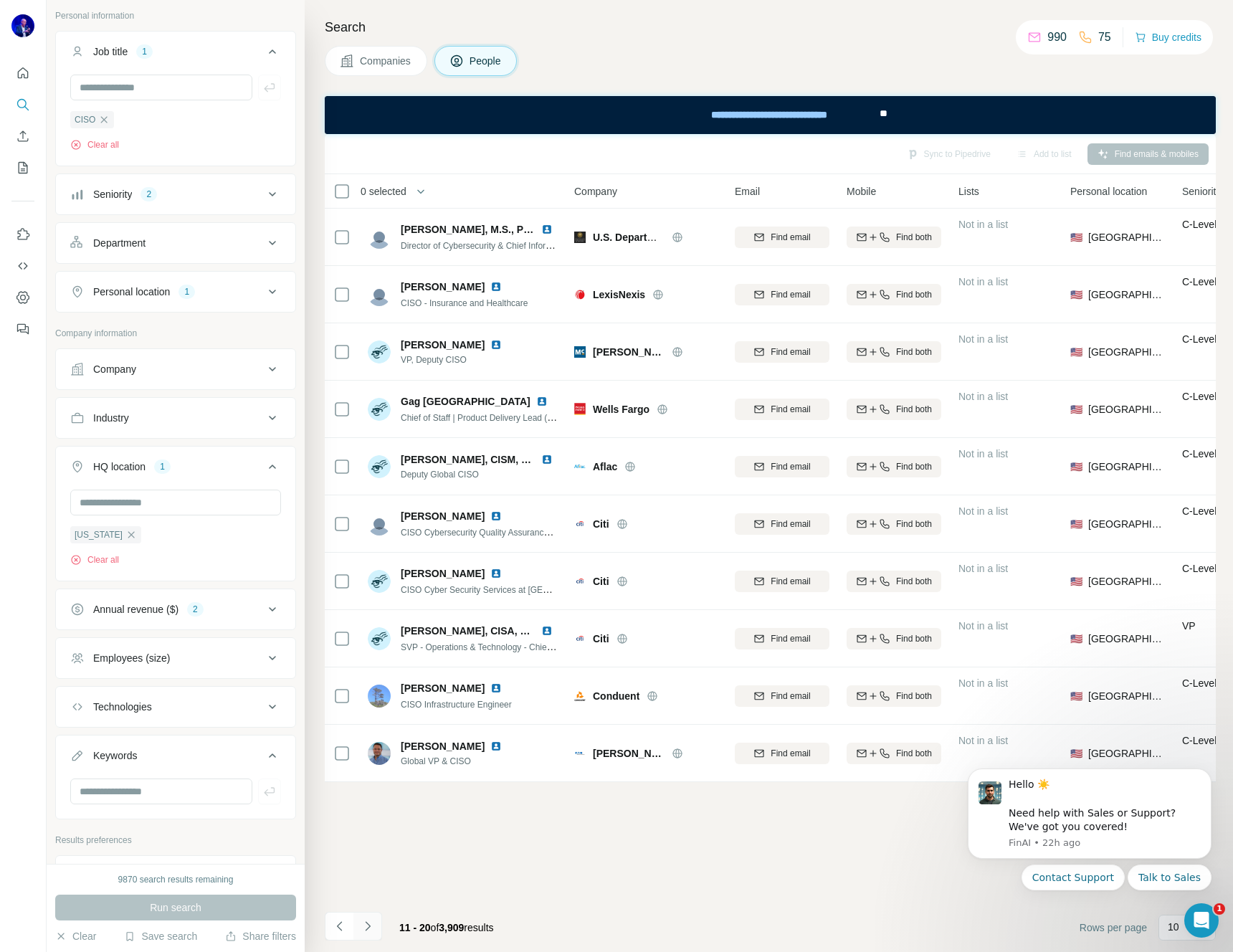
click at [368, 926] on icon "Navigate to next page" at bounding box center [367, 926] width 5 height 9
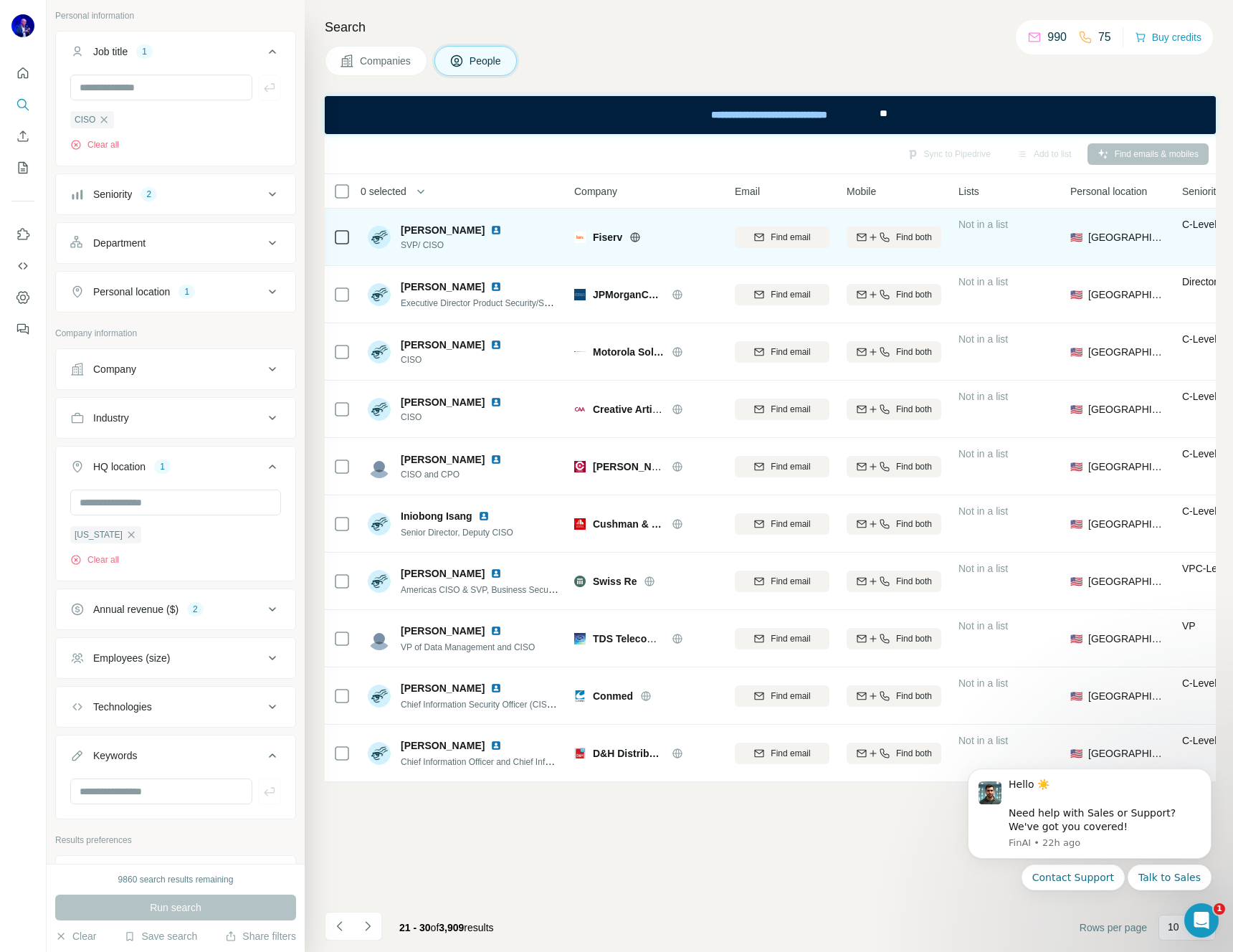
click at [490, 228] on img at bounding box center [495, 230] width 11 height 11
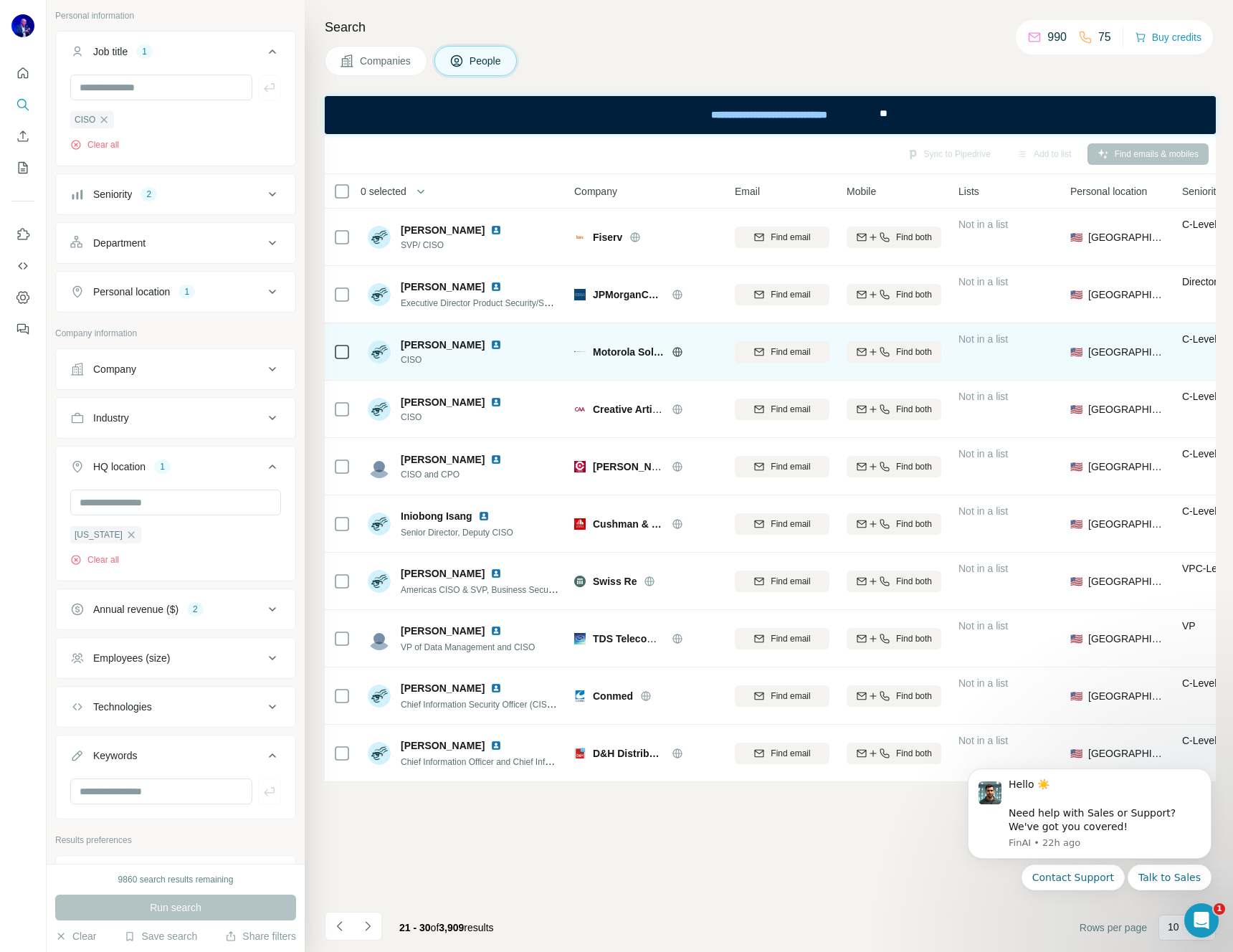
click at [490, 343] on img at bounding box center [495, 344] width 11 height 11
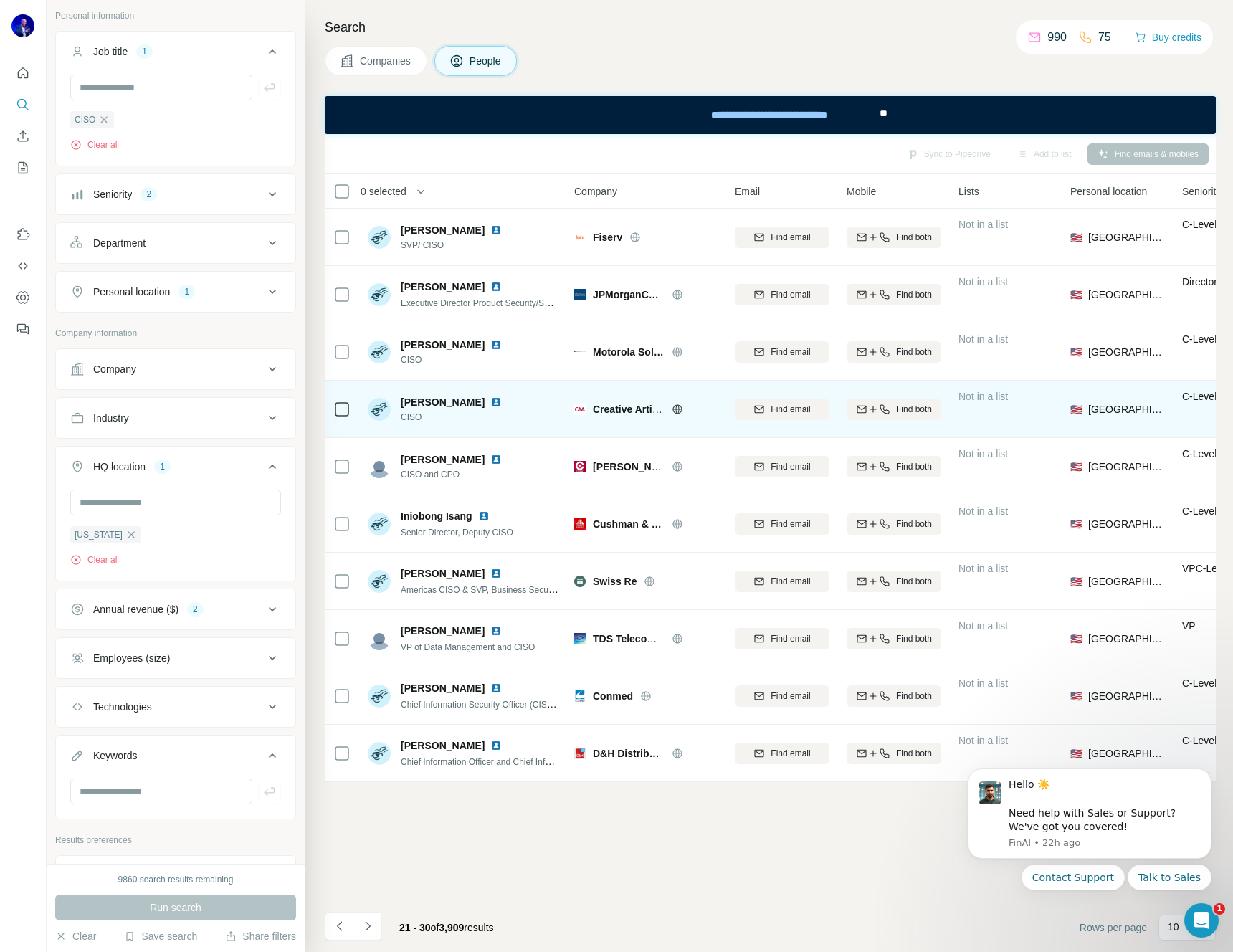
click at [490, 398] on img at bounding box center [495, 402] width 11 height 11
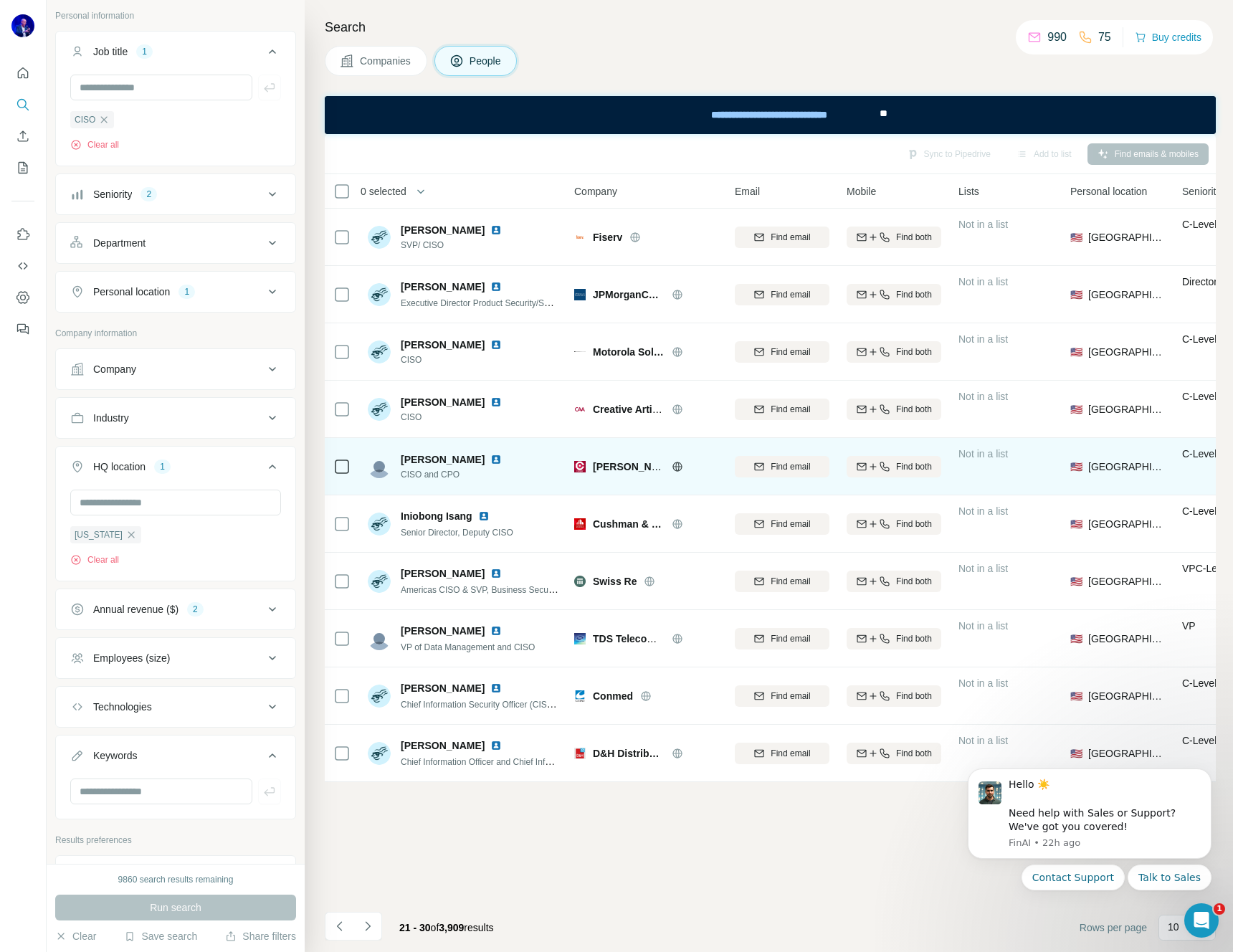
click at [490, 458] on img at bounding box center [495, 459] width 11 height 11
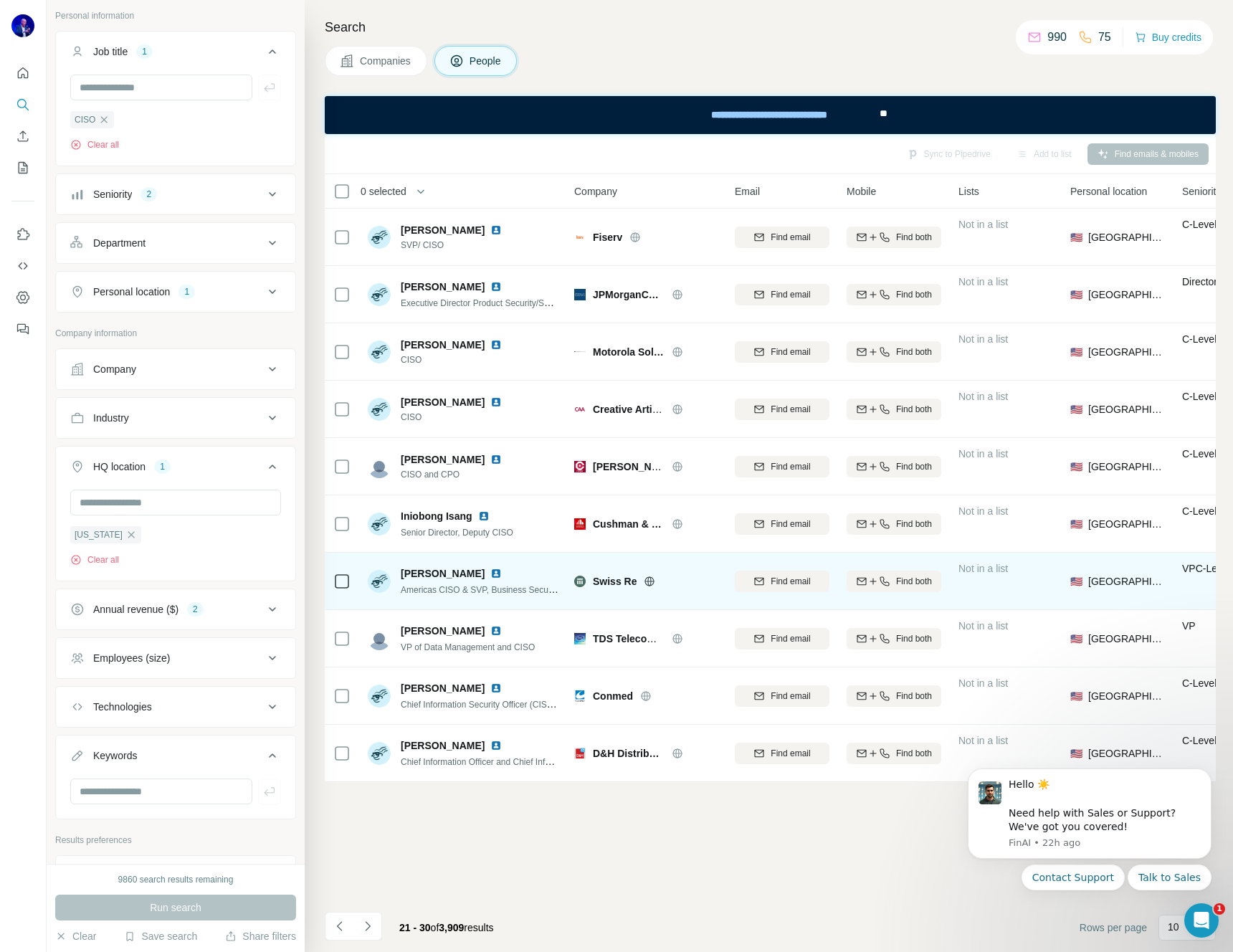
click at [490, 572] on img at bounding box center [495, 573] width 11 height 11
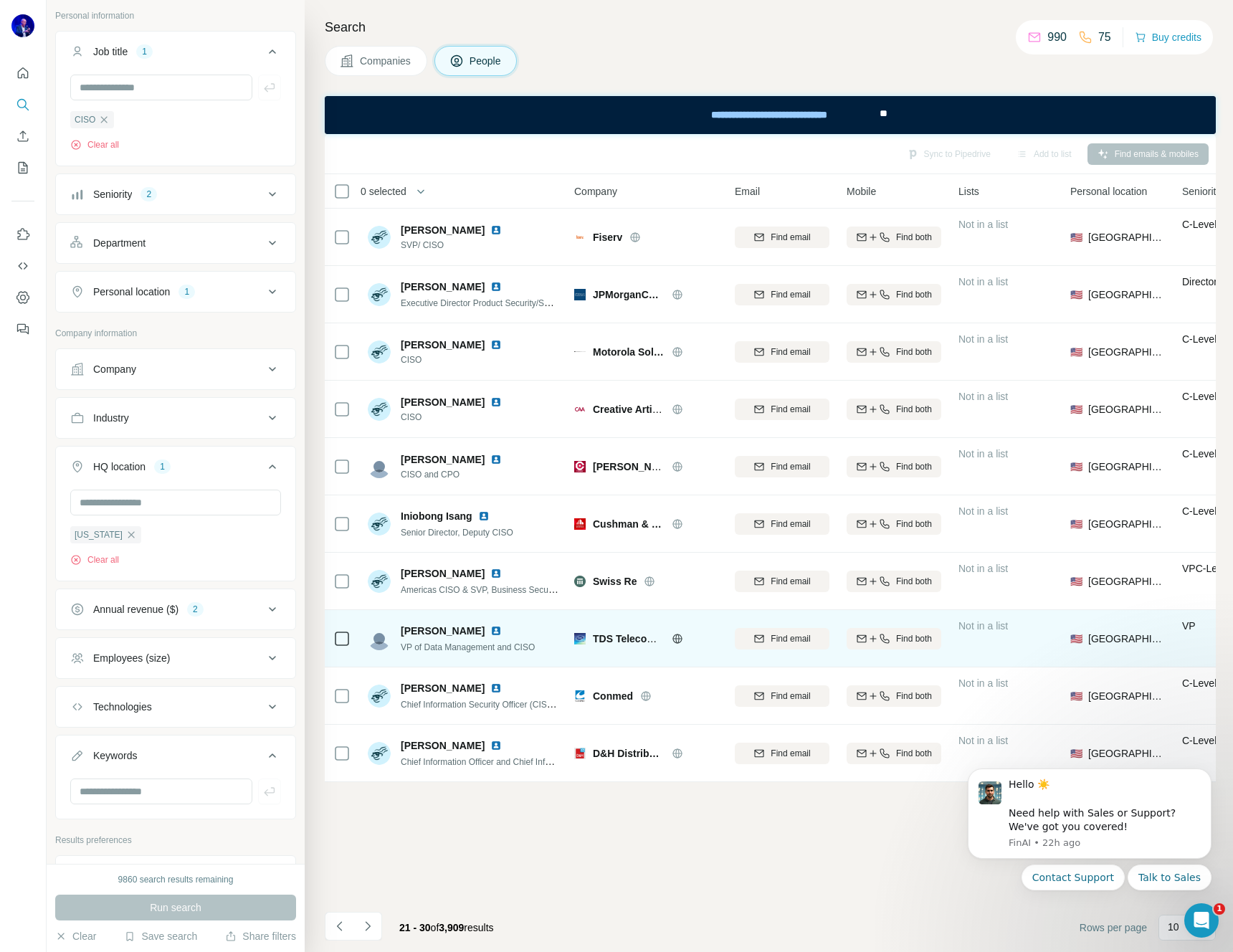
click at [490, 631] on img at bounding box center [495, 630] width 11 height 11
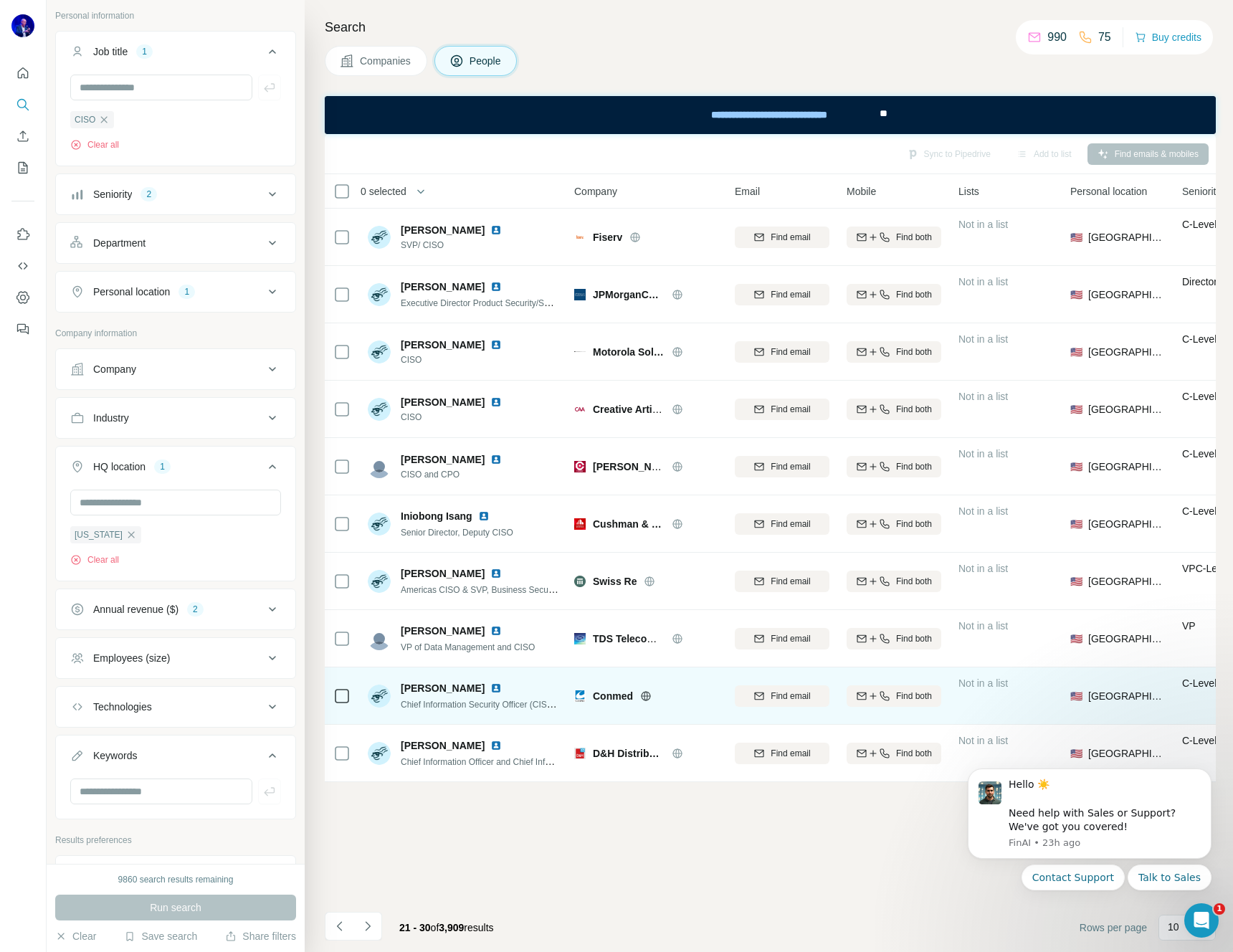
click at [490, 684] on img at bounding box center [495, 688] width 11 height 11
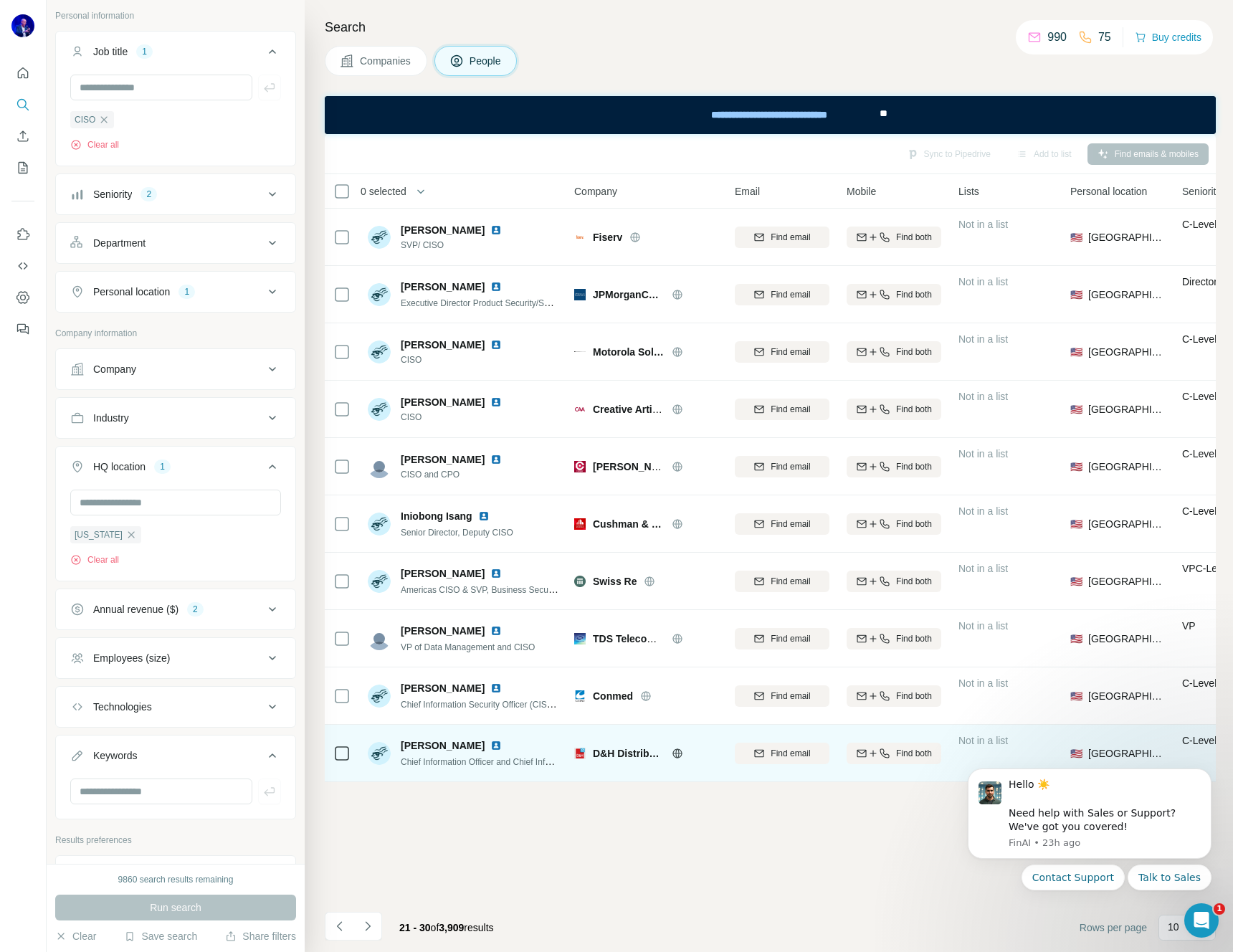
click at [490, 742] on img at bounding box center [495, 745] width 11 height 11
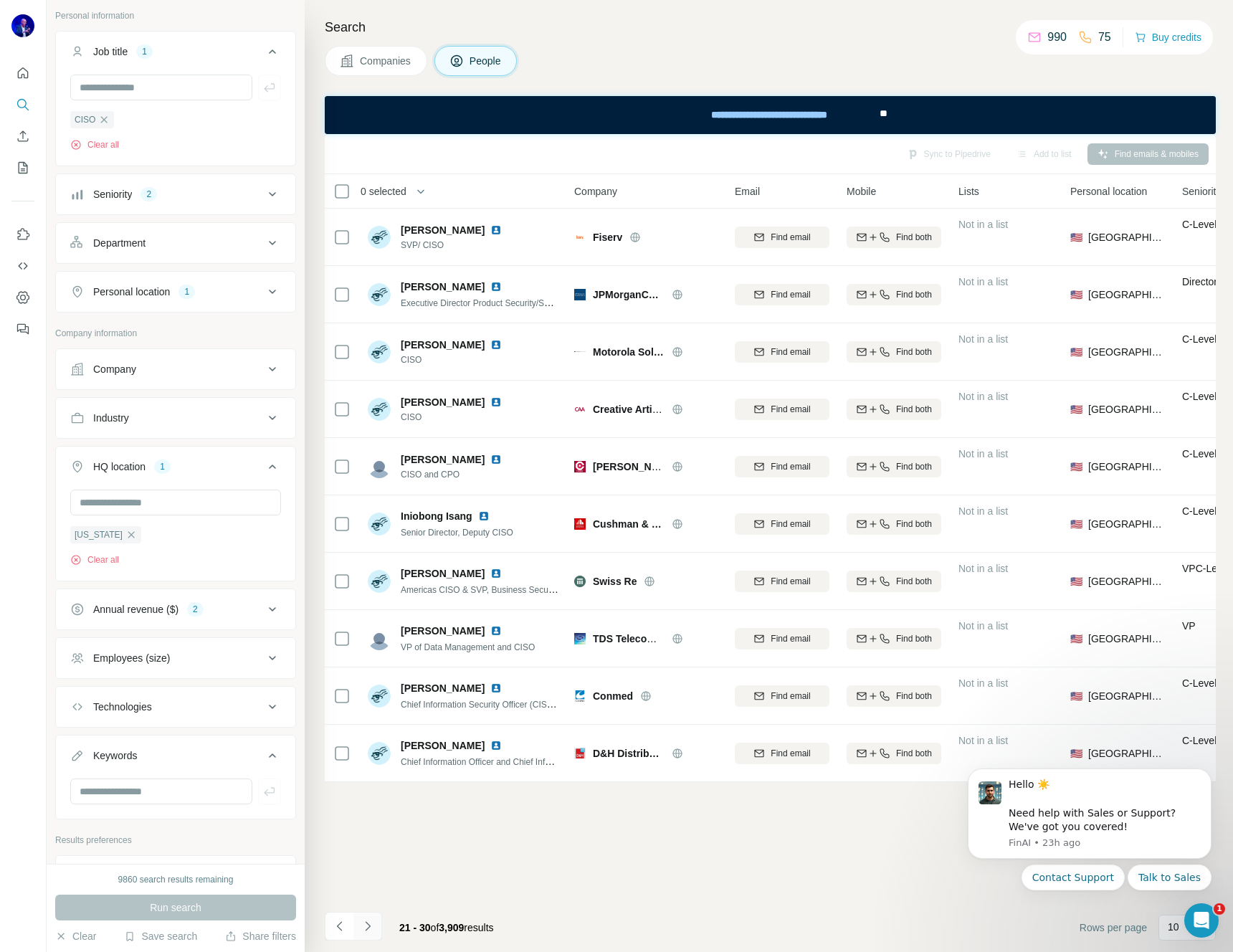
click at [367, 924] on icon "Navigate to next page" at bounding box center [367, 926] width 14 height 14
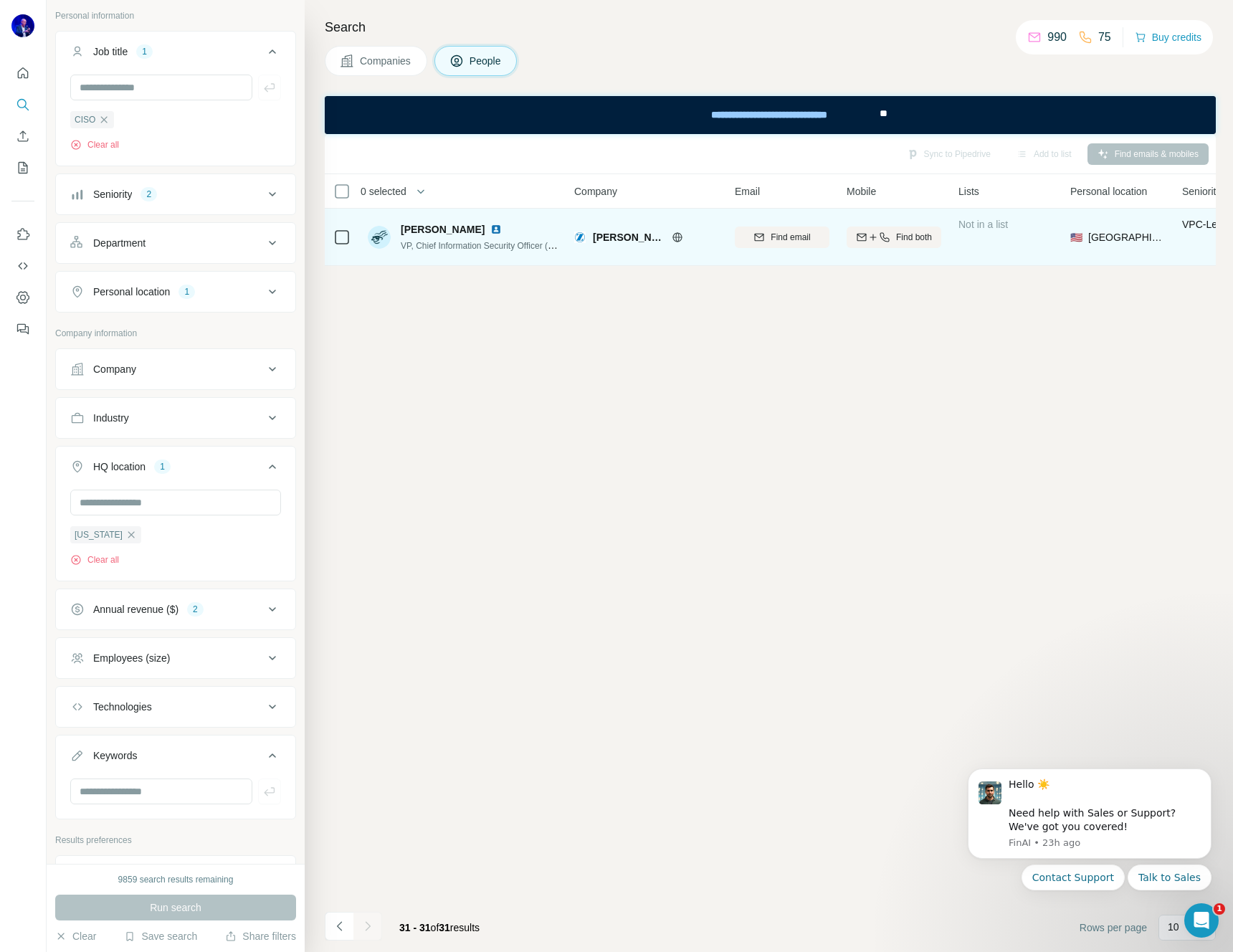
click at [490, 226] on img at bounding box center [495, 229] width 11 height 11
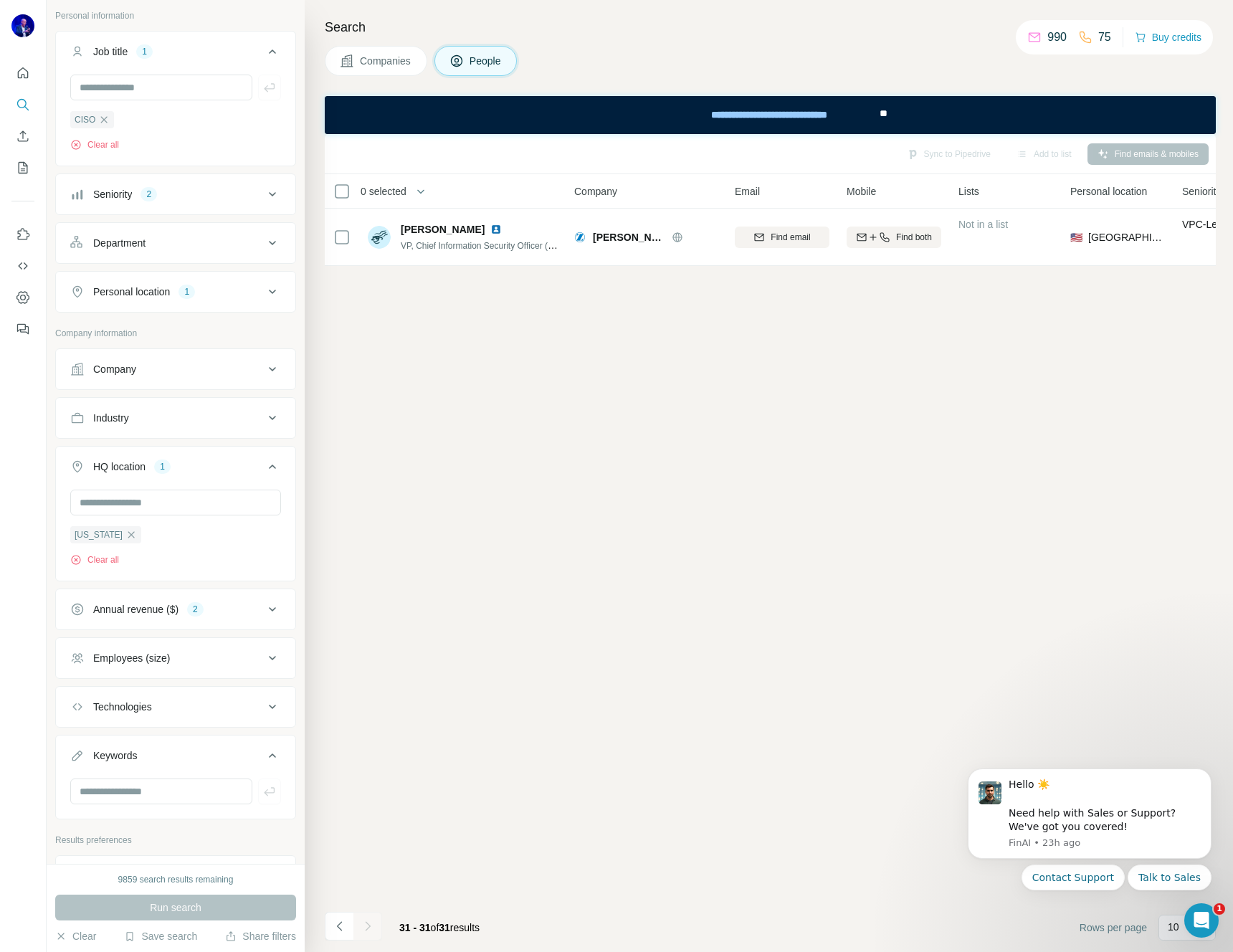
scroll to position [0, 0]
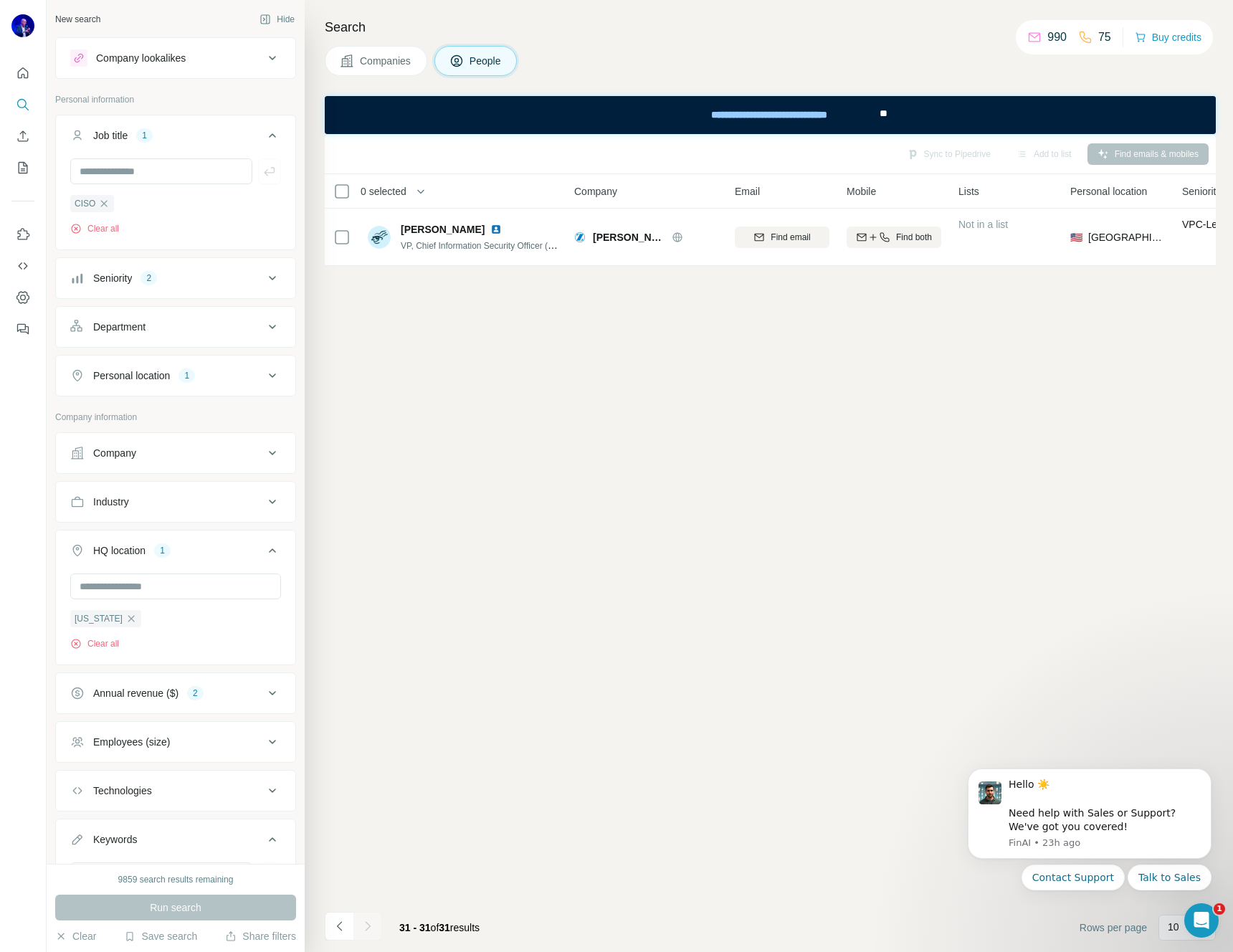
click at [269, 327] on icon at bounding box center [272, 327] width 8 height 5
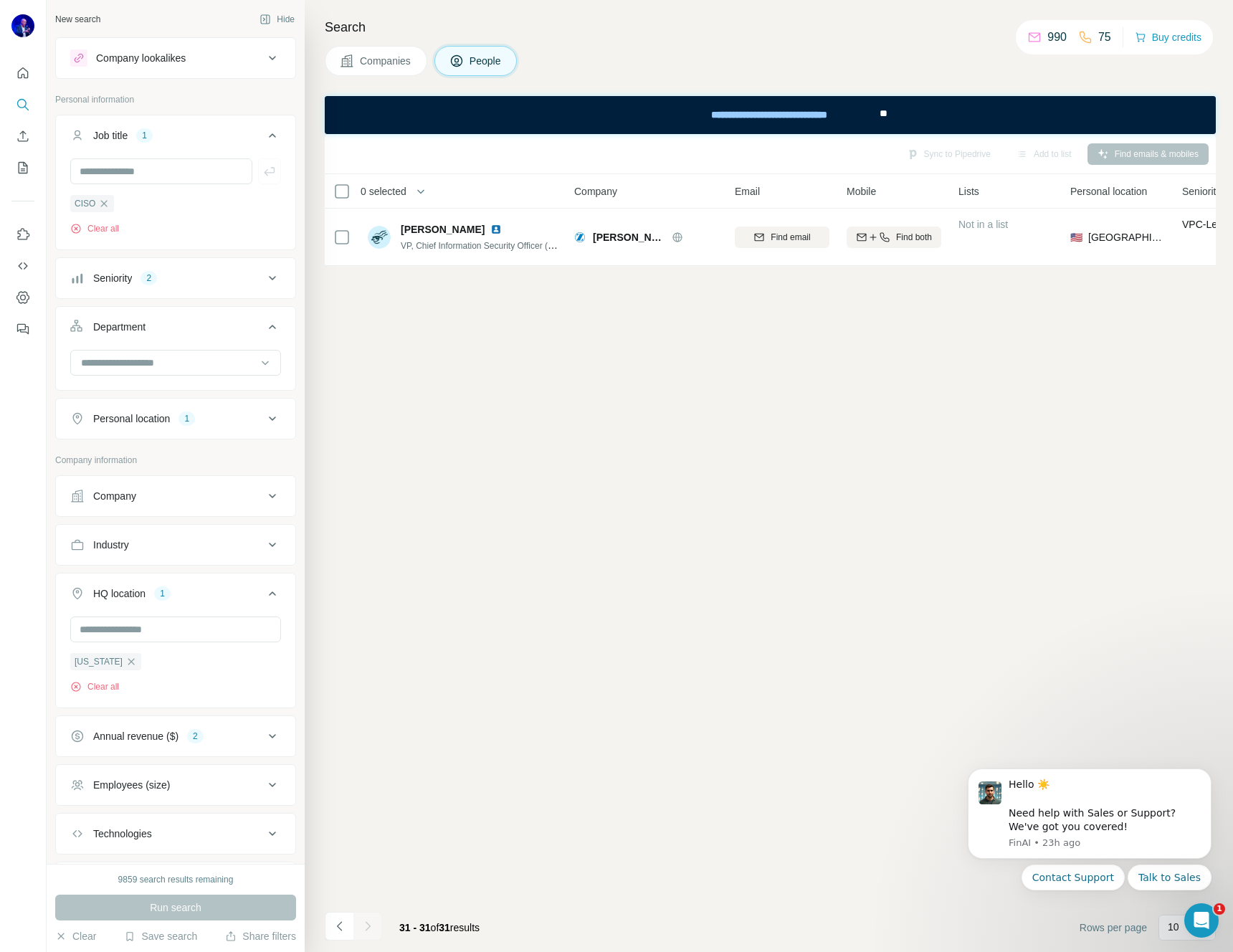
click at [263, 327] on icon at bounding box center [272, 327] width 17 height 17
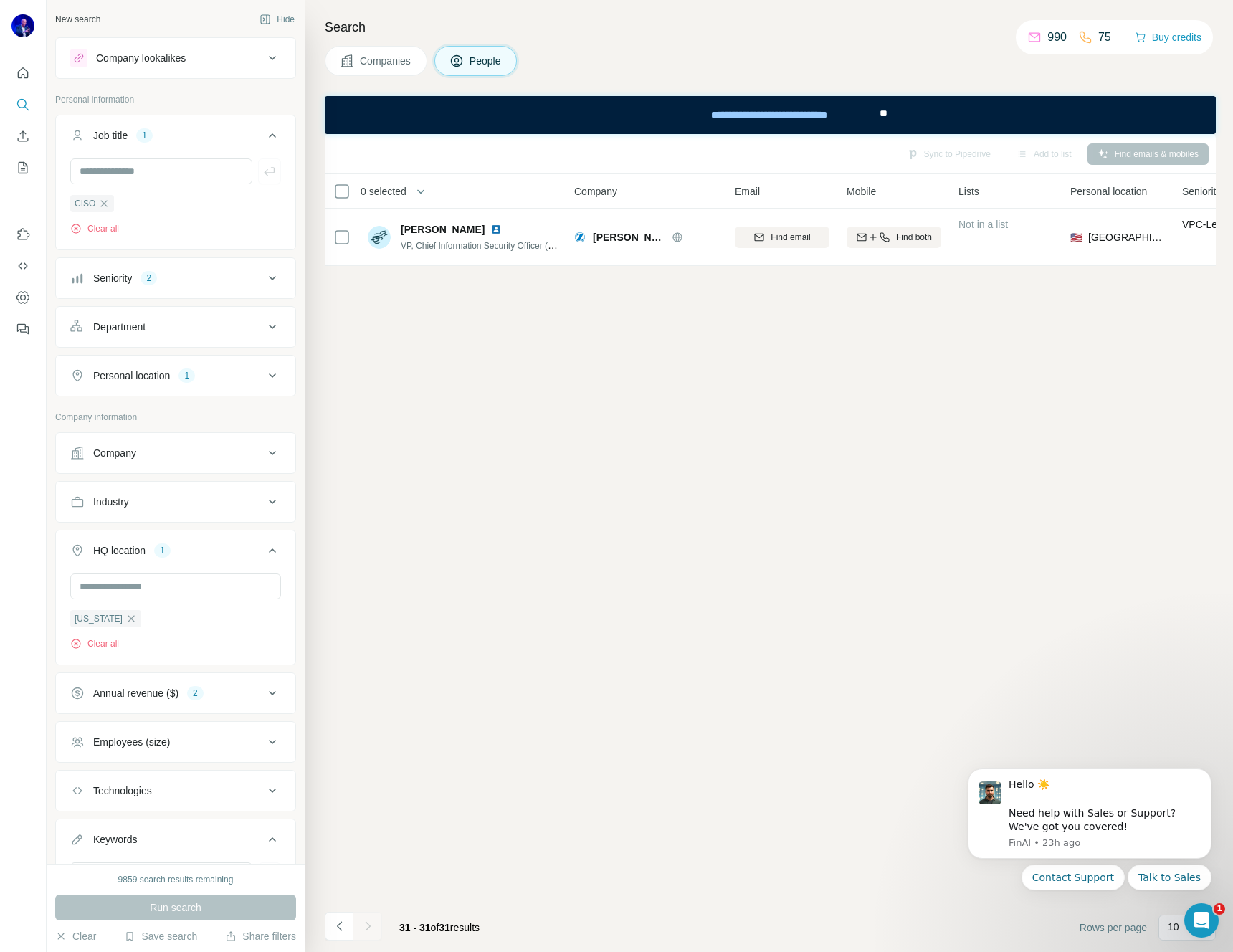
click at [248, 376] on div "Personal location 1" at bounding box center [166, 375] width 193 height 14
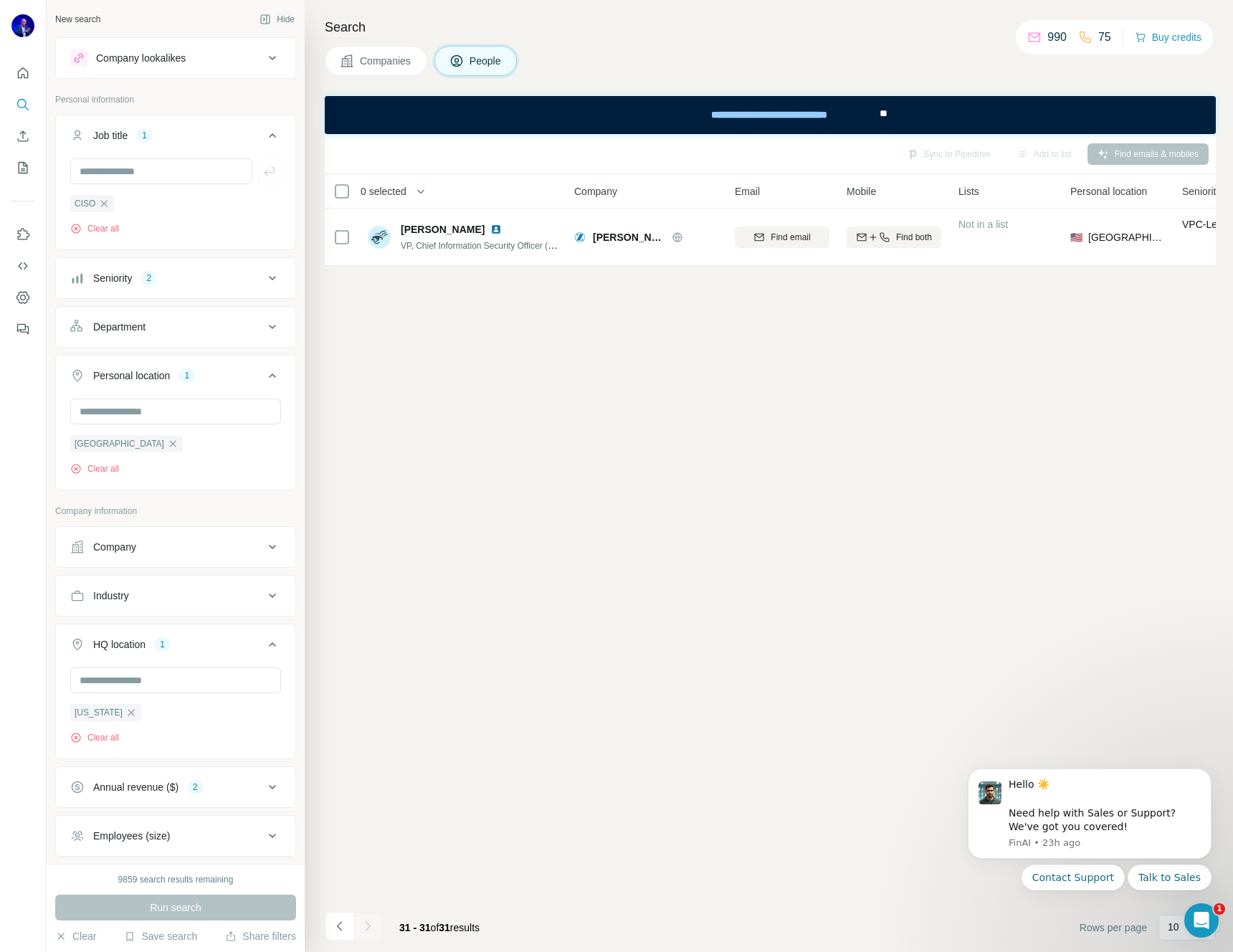
click at [263, 378] on icon at bounding box center [272, 376] width 17 height 17
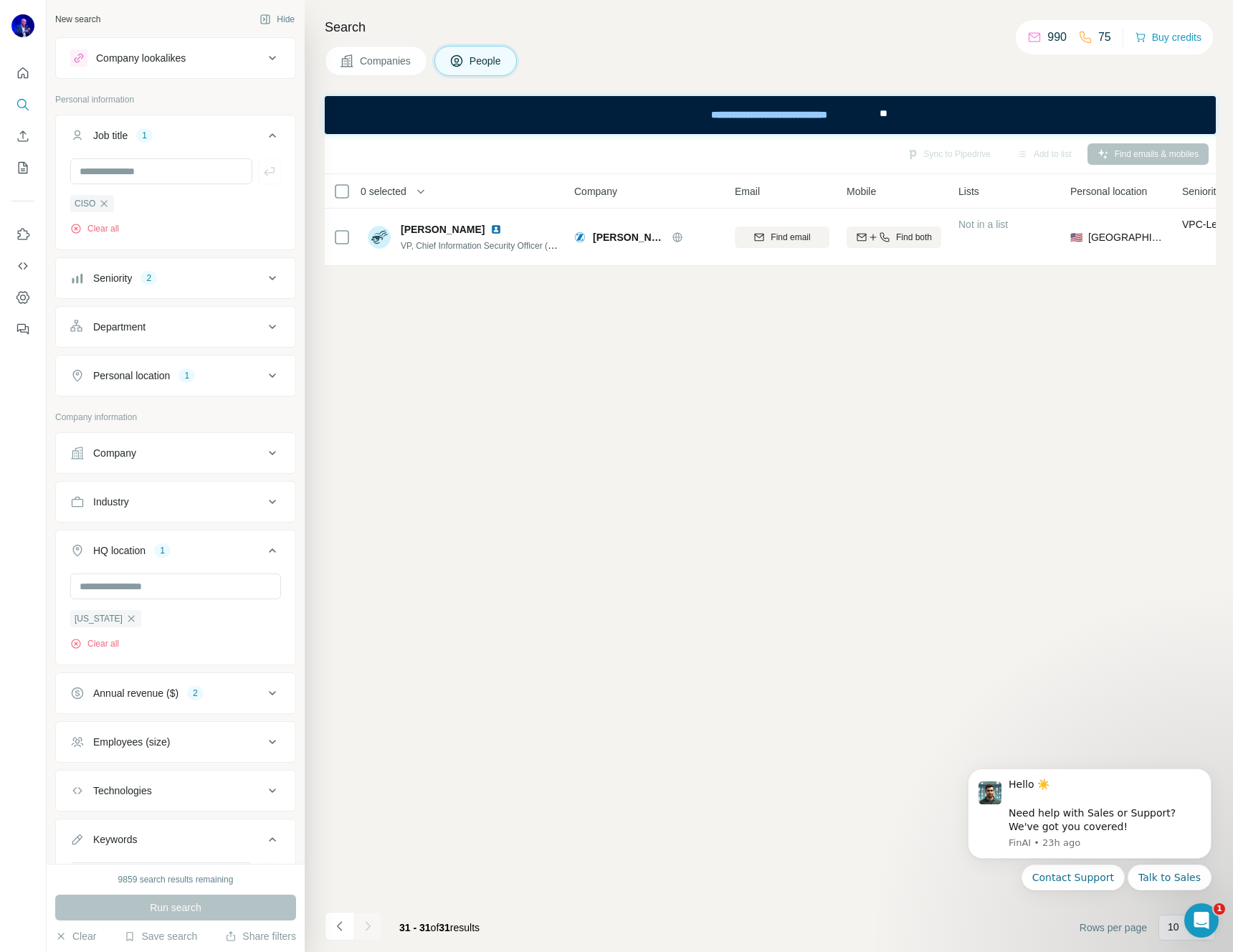
click at [250, 378] on div "Personal location 1" at bounding box center [166, 375] width 193 height 14
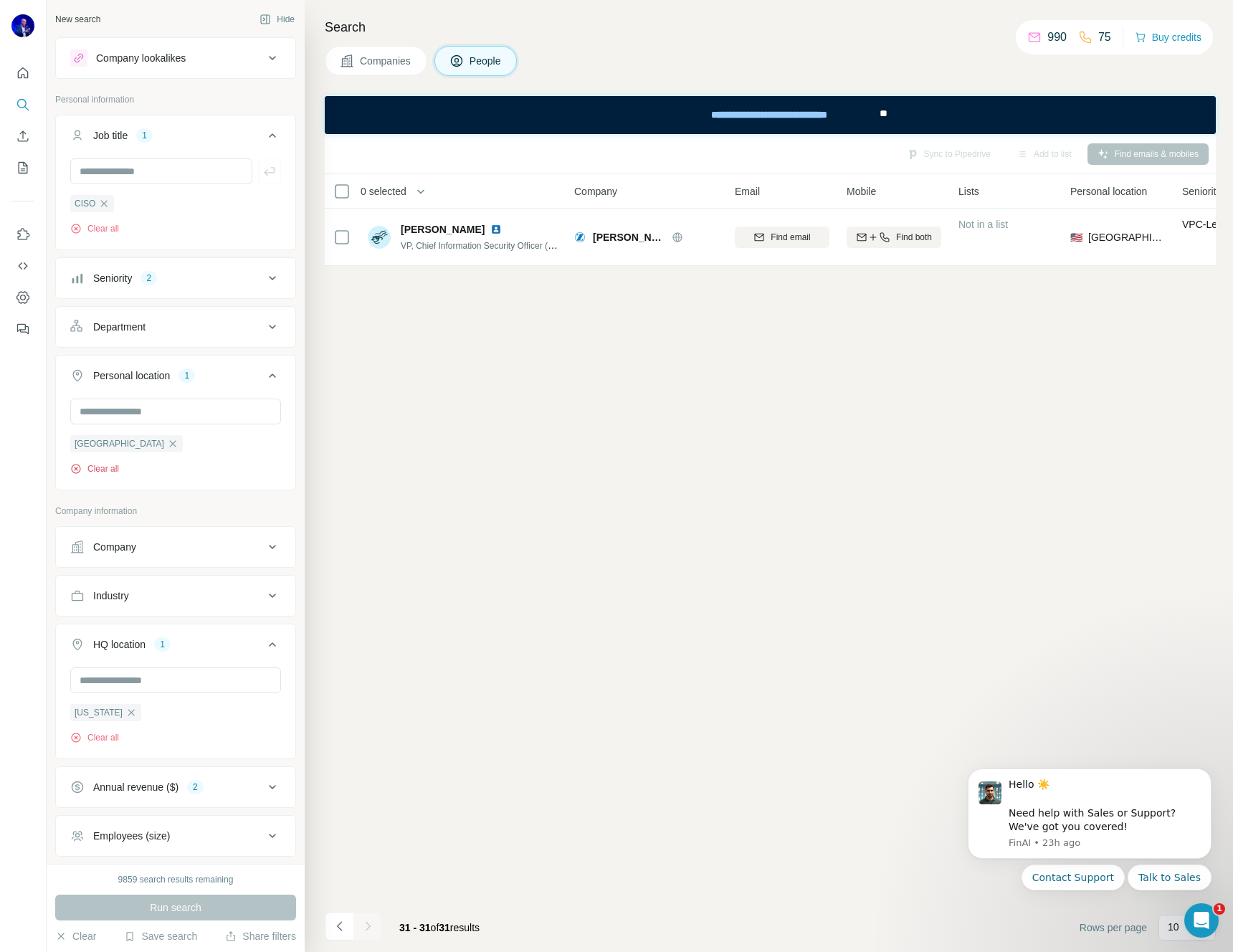
click at [101, 467] on button "Clear all" at bounding box center [94, 468] width 49 height 13
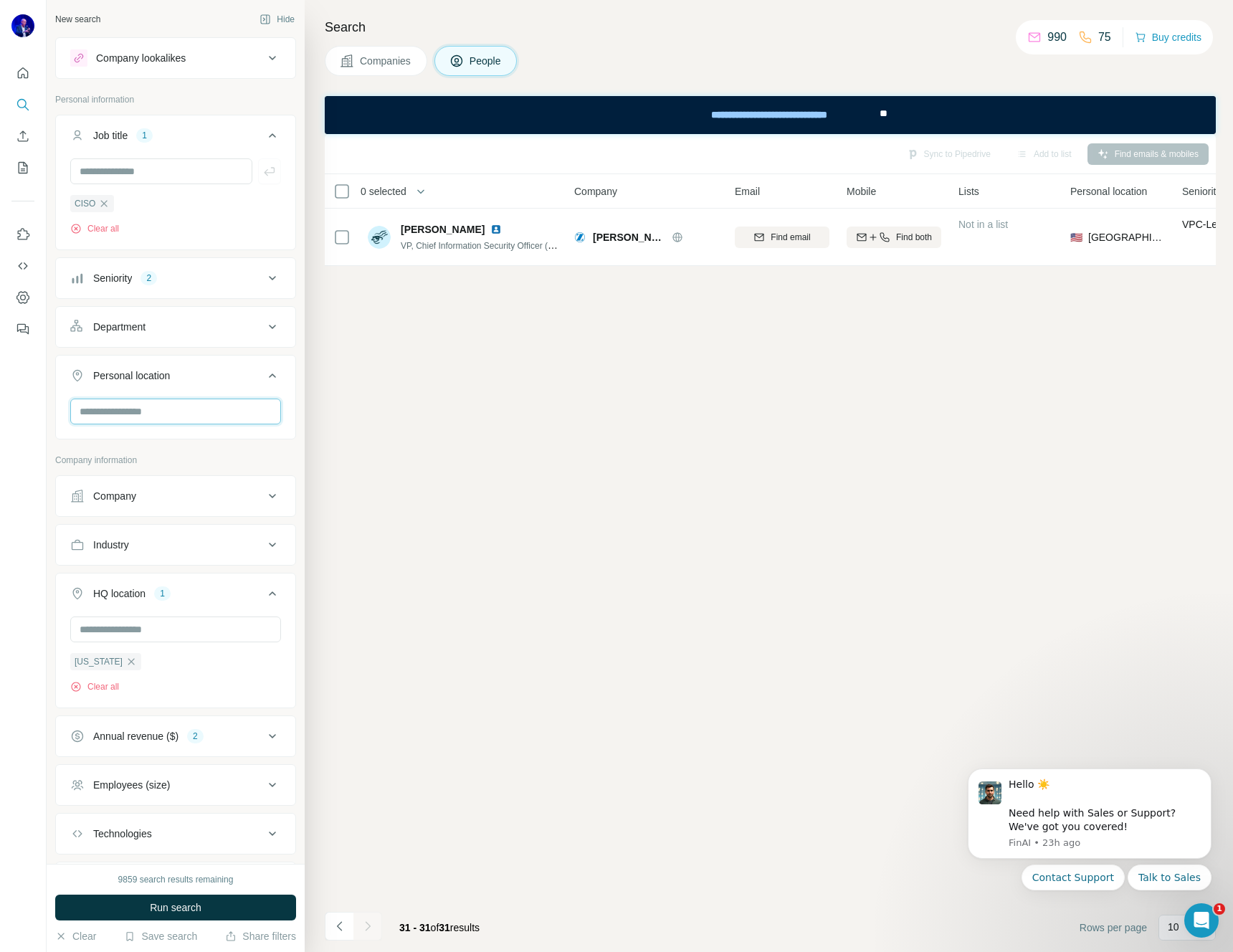
click at [139, 412] on input "text" at bounding box center [175, 411] width 211 height 26
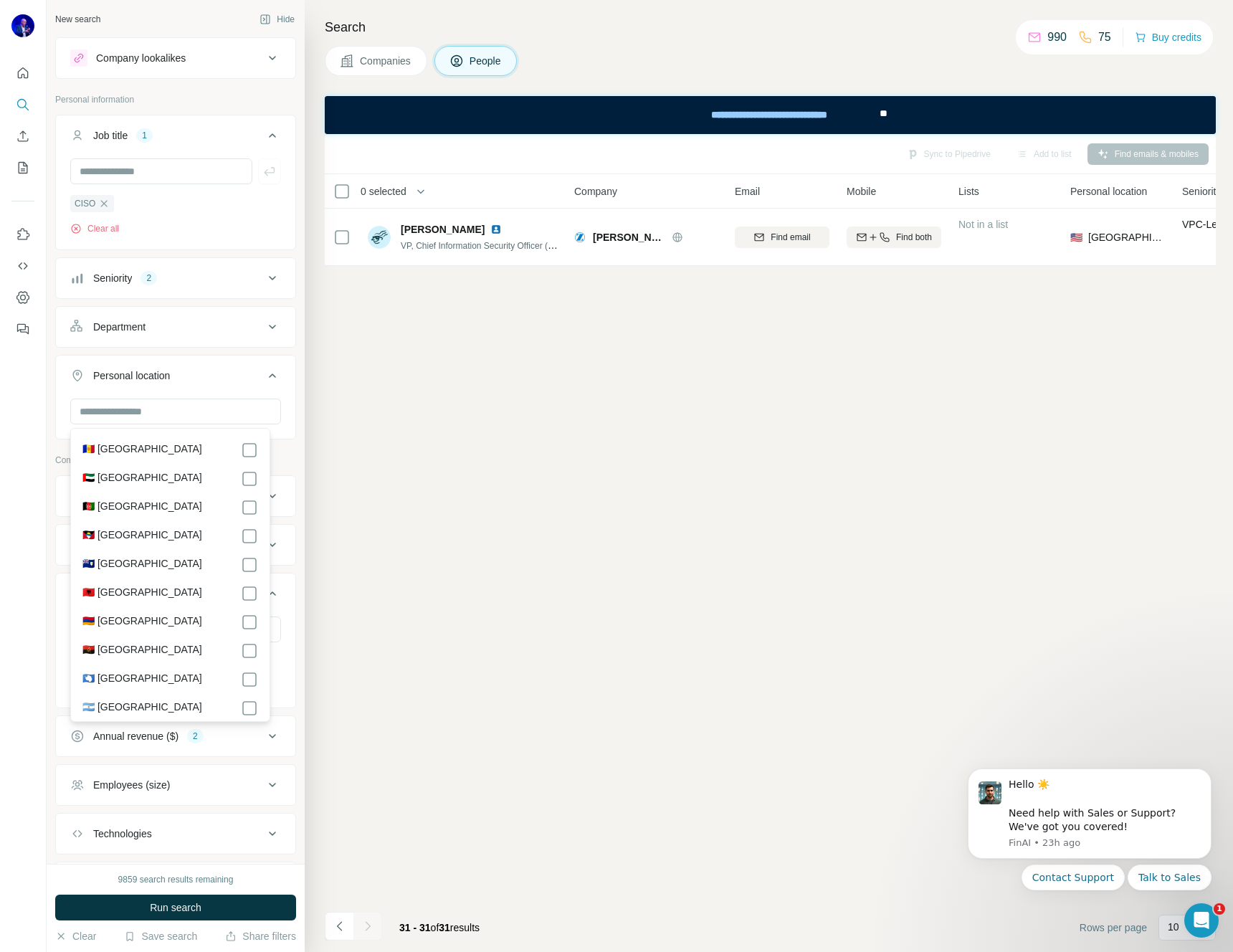
click at [509, 529] on div "Sync to Pipedrive Add to list Find emails & mobiles 0 selected People Company E…" at bounding box center [770, 543] width 891 height 818
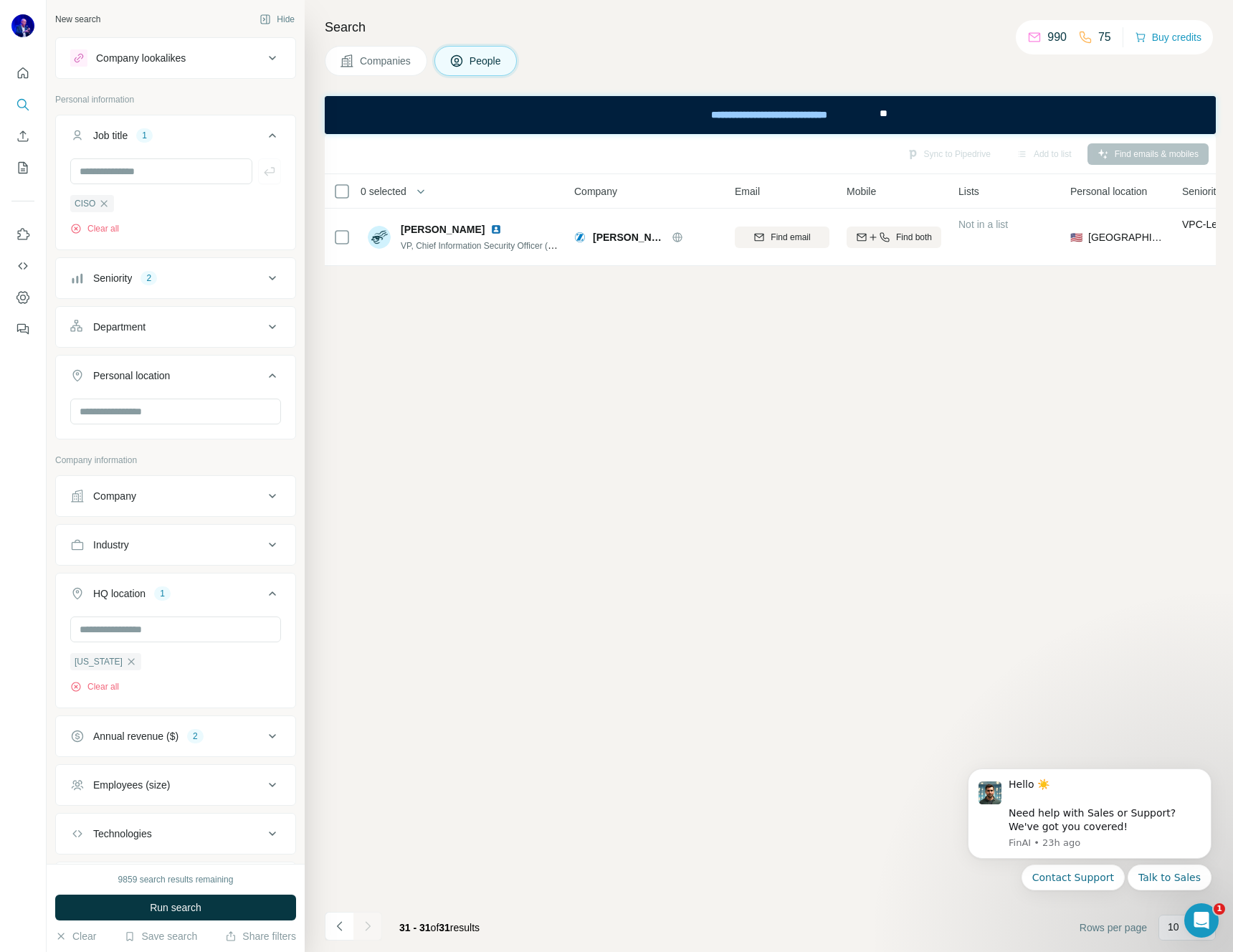
click at [263, 495] on icon at bounding box center [272, 496] width 17 height 17
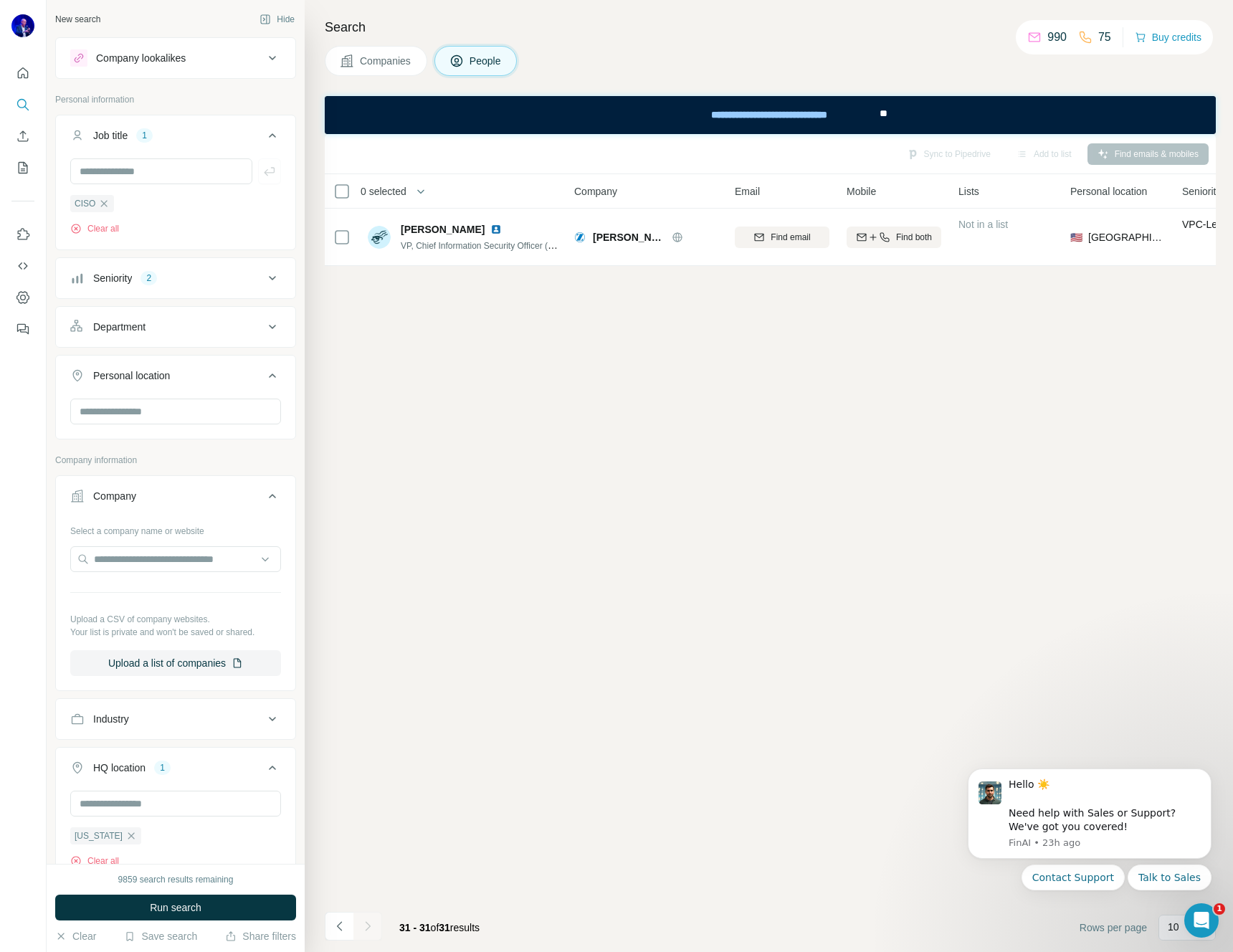
click at [263, 495] on icon at bounding box center [272, 496] width 17 height 17
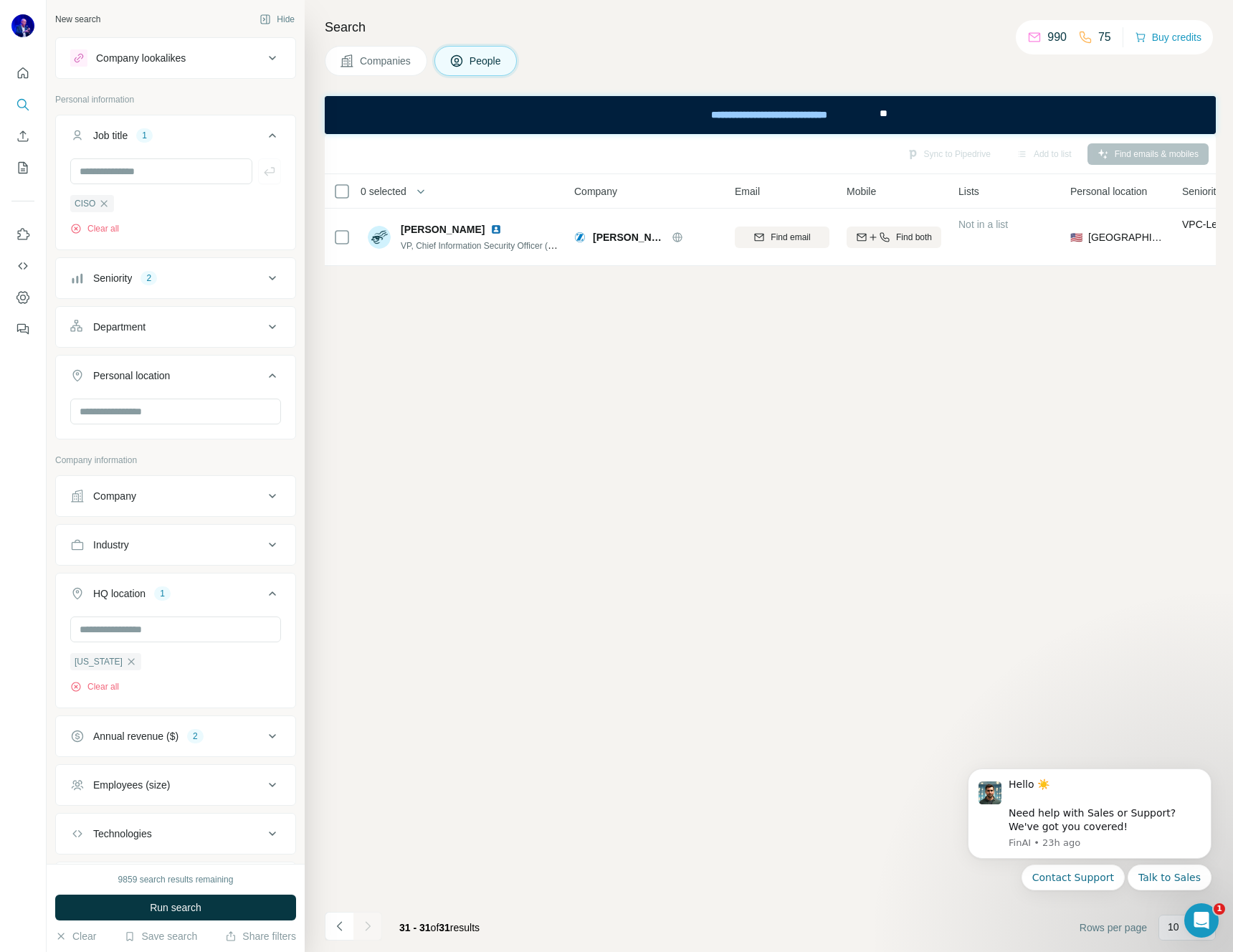
click at [263, 544] on icon at bounding box center [272, 544] width 17 height 17
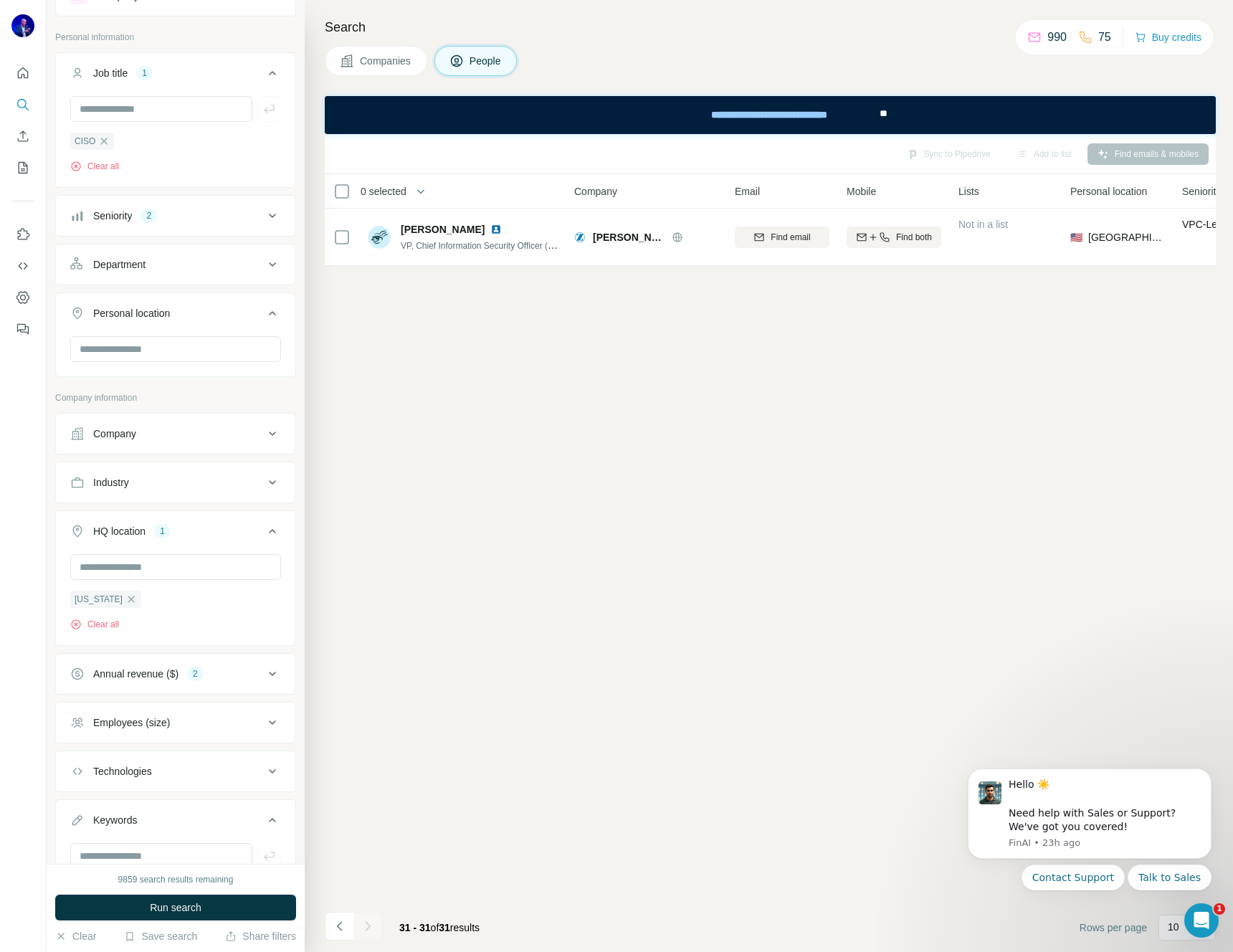
scroll to position [111, 0]
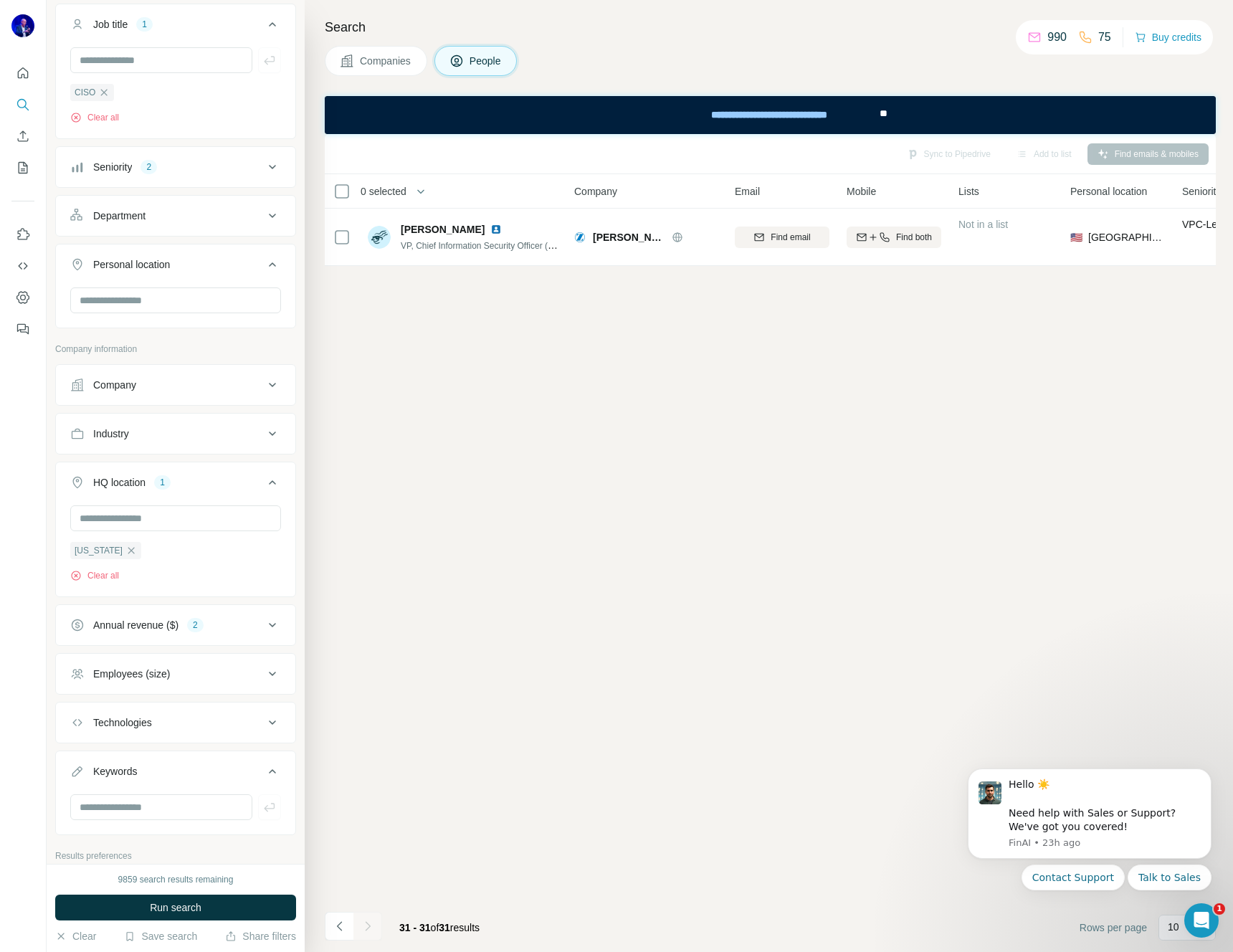
click at [126, 551] on icon "button" at bounding box center [131, 550] width 11 height 11
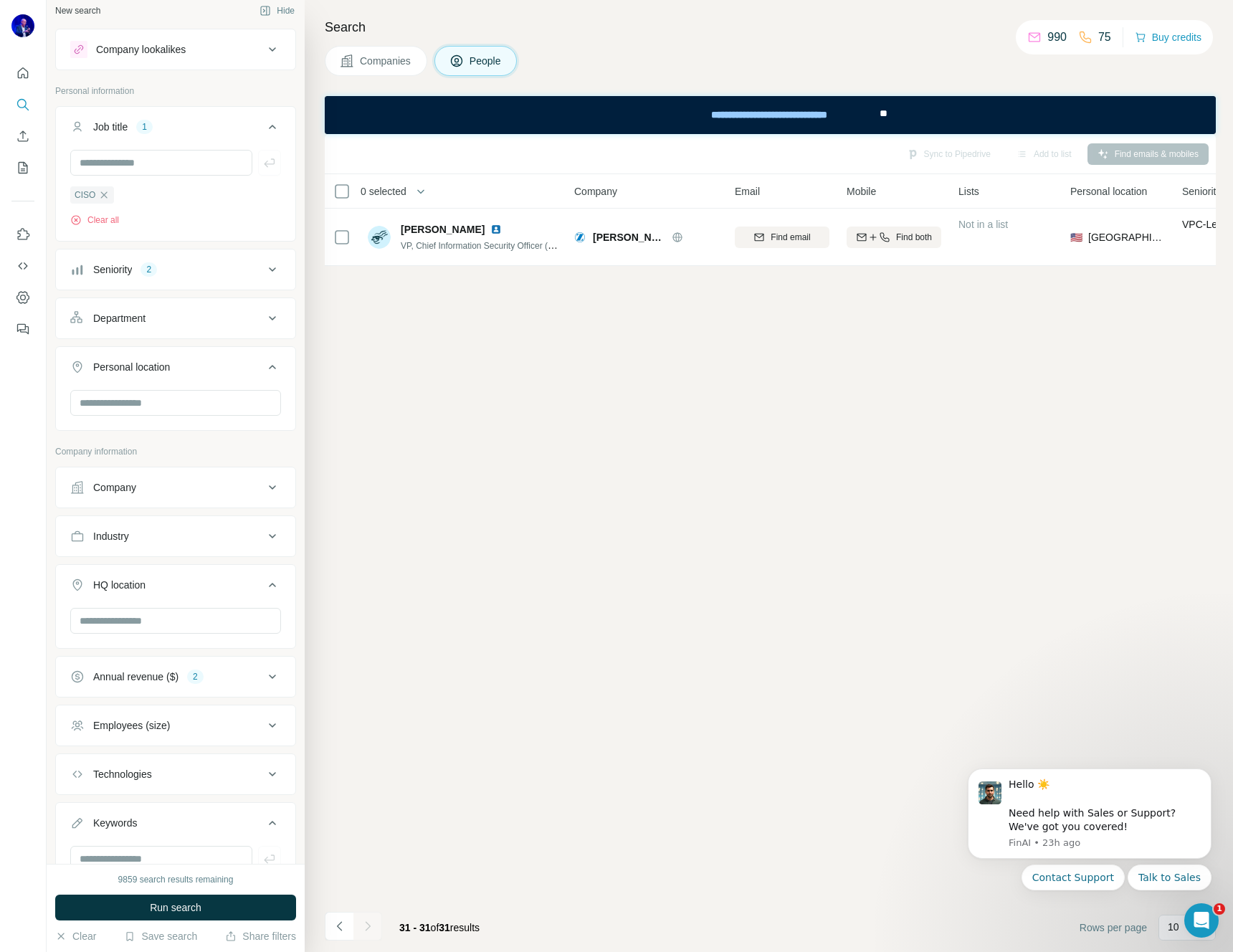
scroll to position [182, 0]
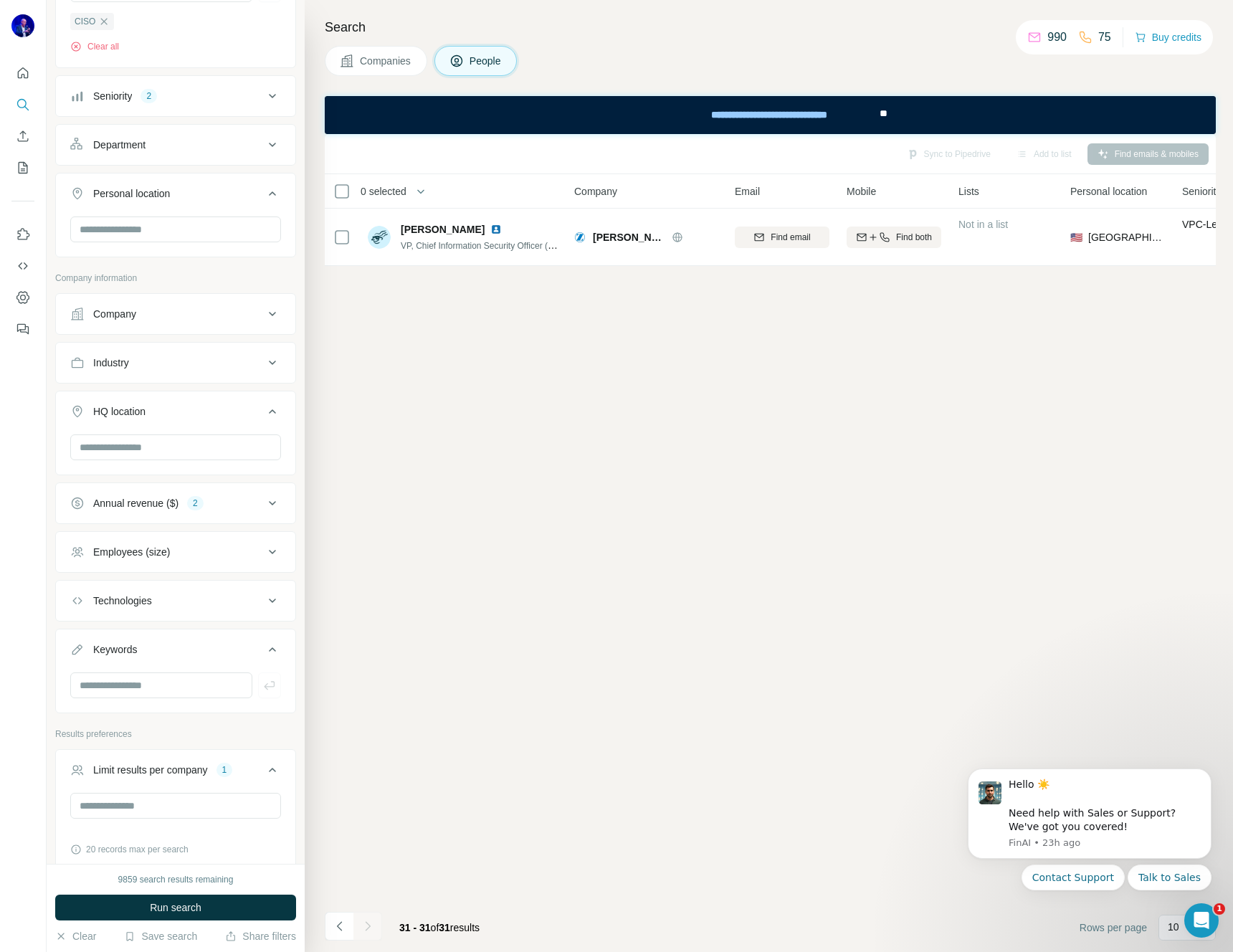
click at [263, 551] on icon at bounding box center [272, 552] width 17 height 17
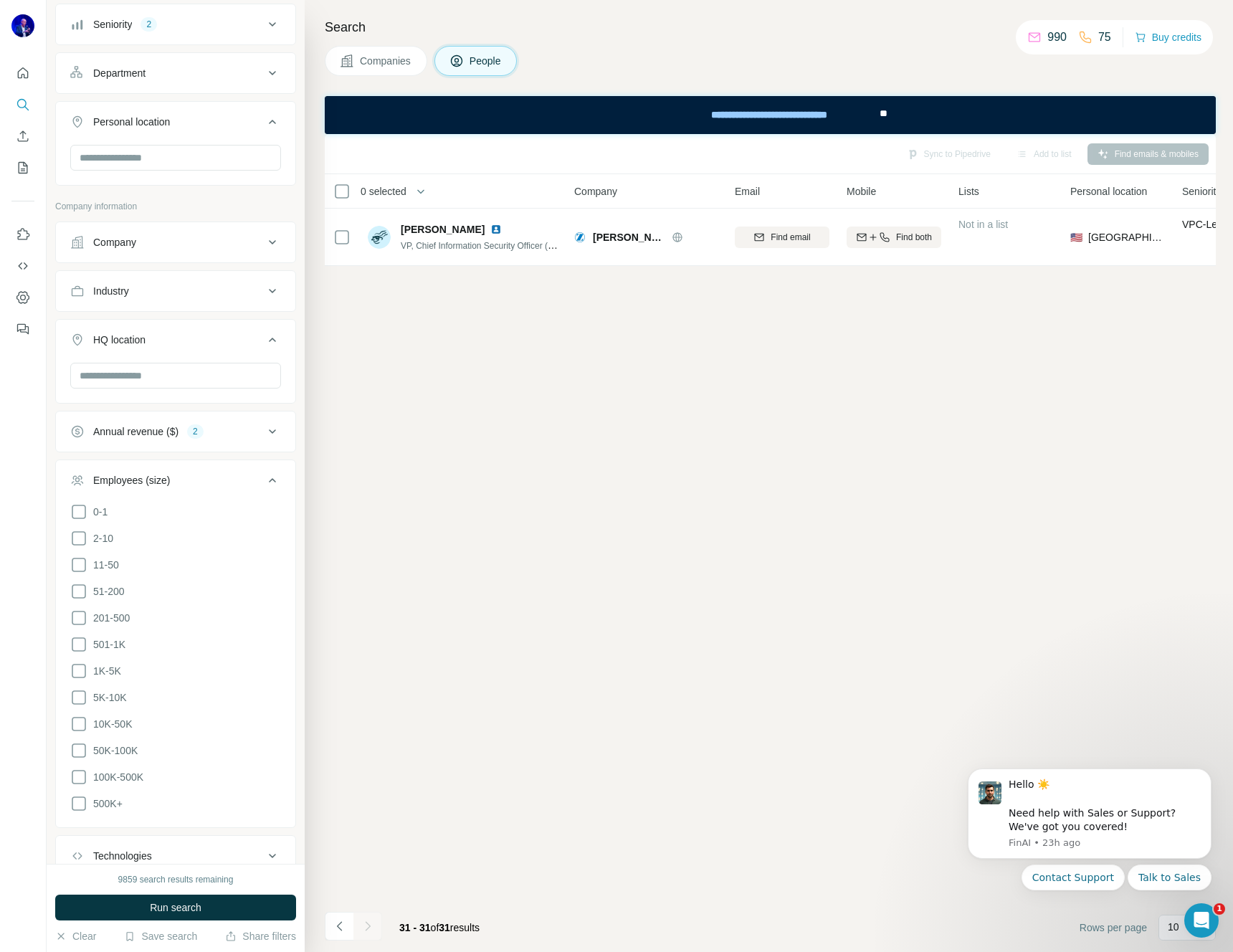
scroll to position [323, 0]
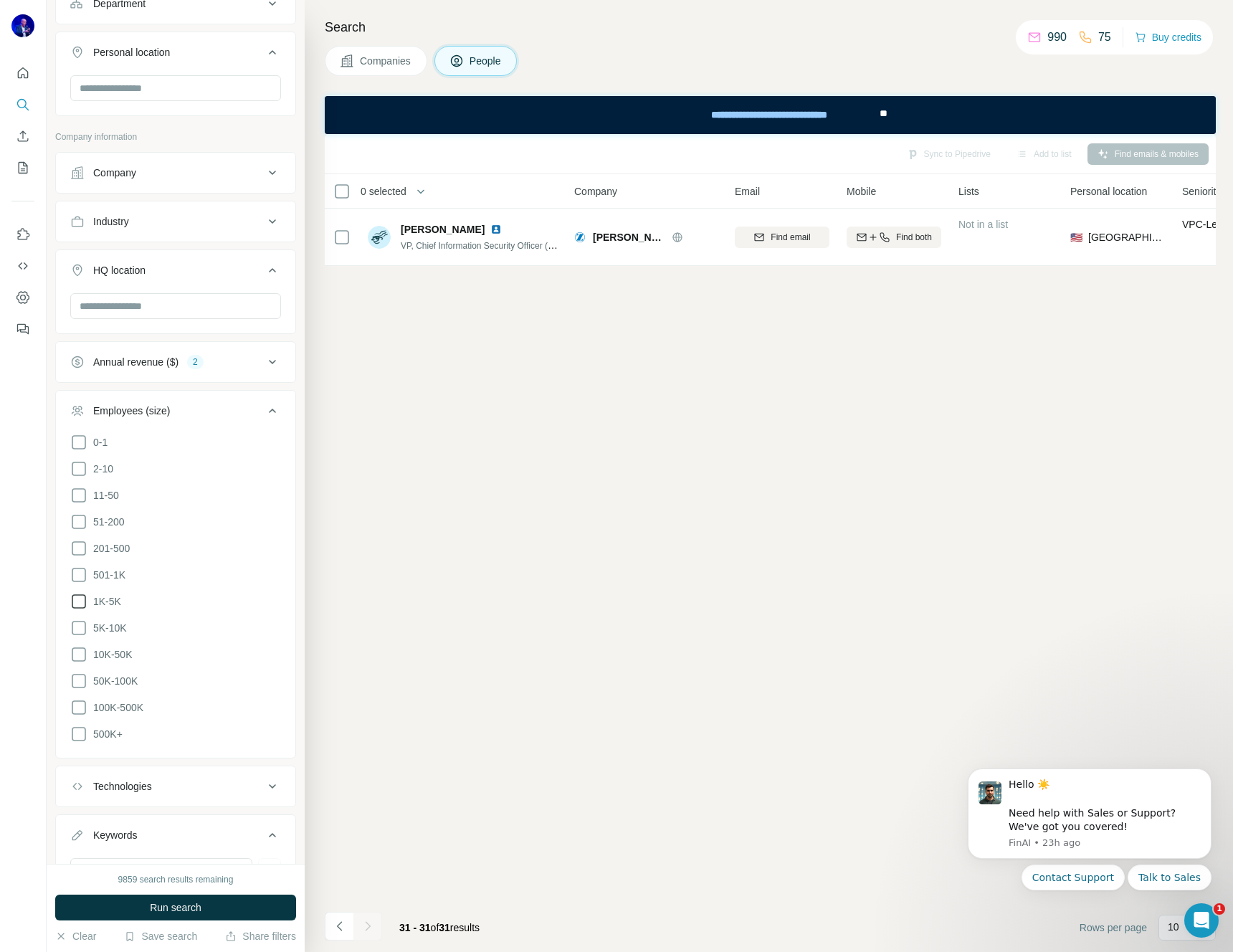
click at [105, 598] on span "1K-5K" at bounding box center [104, 601] width 34 height 14
click at [108, 622] on span "5K-10K" at bounding box center [107, 628] width 39 height 14
click at [111, 647] on span "10K-50K" at bounding box center [109, 654] width 44 height 14
click at [108, 727] on span "500K+" at bounding box center [105, 734] width 35 height 14
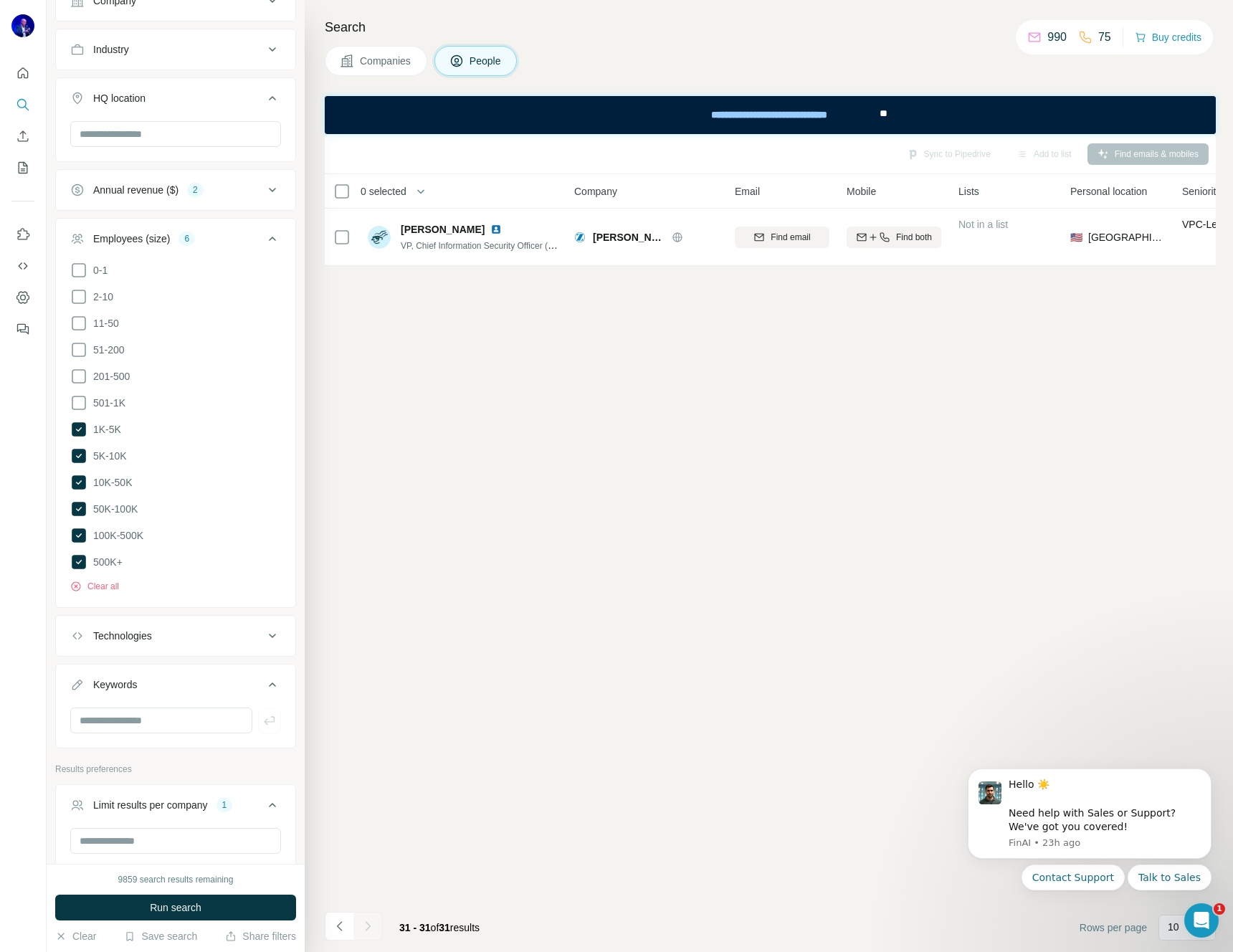
scroll to position [575, 0]
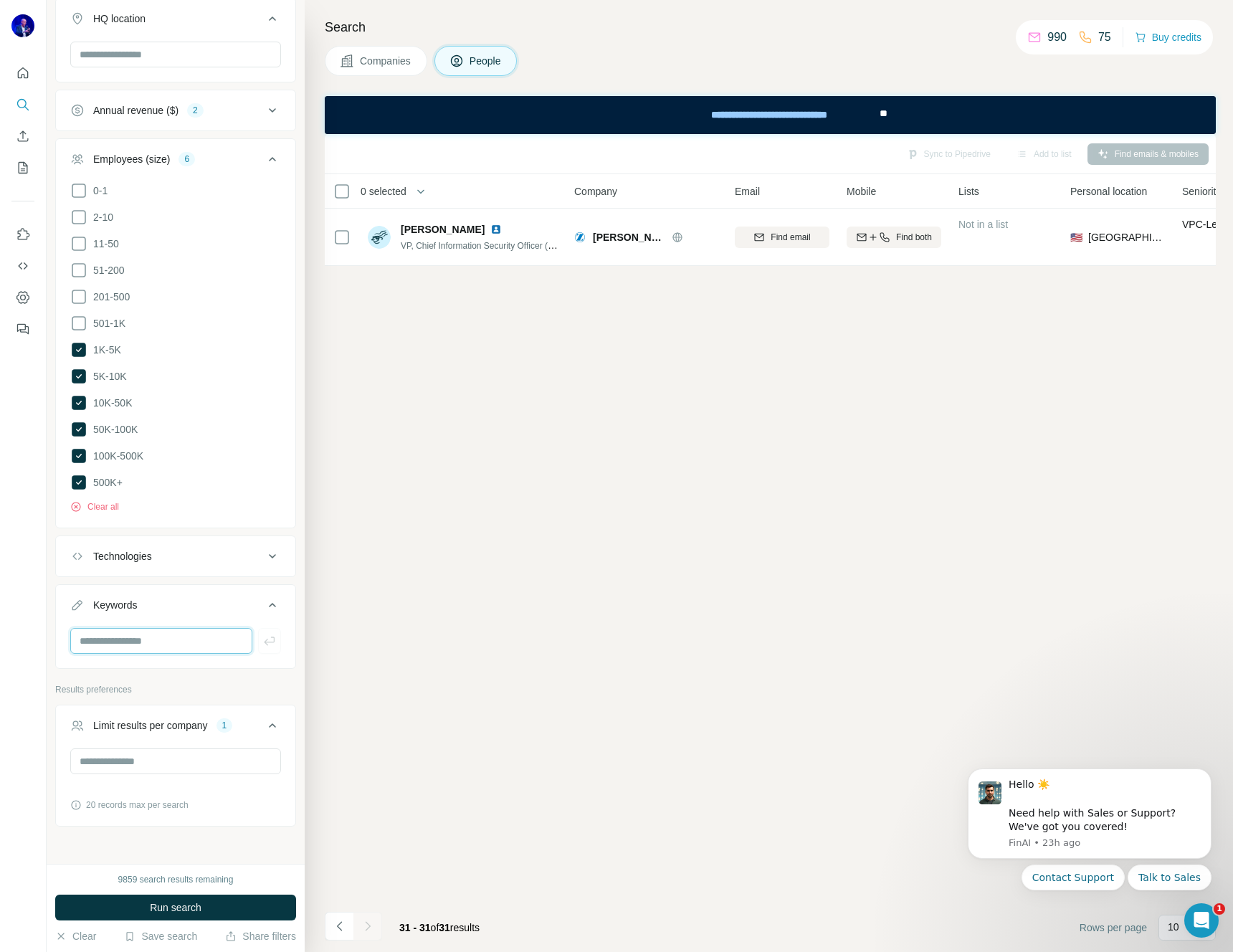
click at [147, 637] on input "text" at bounding box center [161, 640] width 182 height 26
type input "*******"
click at [263, 634] on icon "button" at bounding box center [269, 640] width 14 height 14
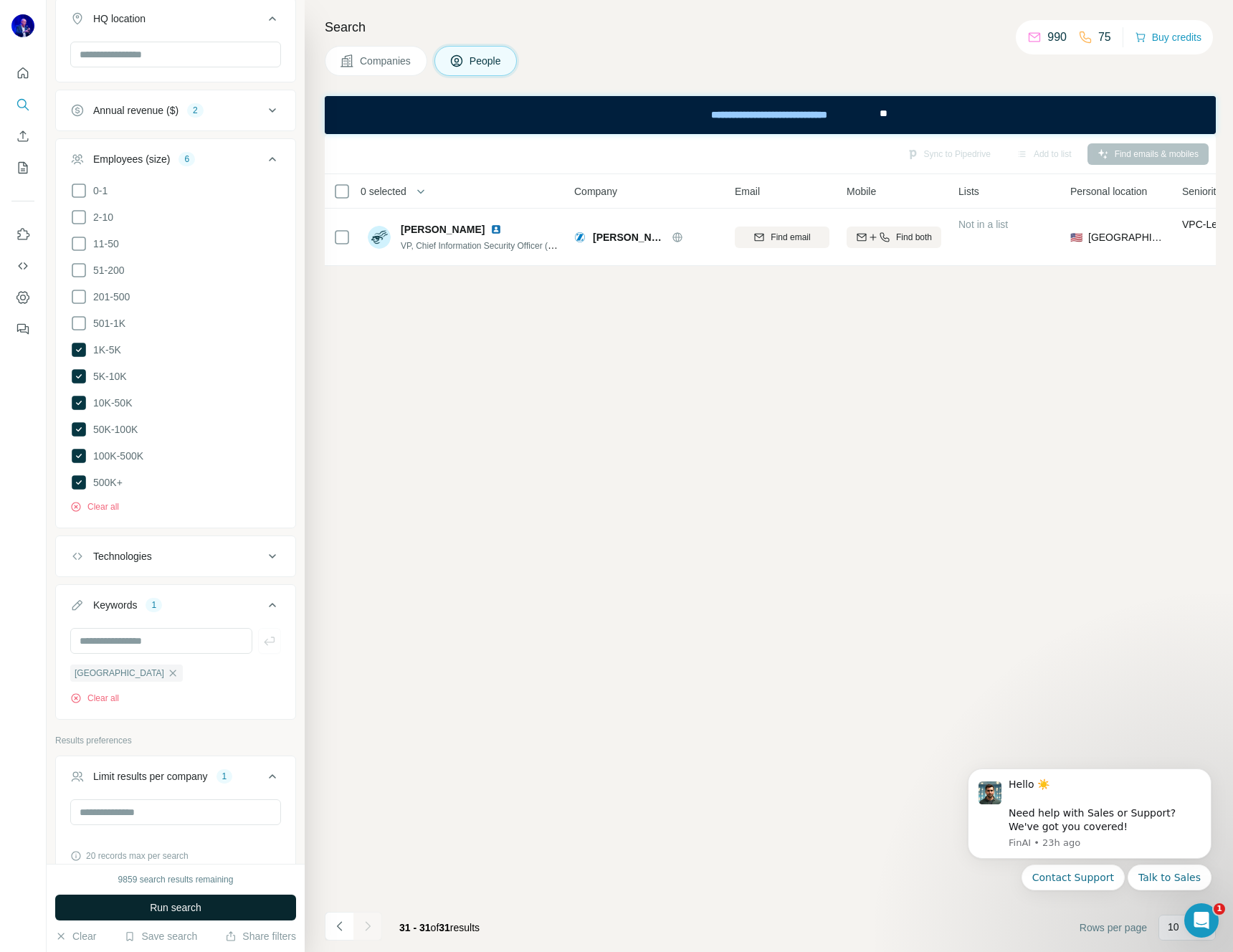
click at [169, 902] on span "Run search" at bounding box center [175, 907] width 52 height 14
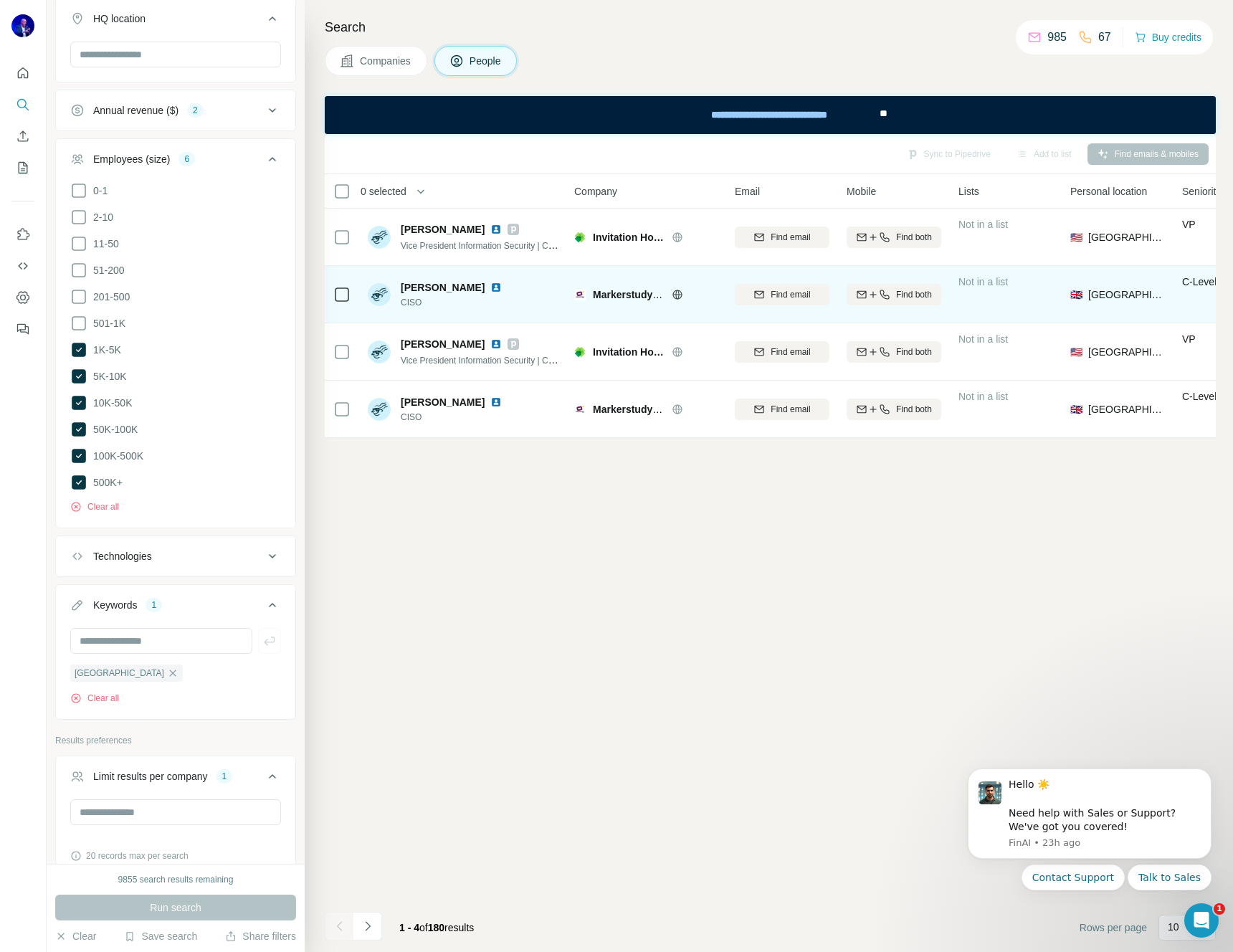
click at [490, 285] on img at bounding box center [495, 287] width 11 height 11
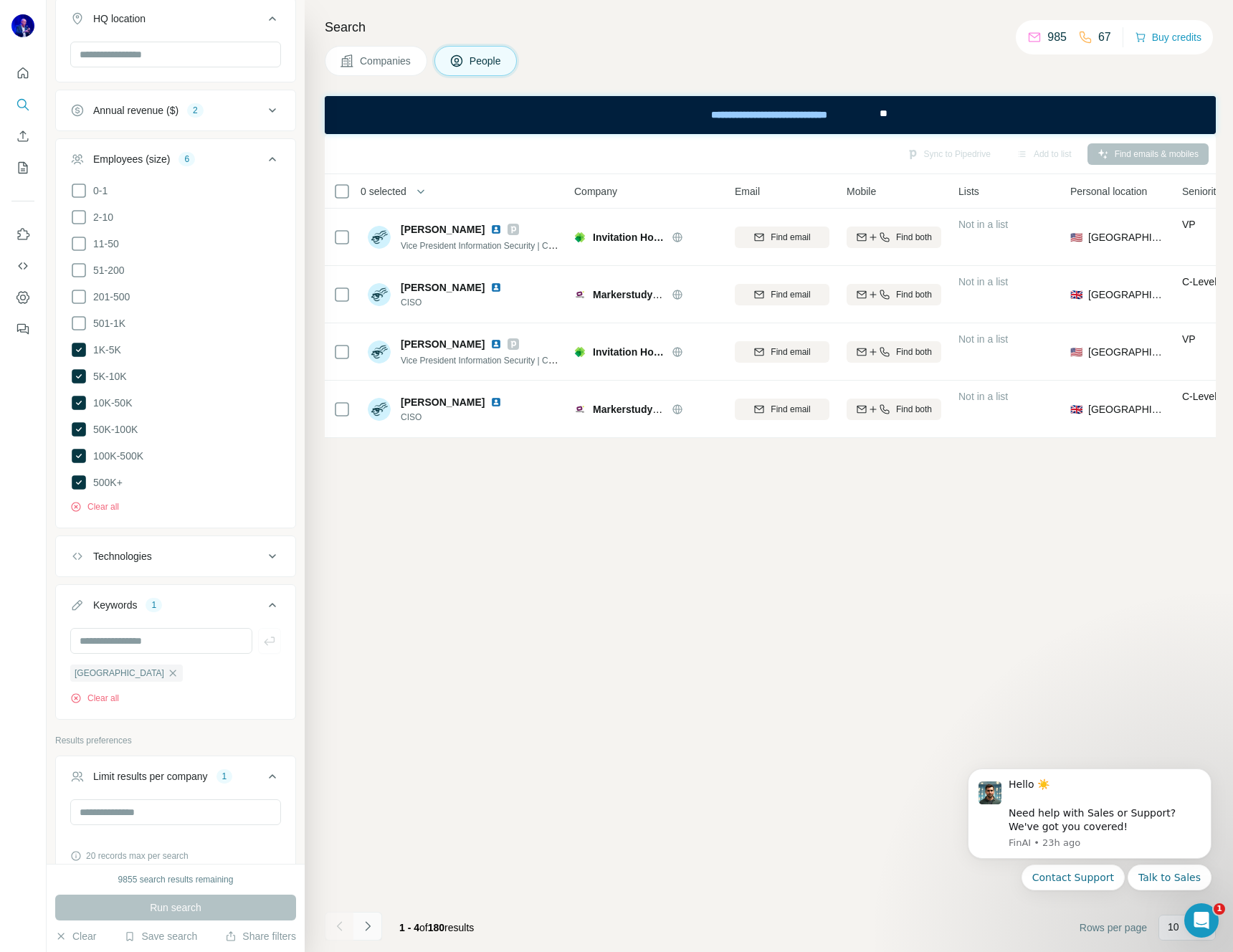
click at [373, 926] on icon "Navigate to next page" at bounding box center [367, 926] width 14 height 14
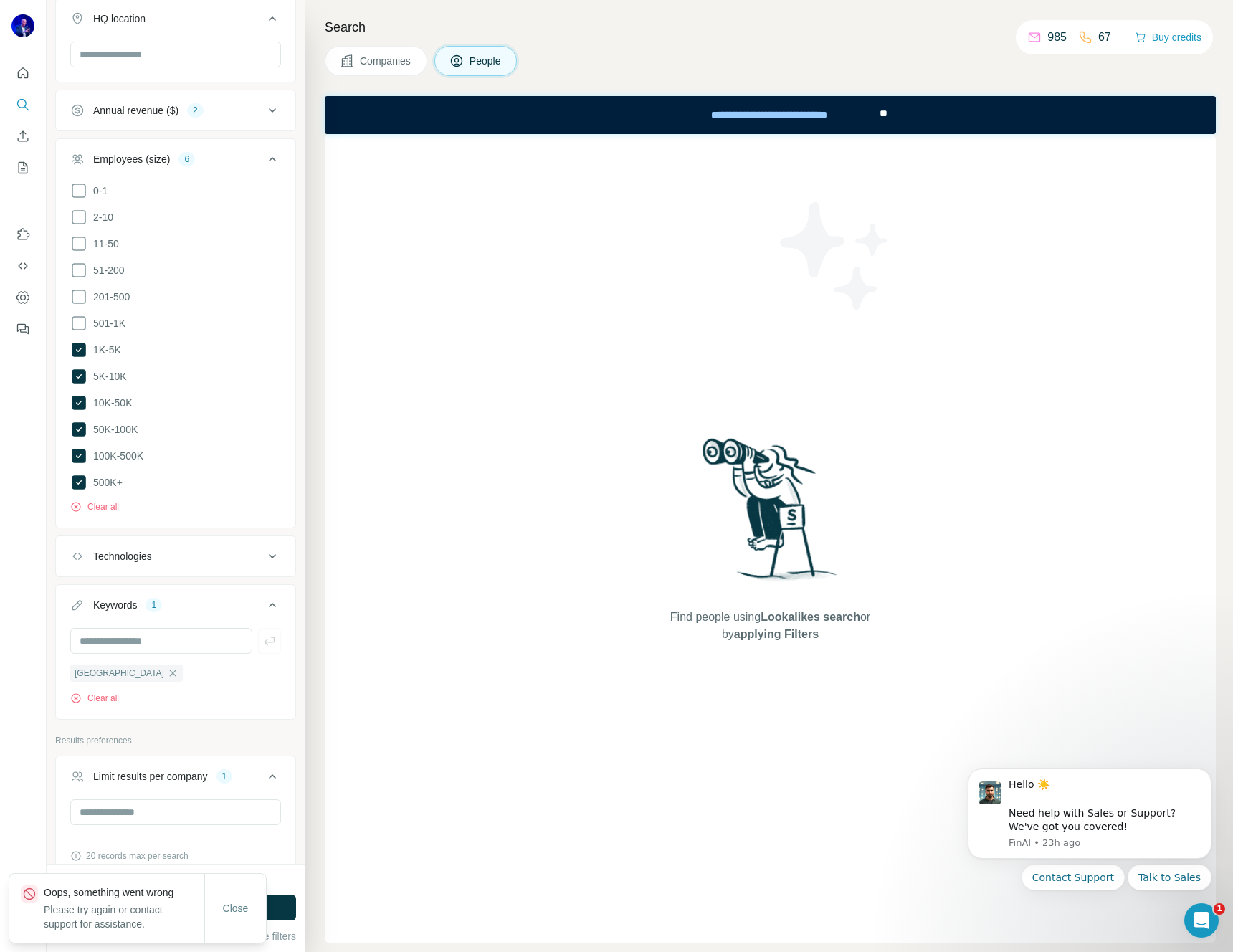
click at [232, 903] on span "Close" at bounding box center [236, 908] width 26 height 14
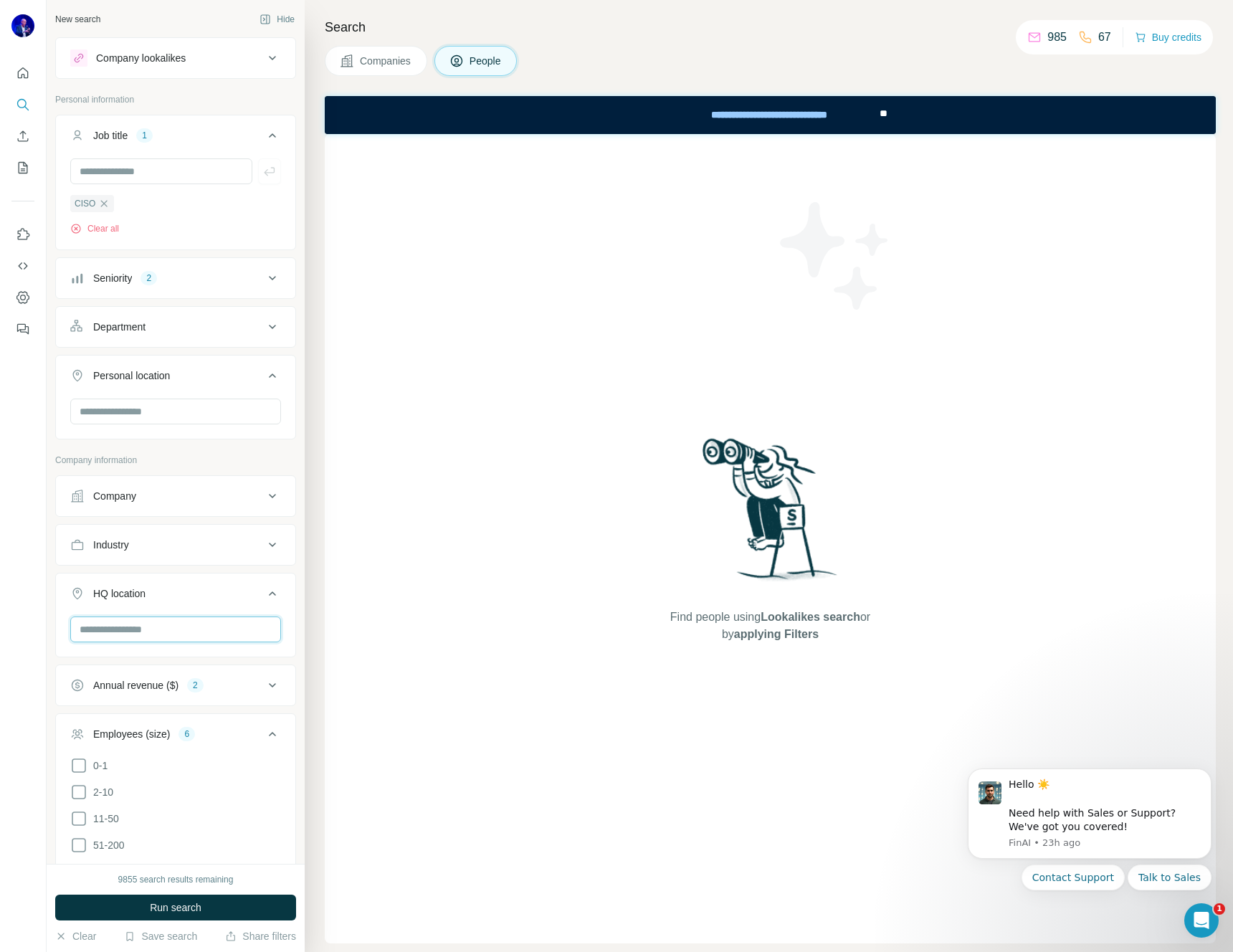
click at [158, 634] on input "text" at bounding box center [175, 629] width 211 height 26
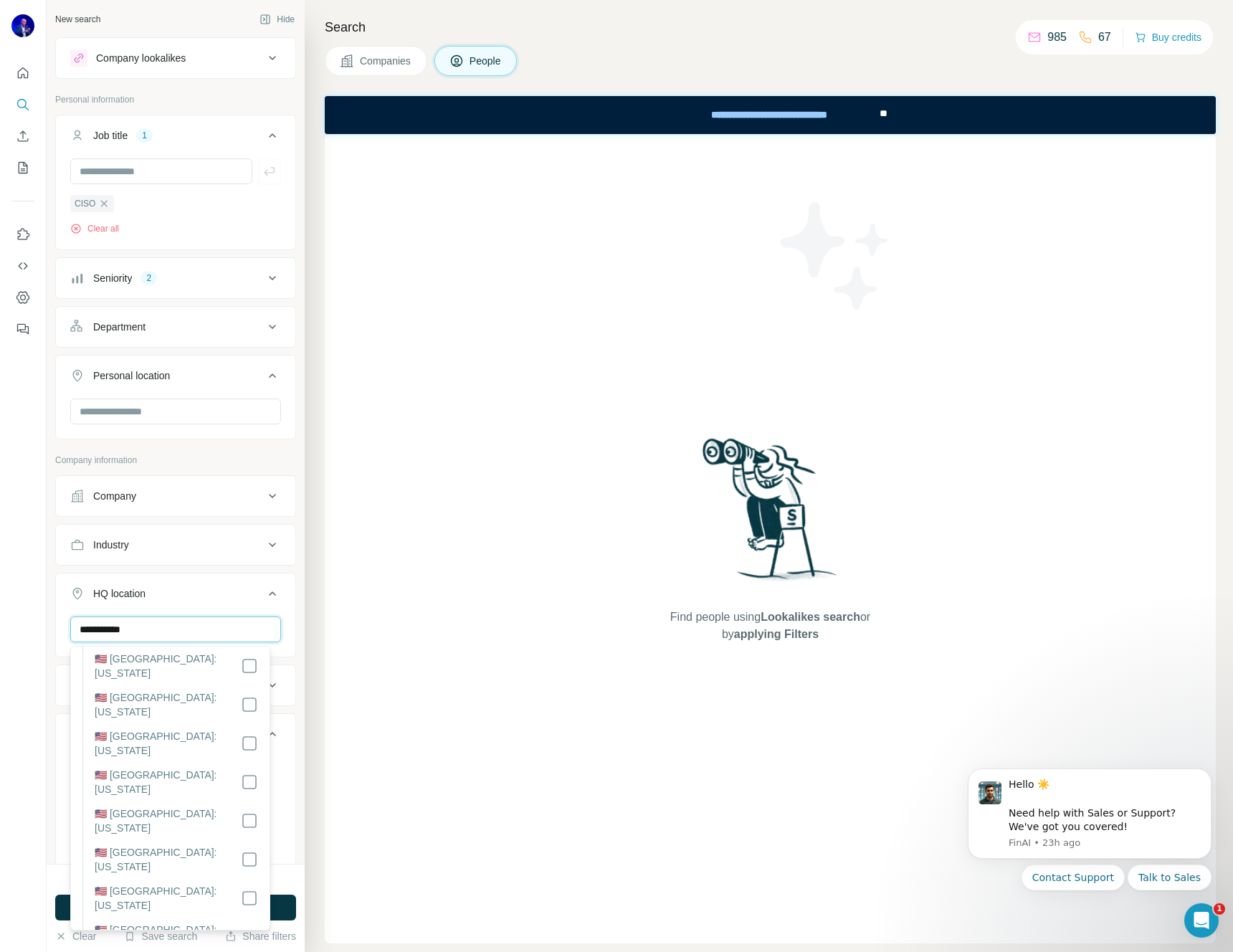
scroll to position [342, 0]
type input "**********"
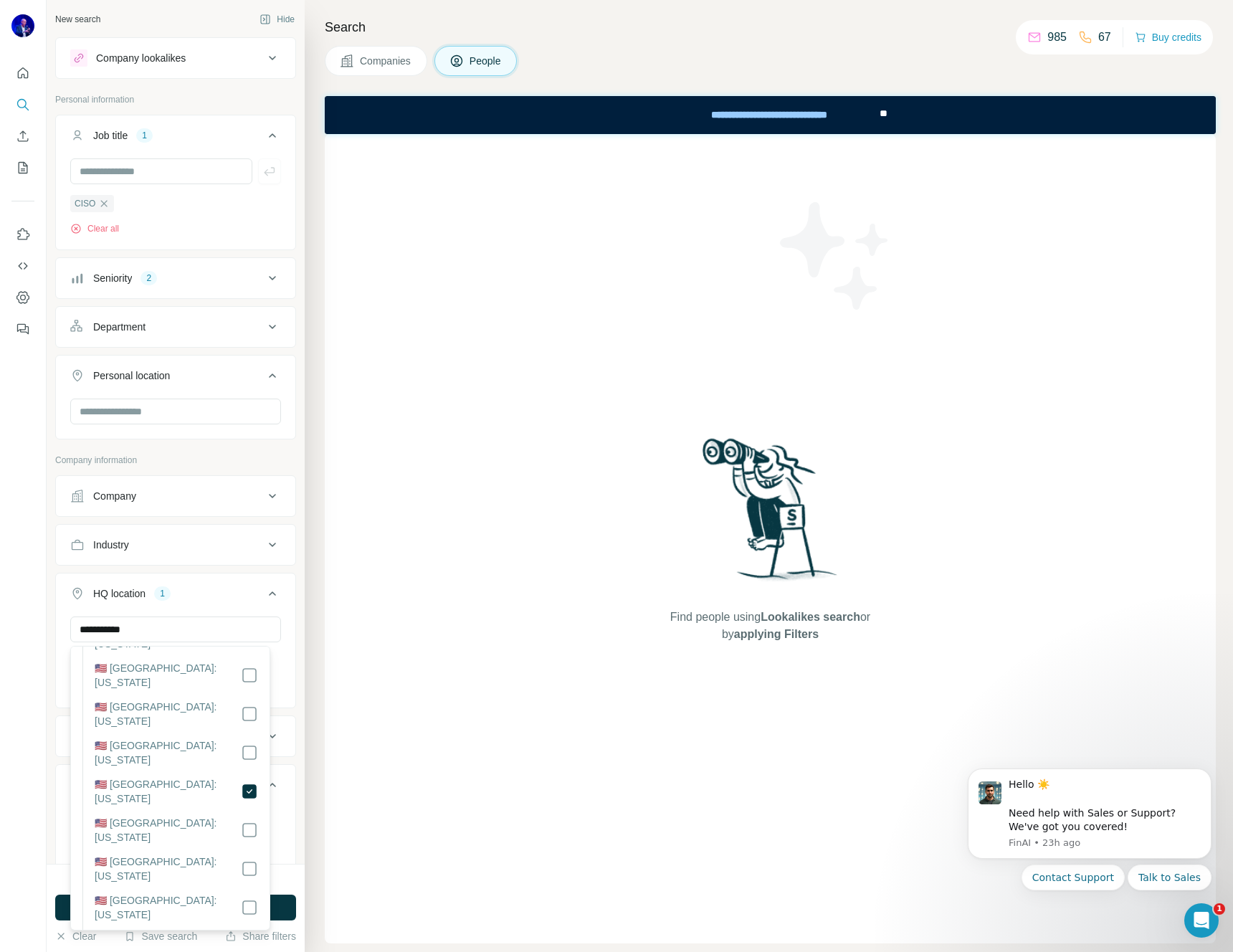
click at [25, 645] on div at bounding box center [23, 476] width 47 height 952
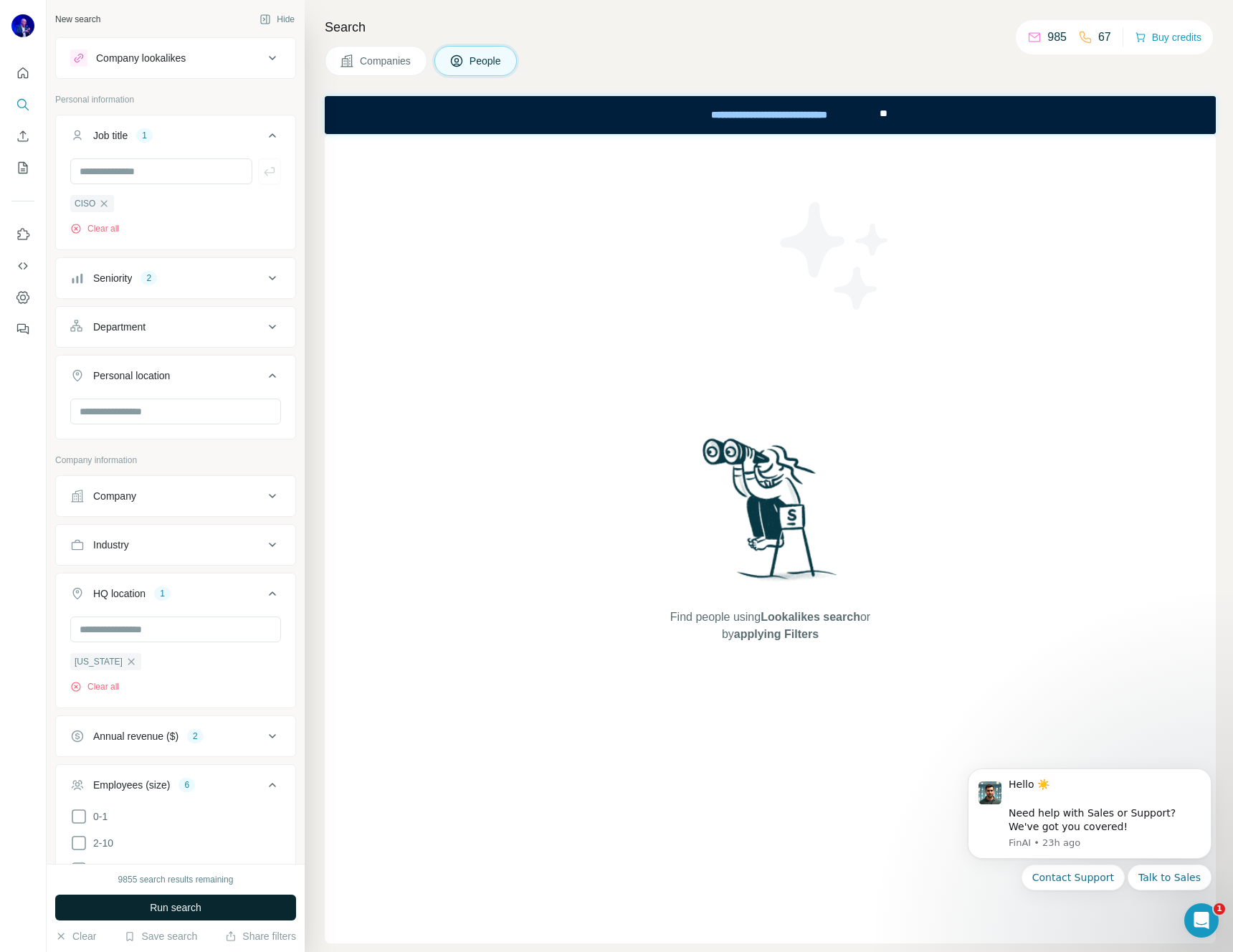
click at [162, 907] on span "Run search" at bounding box center [175, 907] width 52 height 14
click at [263, 275] on icon at bounding box center [272, 278] width 17 height 17
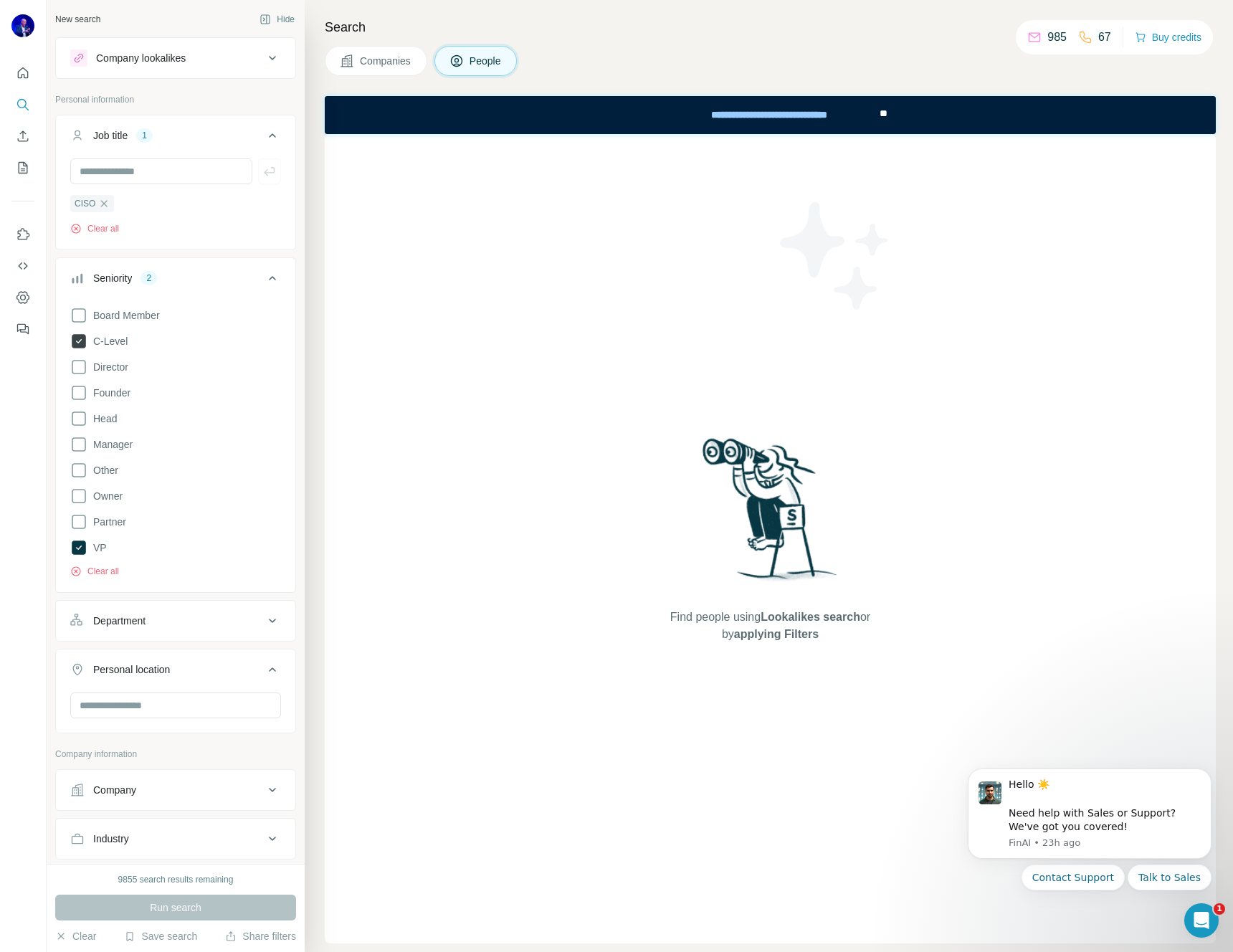
click at [81, 339] on icon at bounding box center [79, 341] width 6 height 5
click at [80, 549] on icon at bounding box center [79, 548] width 6 height 5
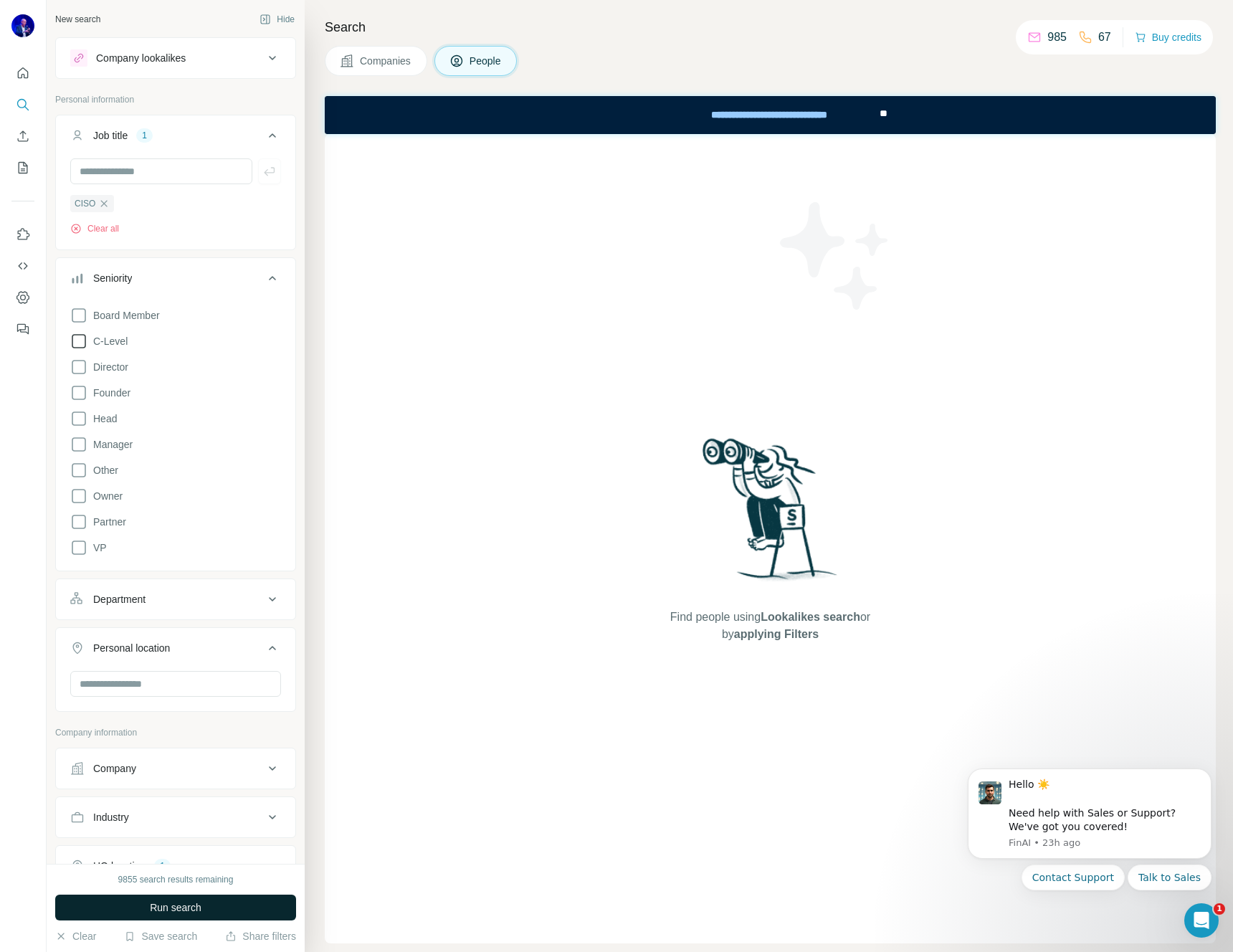
click at [151, 910] on span "Run search" at bounding box center [175, 907] width 52 height 14
click at [269, 278] on icon at bounding box center [272, 278] width 8 height 5
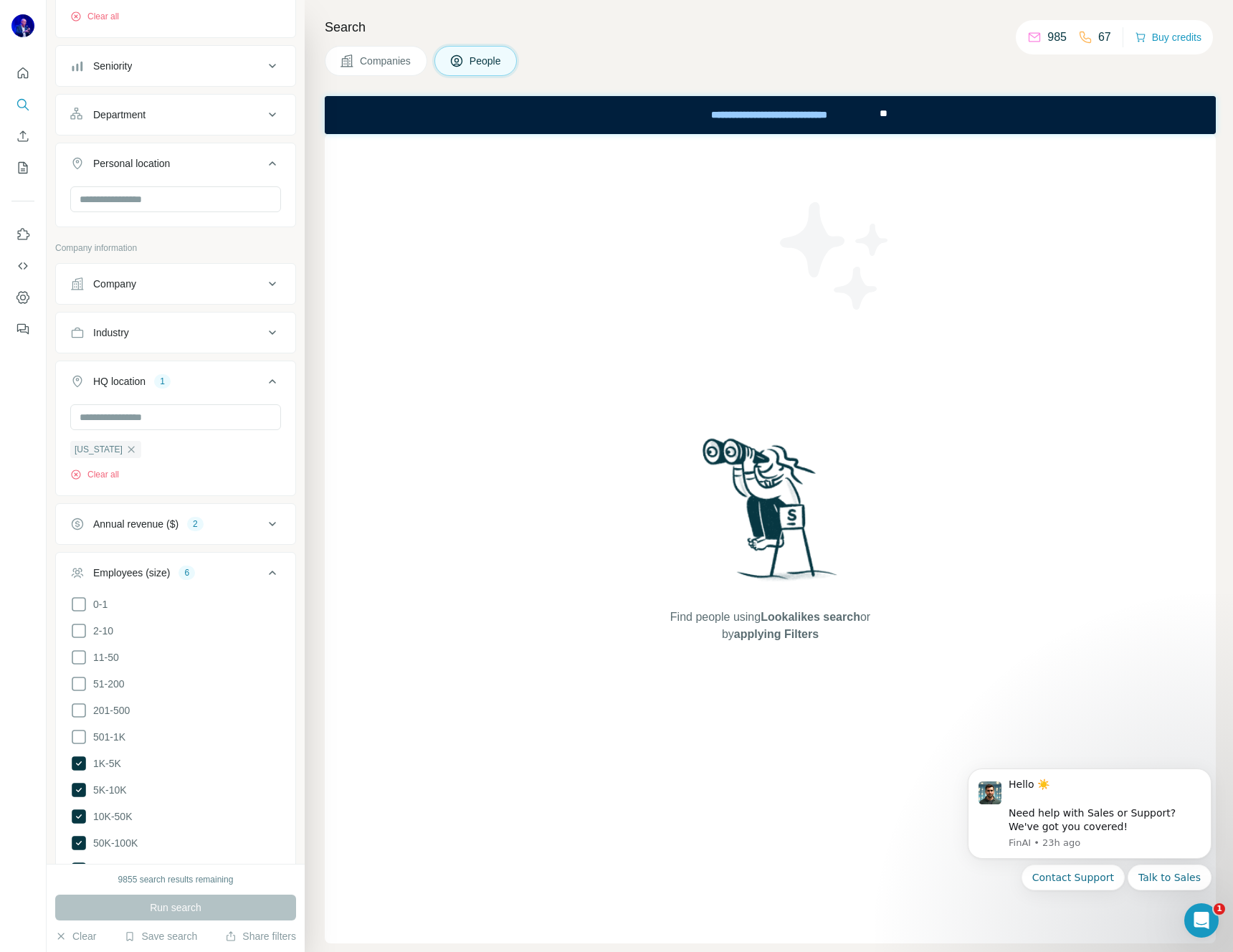
scroll to position [266, 0]
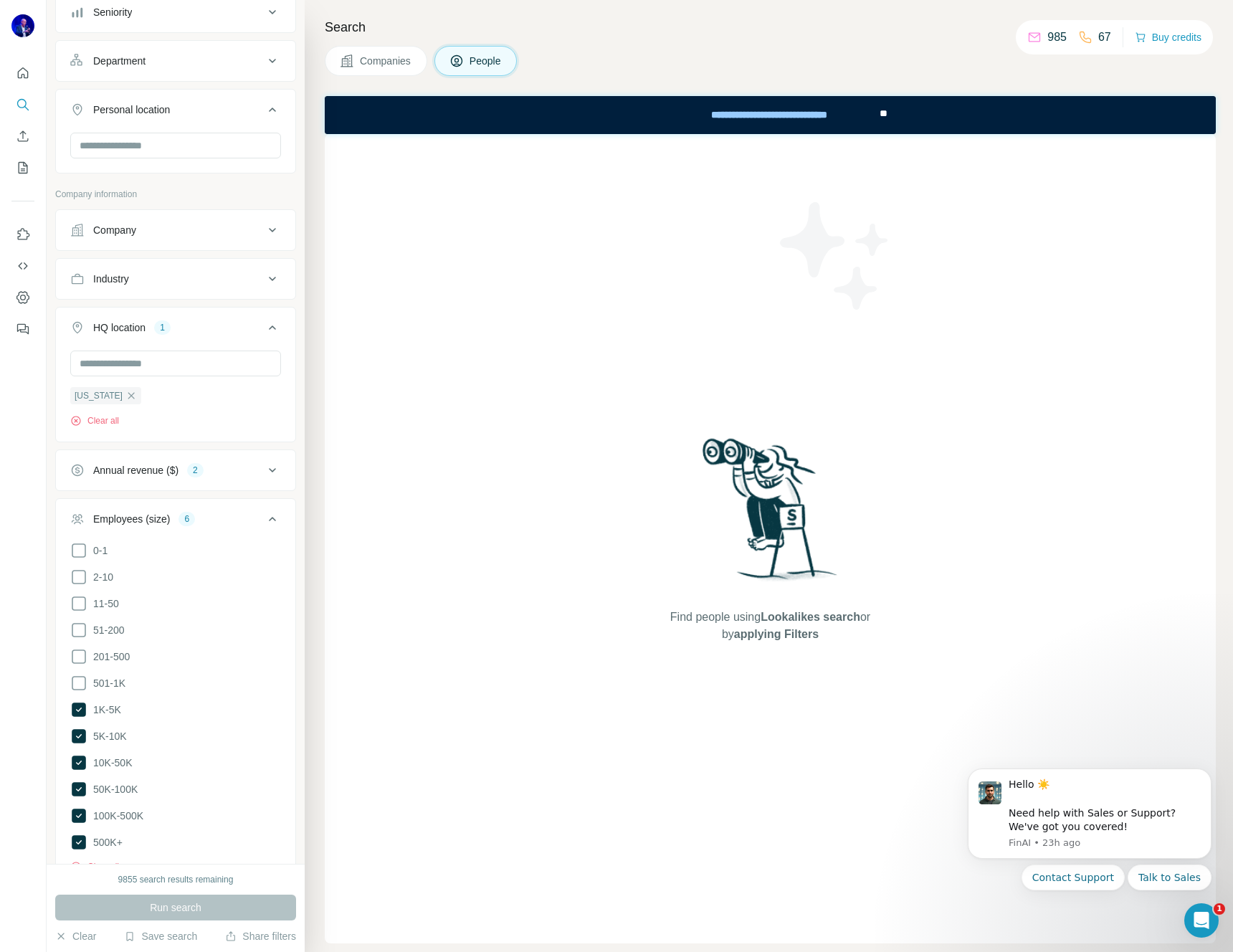
click at [269, 471] on icon at bounding box center [272, 470] width 8 height 5
click at [78, 604] on icon at bounding box center [78, 607] width 17 height 17
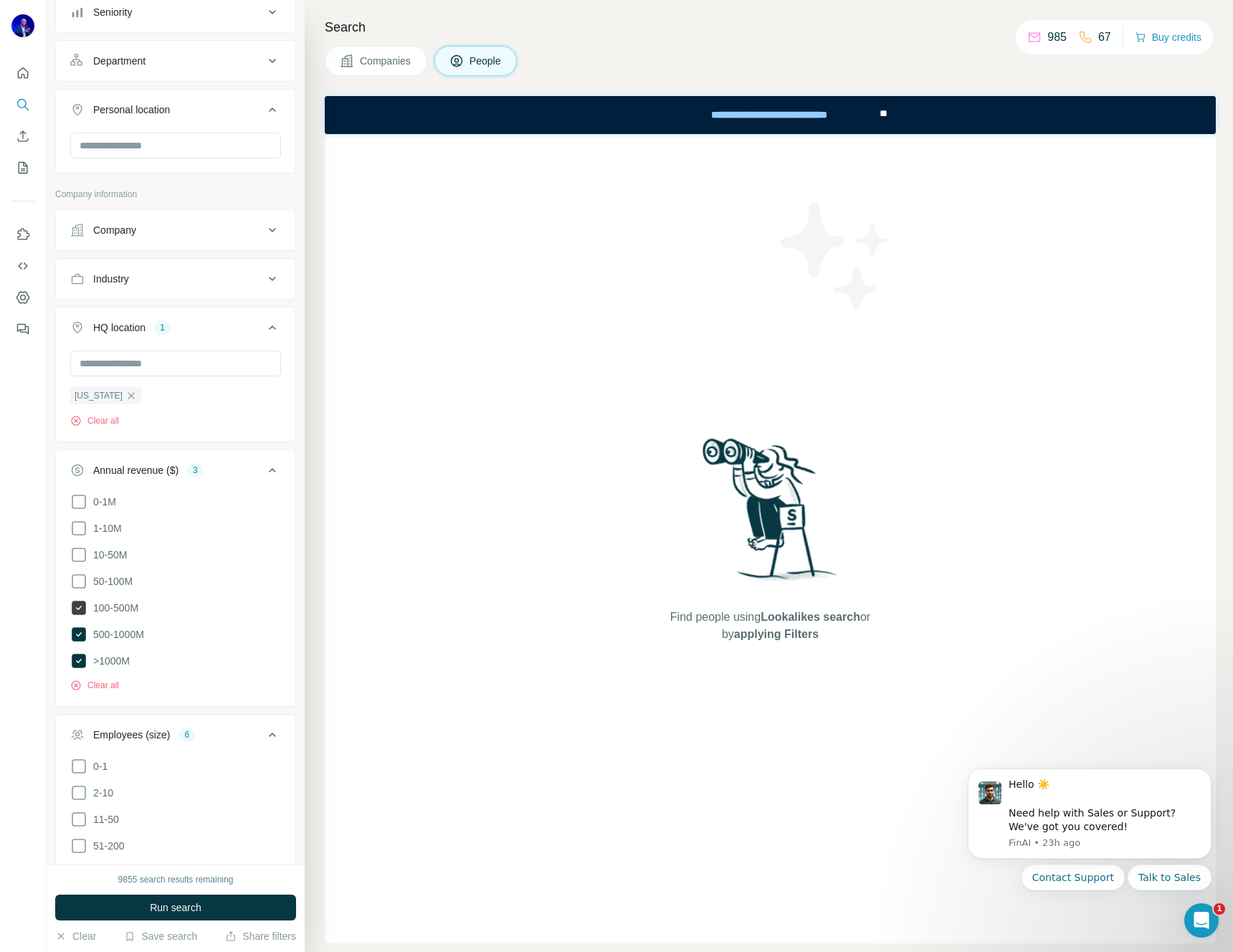
click at [80, 606] on icon at bounding box center [79, 608] width 6 height 5
click at [80, 634] on icon at bounding box center [78, 634] width 14 height 14
click at [108, 683] on button "Clear all" at bounding box center [94, 685] width 49 height 13
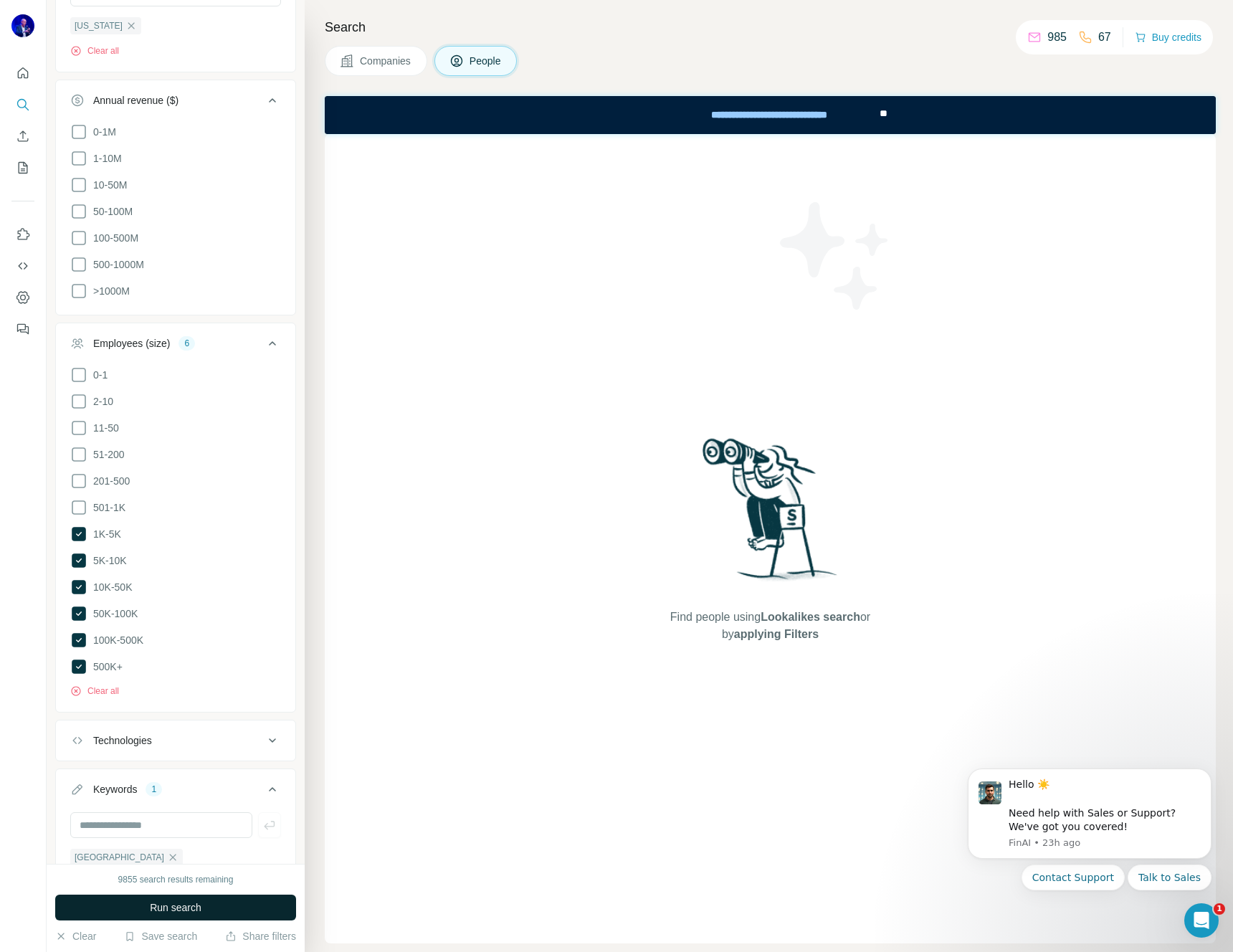
scroll to position [888, 0]
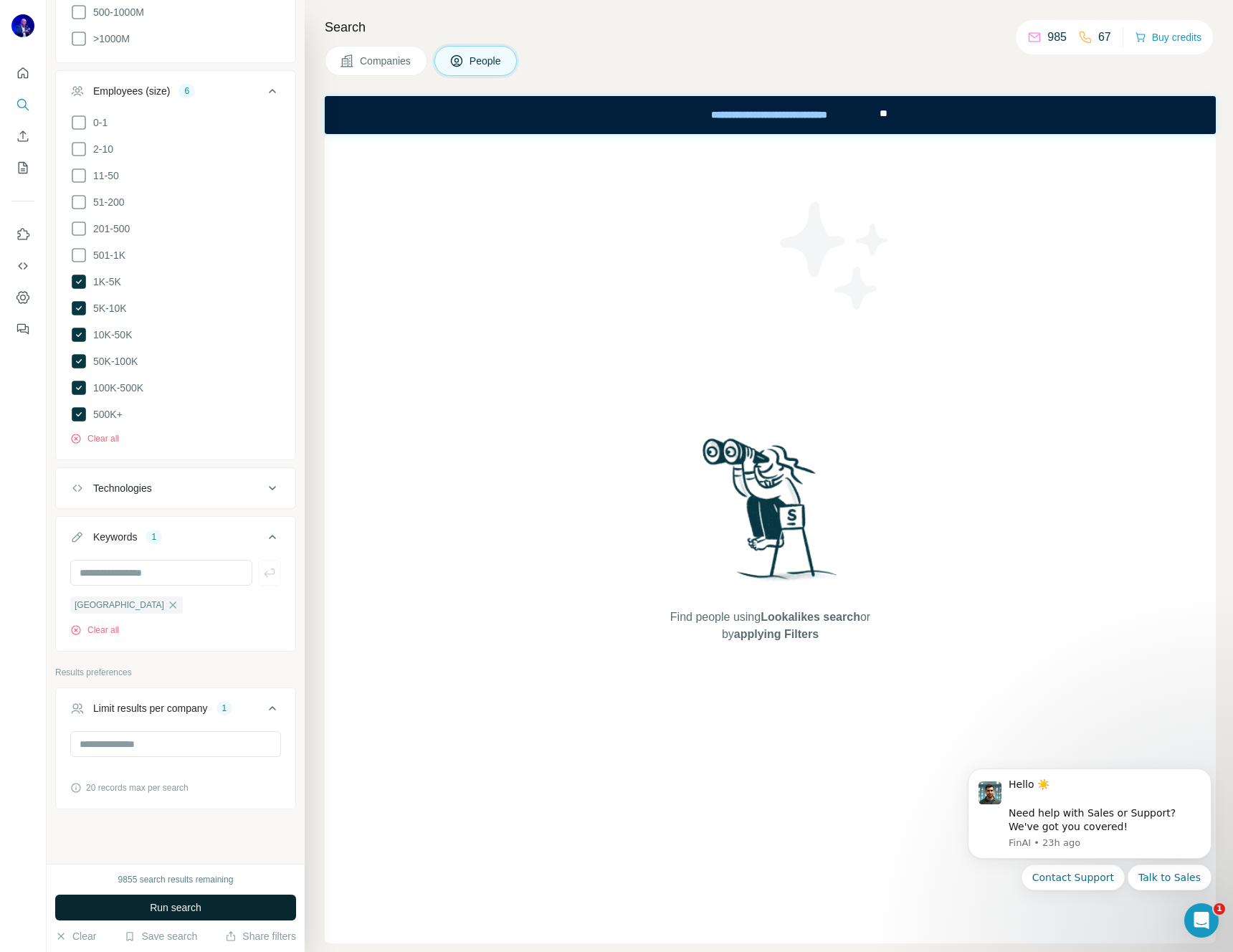
click at [173, 913] on span "Run search" at bounding box center [175, 907] width 52 height 14
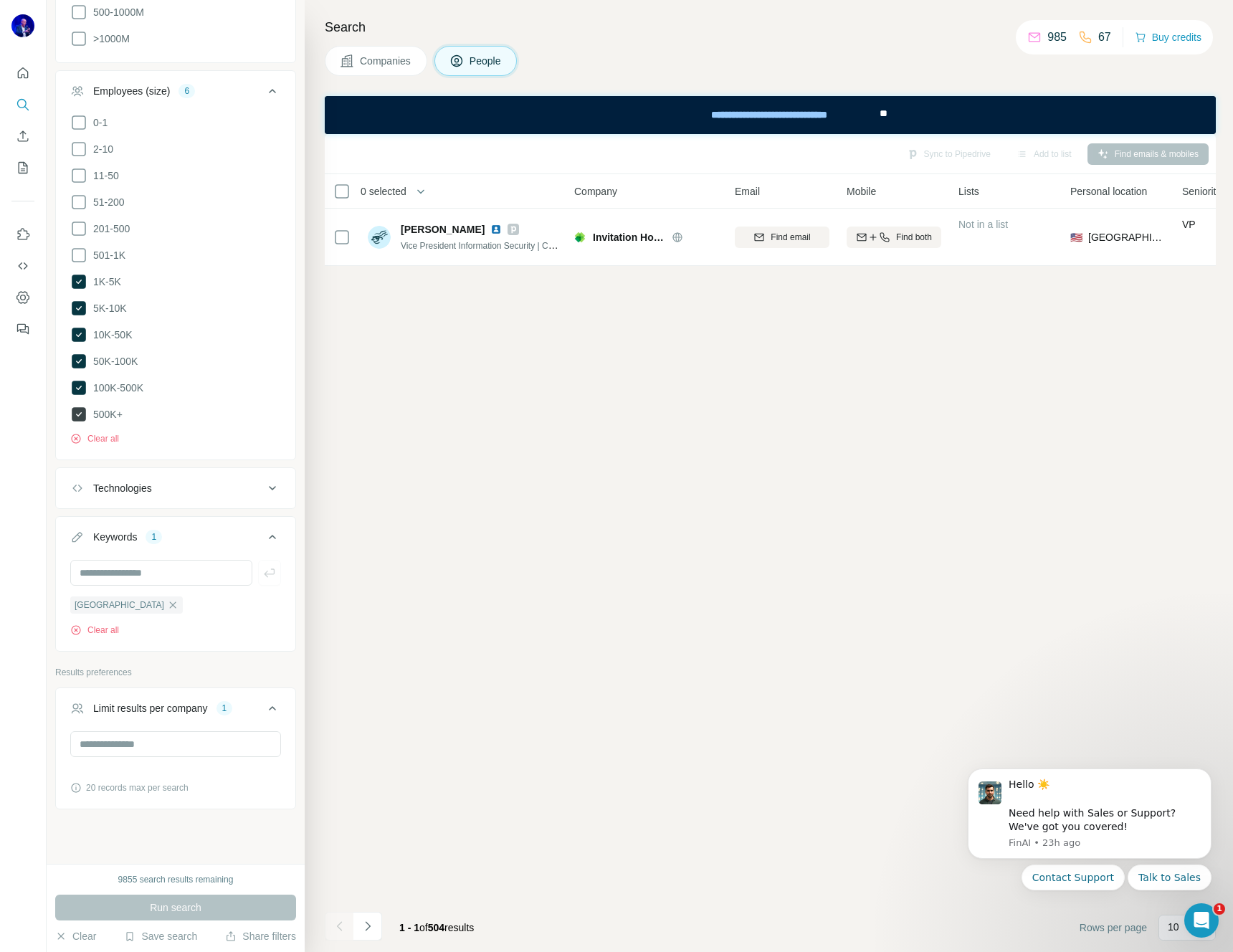
click at [81, 406] on icon at bounding box center [78, 414] width 17 height 17
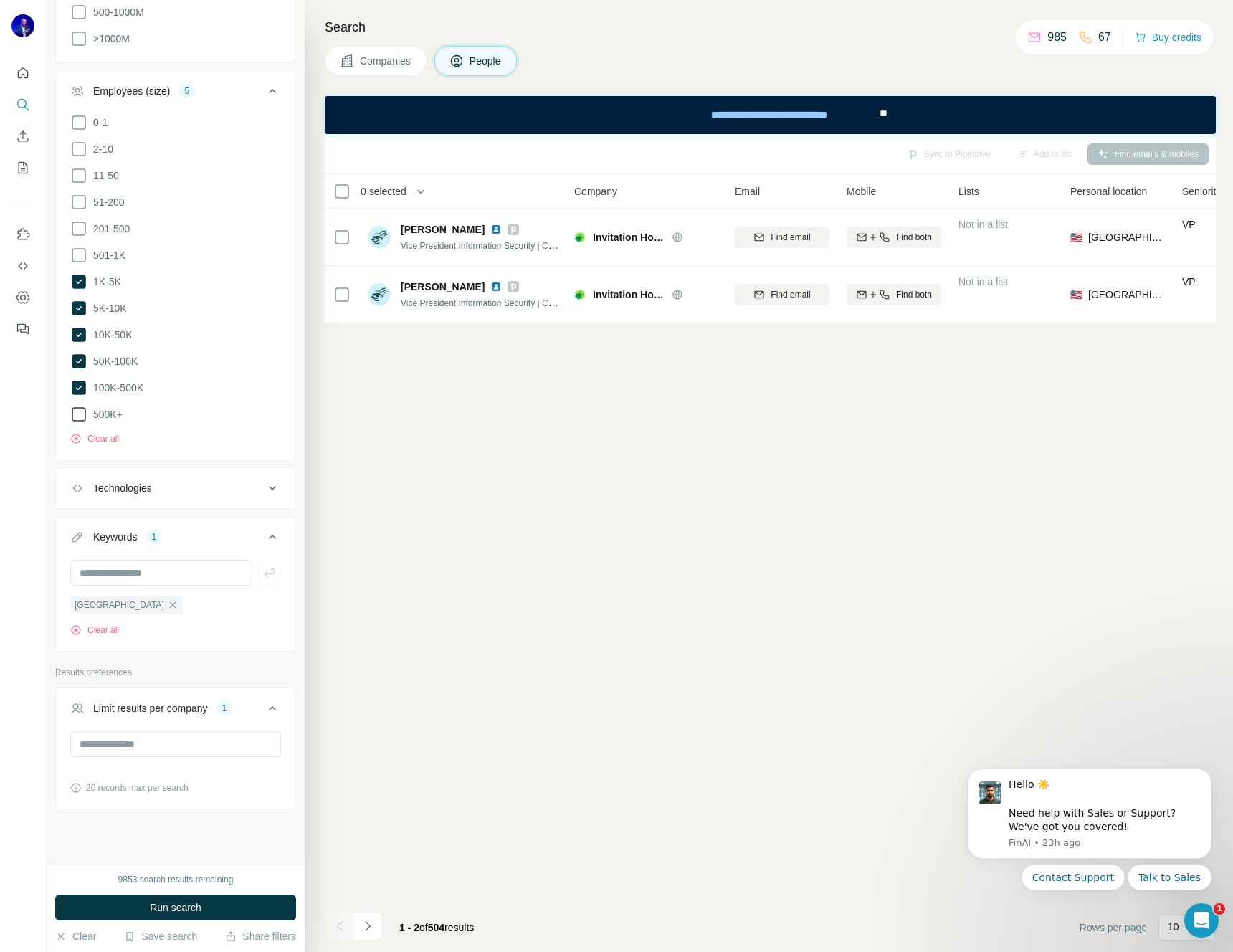
drag, startPoint x: 75, startPoint y: 374, endPoint x: 81, endPoint y: 361, distance: 14.3
click at [76, 381] on icon at bounding box center [78, 388] width 14 height 14
drag, startPoint x: 83, startPoint y: 348, endPoint x: 81, endPoint y: 336, distance: 12.2
click at [82, 354] on icon at bounding box center [78, 360] width 14 height 14
click at [80, 327] on icon at bounding box center [78, 334] width 14 height 14
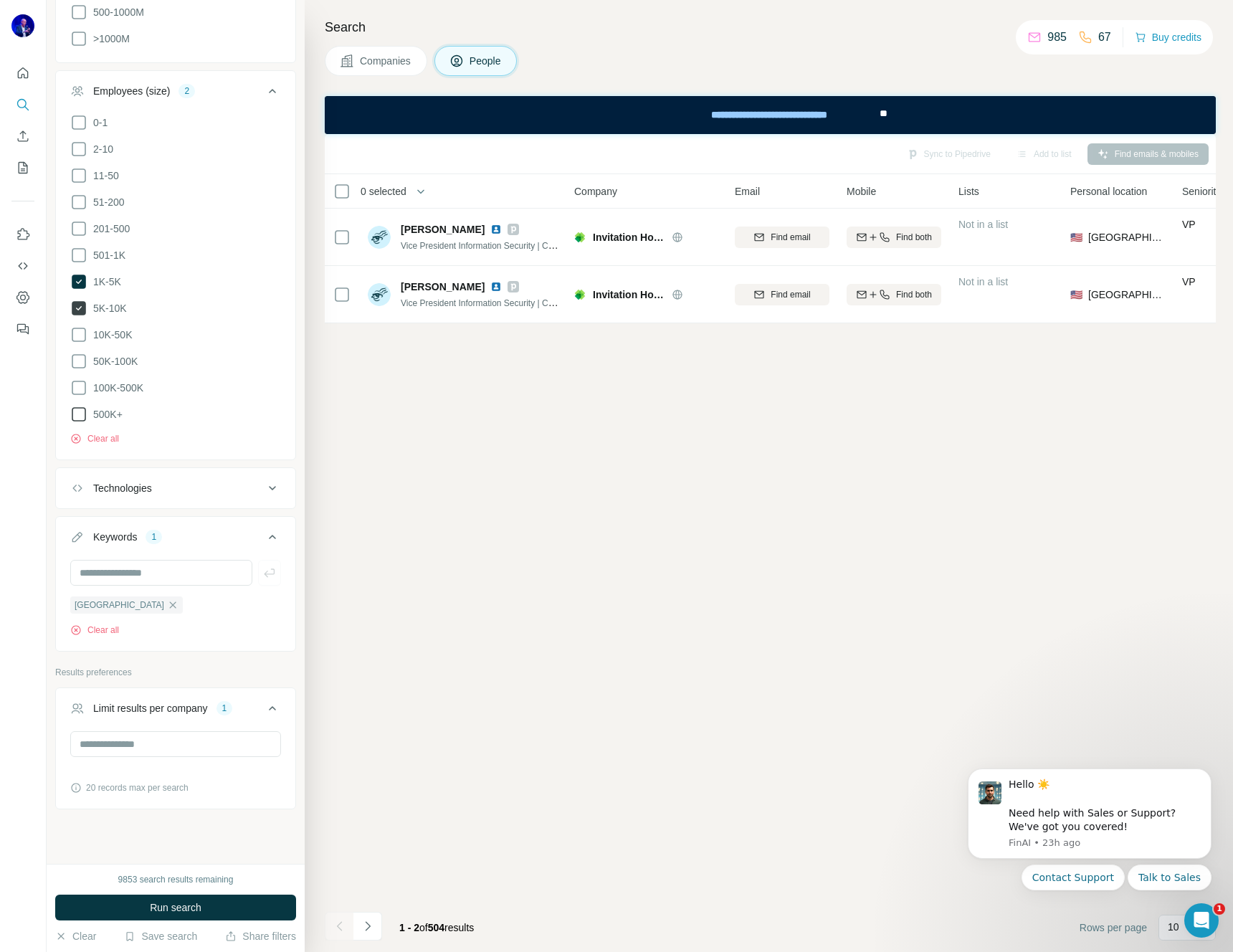
click at [75, 301] on icon at bounding box center [78, 308] width 14 height 14
click at [81, 275] on icon at bounding box center [78, 281] width 14 height 14
click at [163, 902] on span "Run search" at bounding box center [175, 907] width 52 height 14
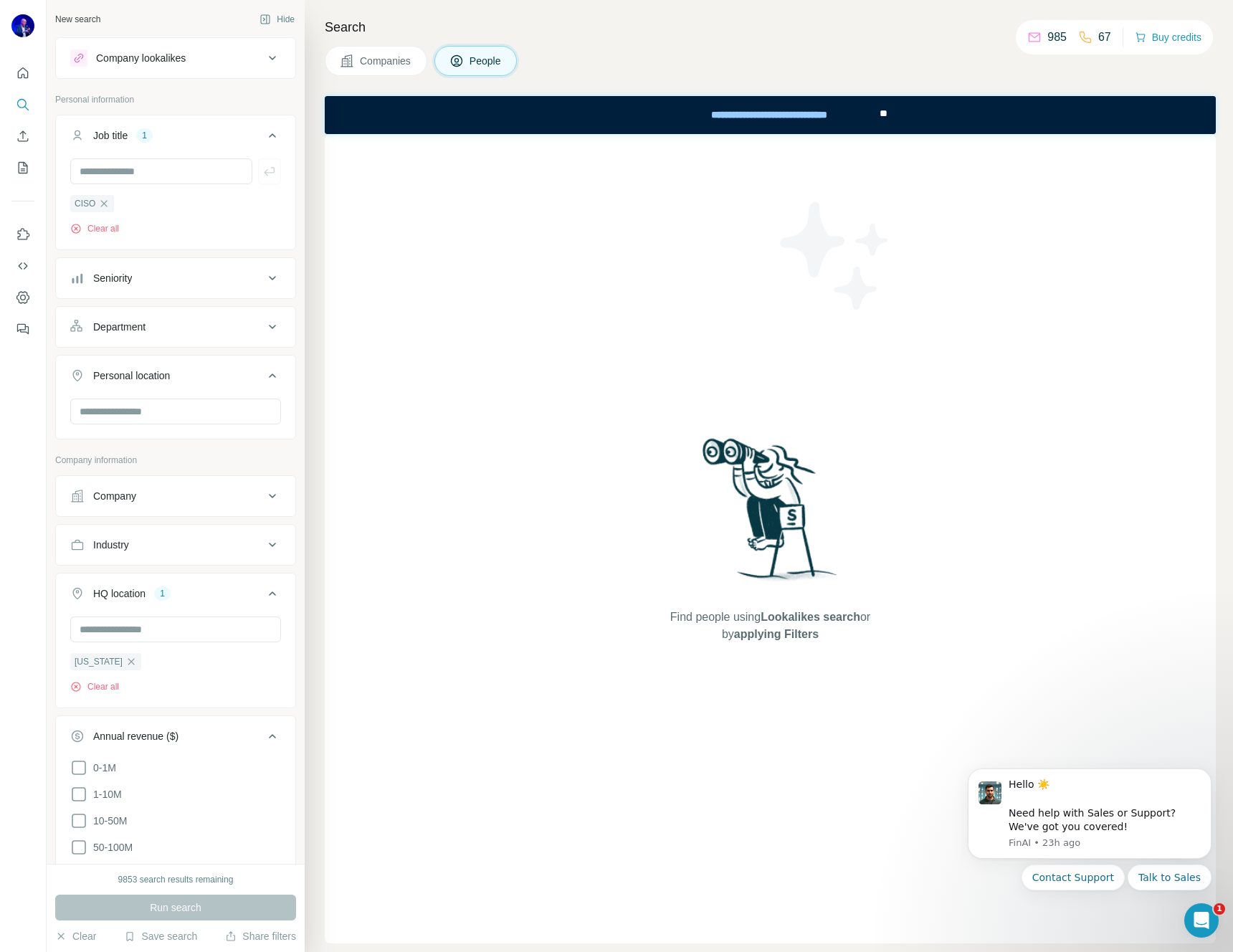
click at [263, 58] on icon at bounding box center [272, 58] width 17 height 17
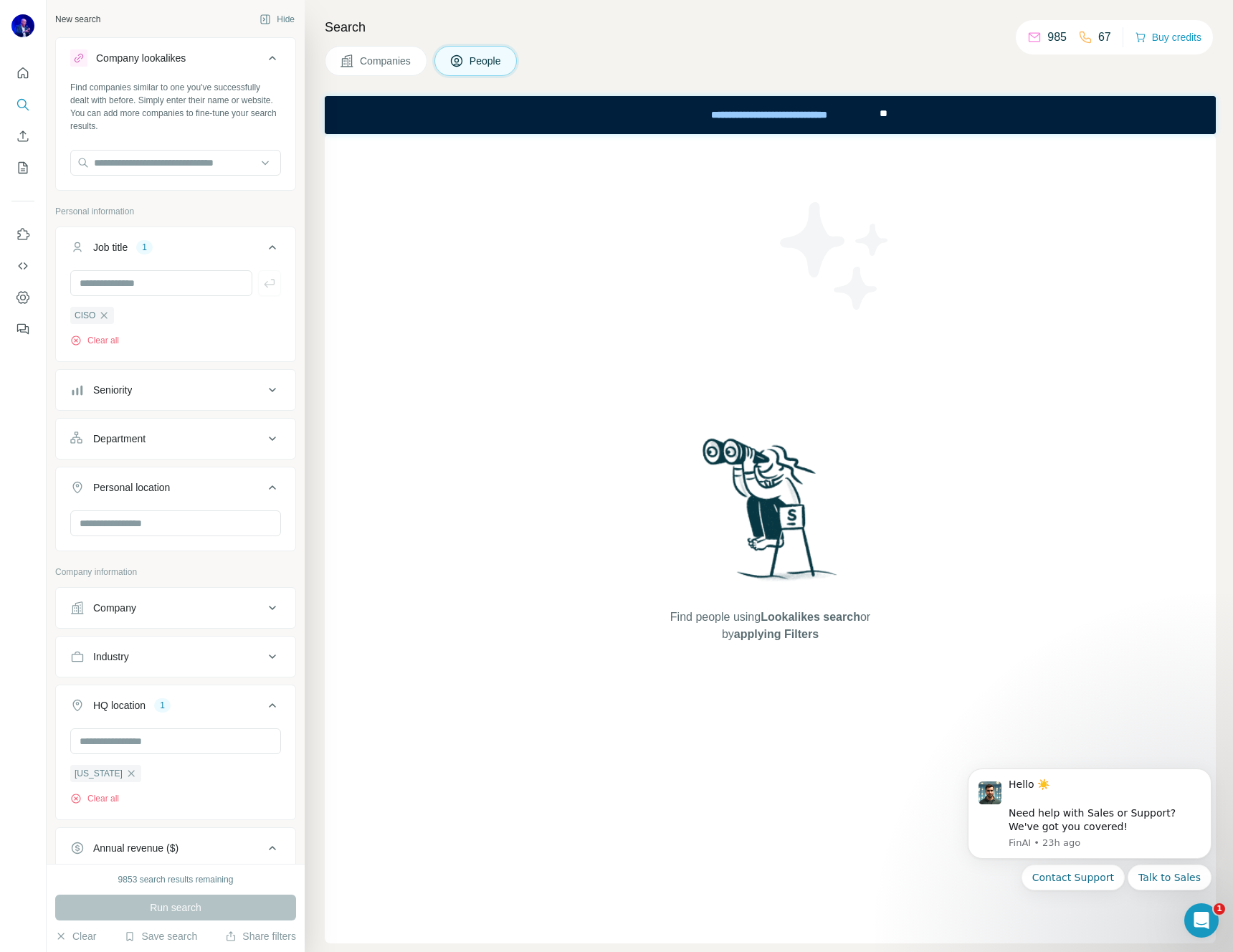
click at [263, 55] on icon at bounding box center [272, 58] width 17 height 17
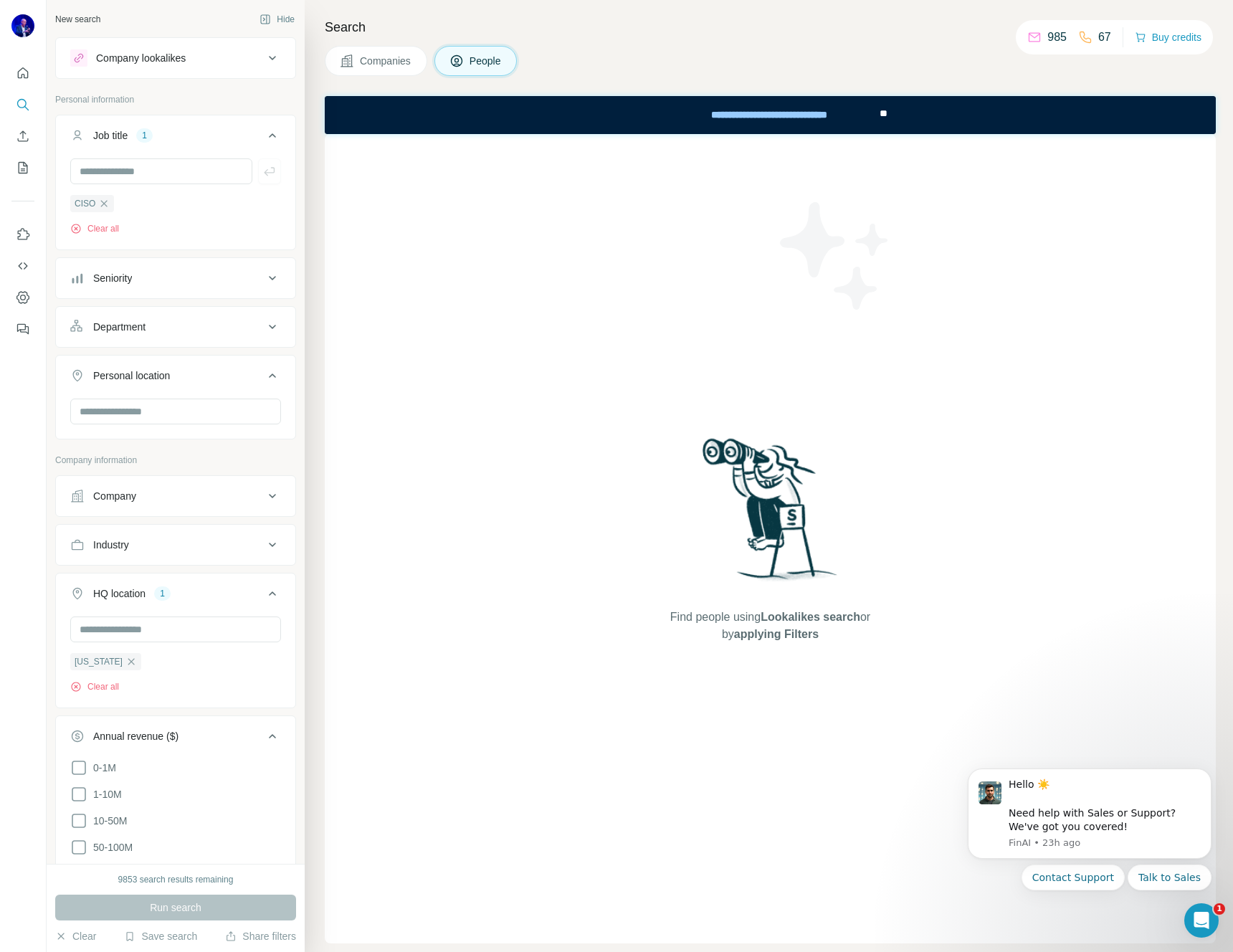
scroll to position [18, 0]
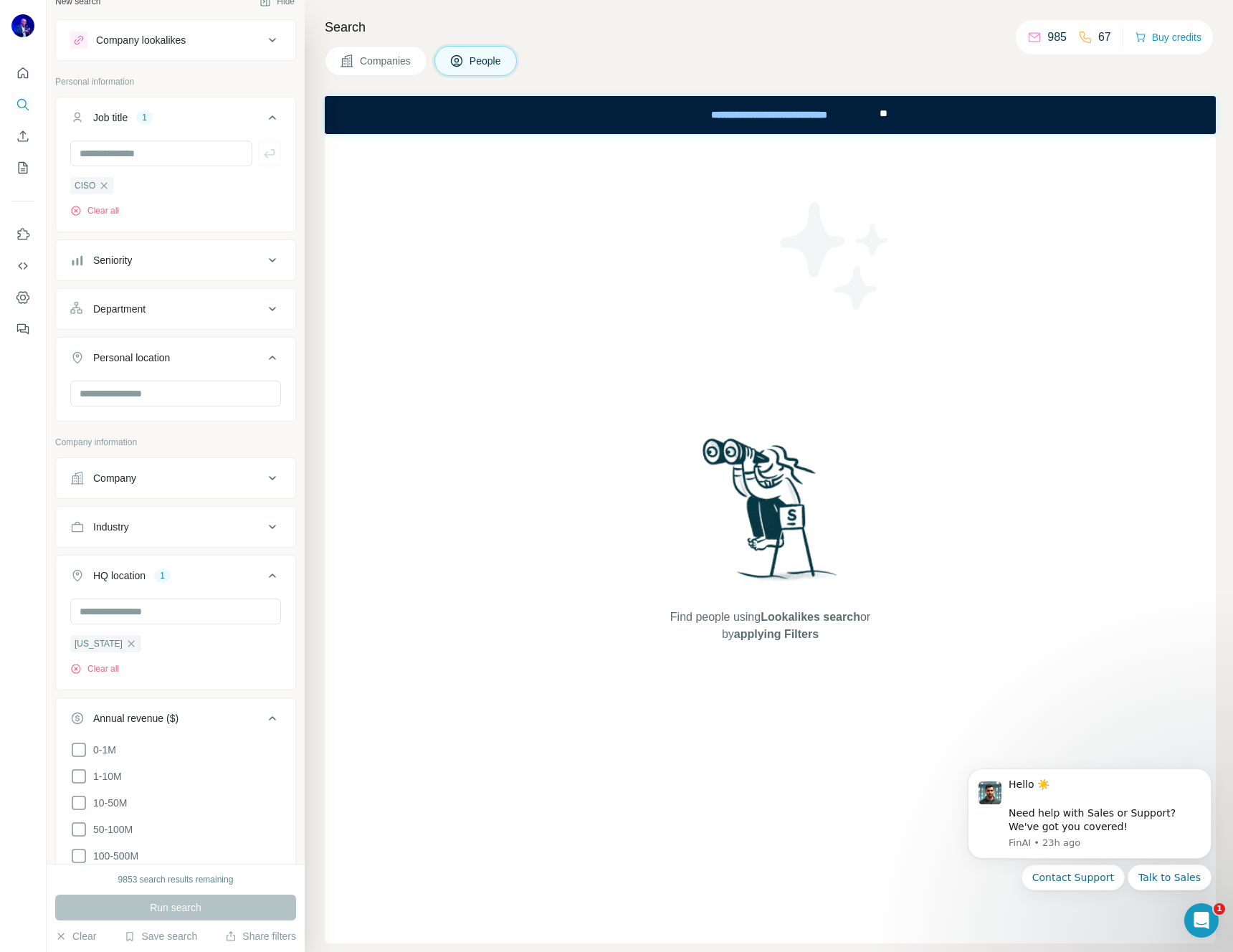
click at [263, 355] on icon at bounding box center [272, 357] width 17 height 17
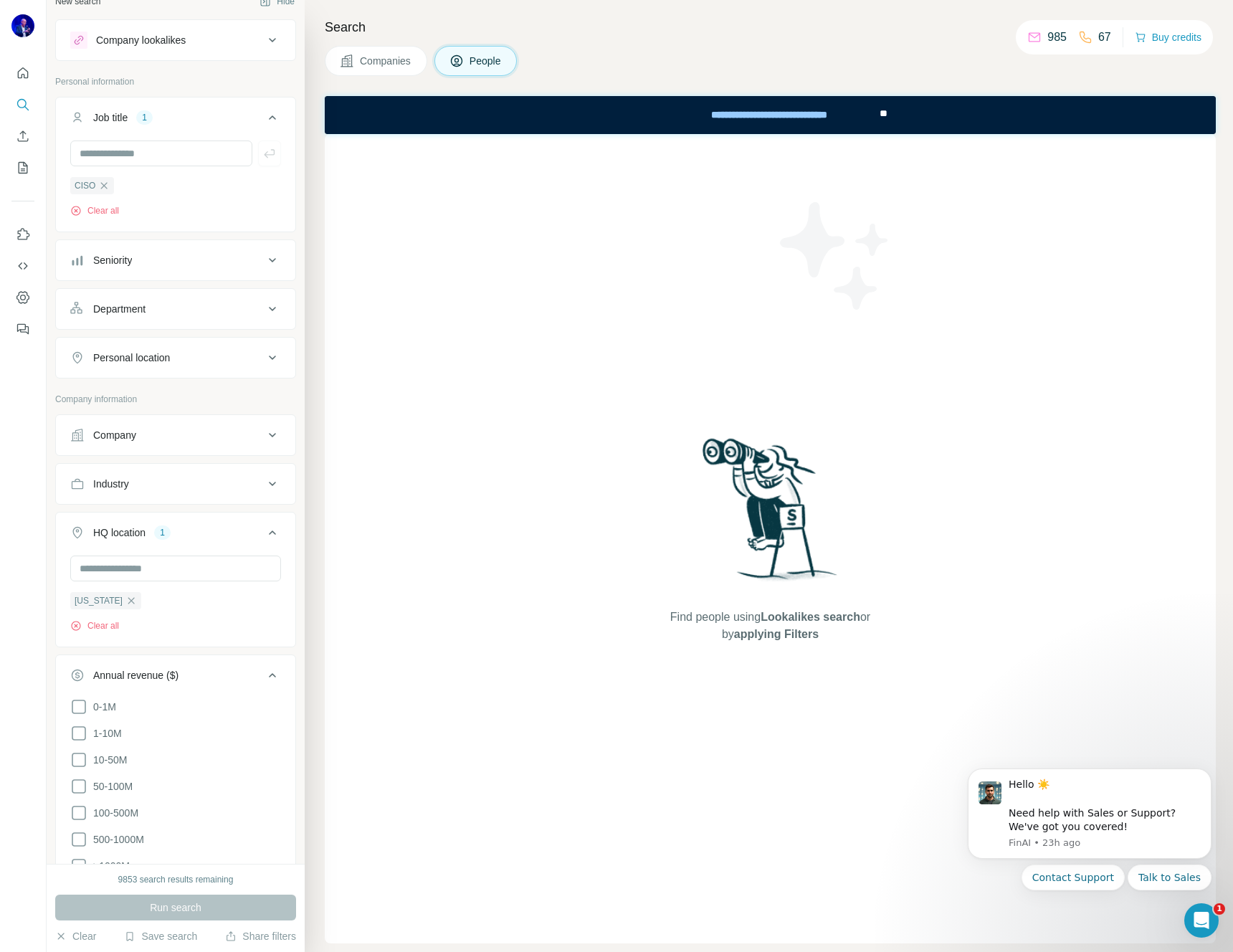
click at [263, 357] on icon at bounding box center [272, 357] width 17 height 17
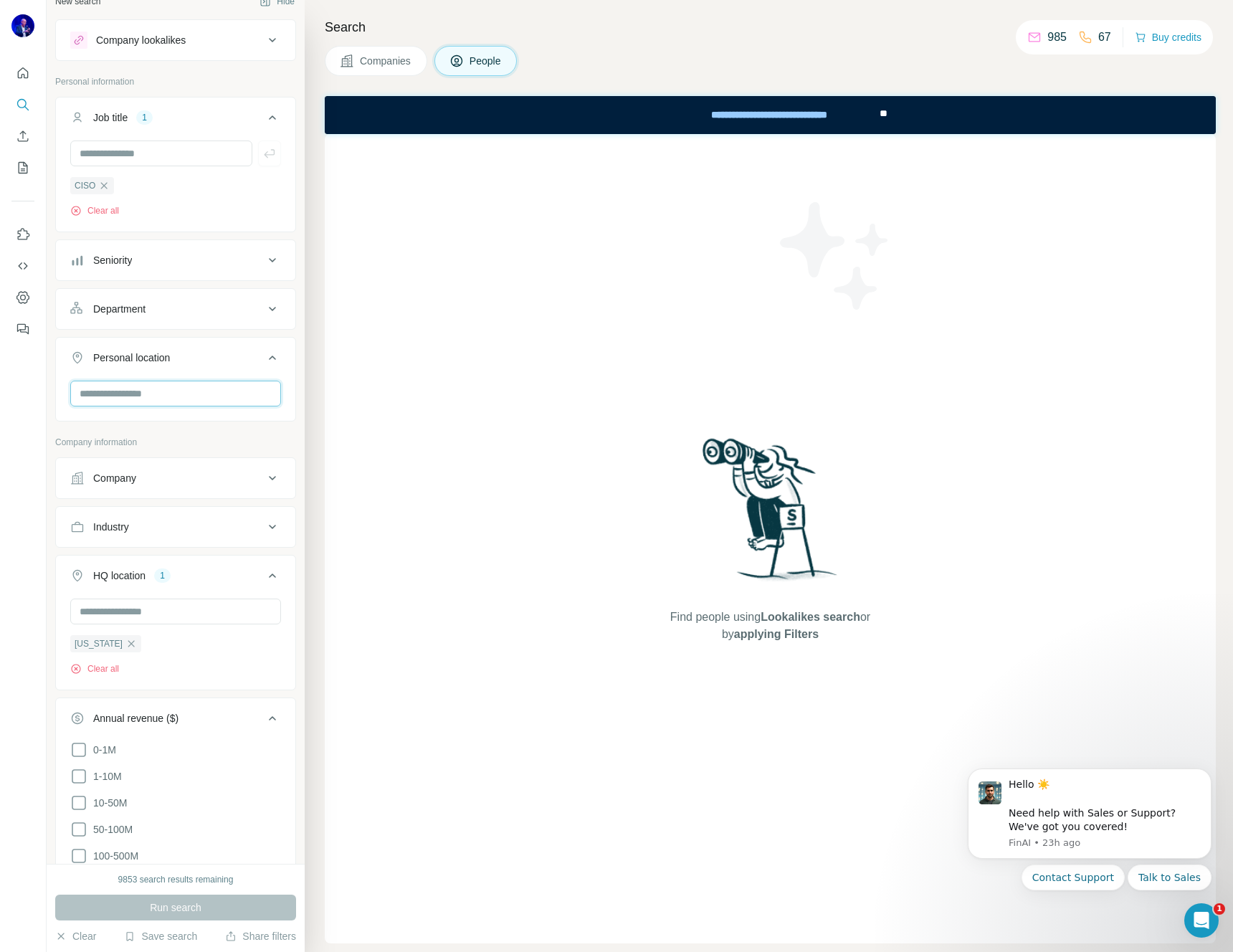
click at [183, 400] on input "text" at bounding box center [175, 394] width 211 height 26
type input "******"
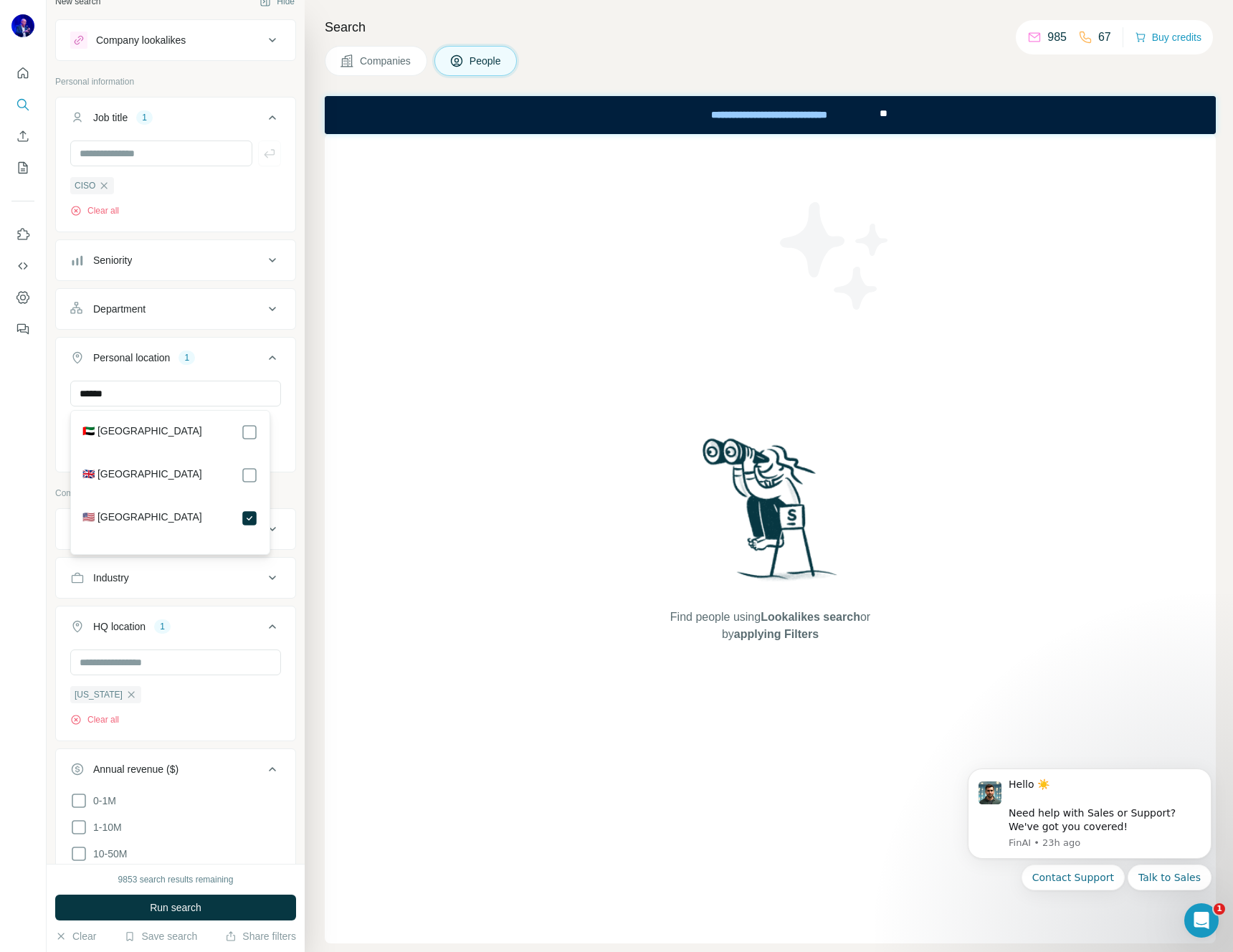
click at [489, 458] on div "Find people using Lookalikes search or by applying Filters" at bounding box center [770, 538] width 891 height 809
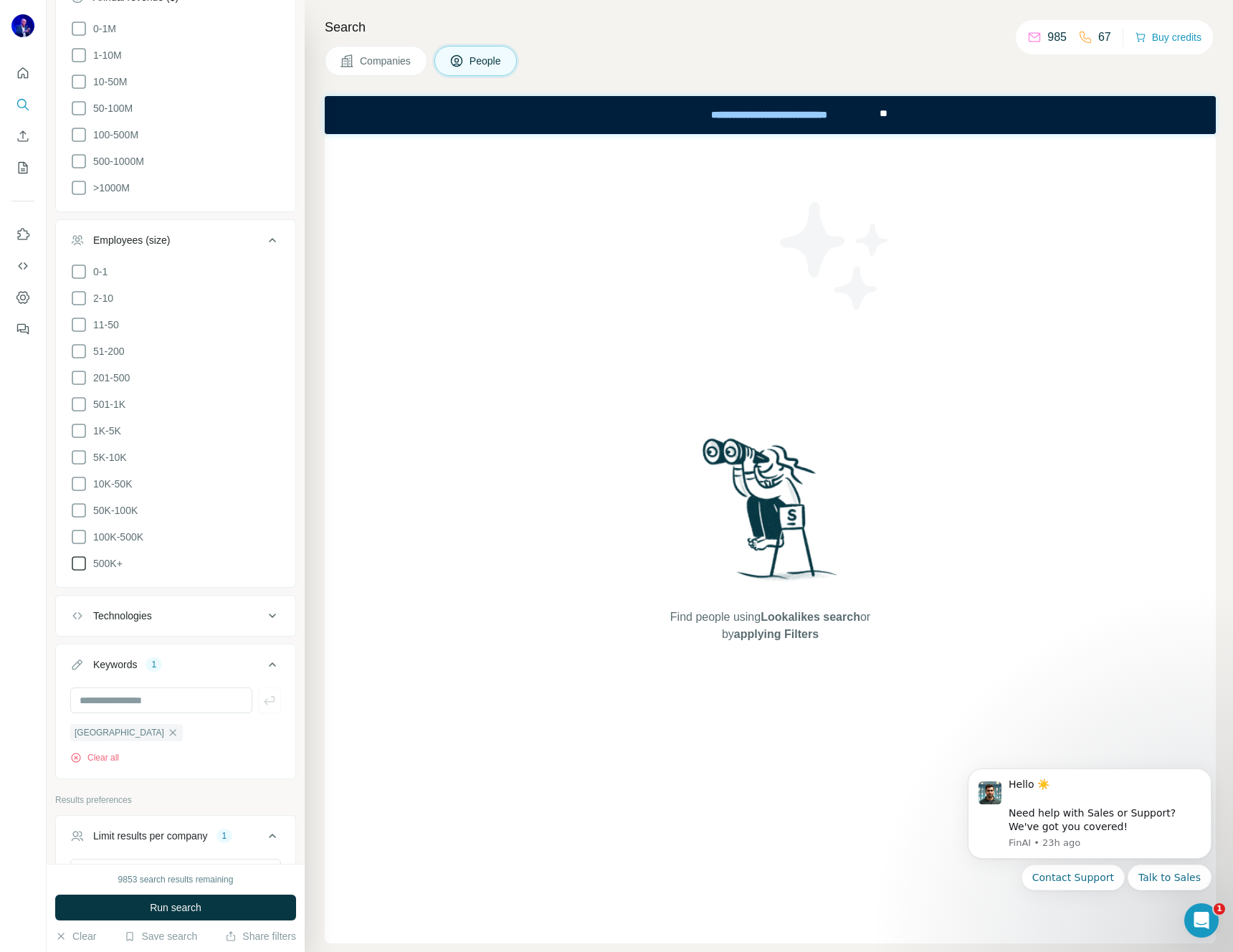
scroll to position [817, 0]
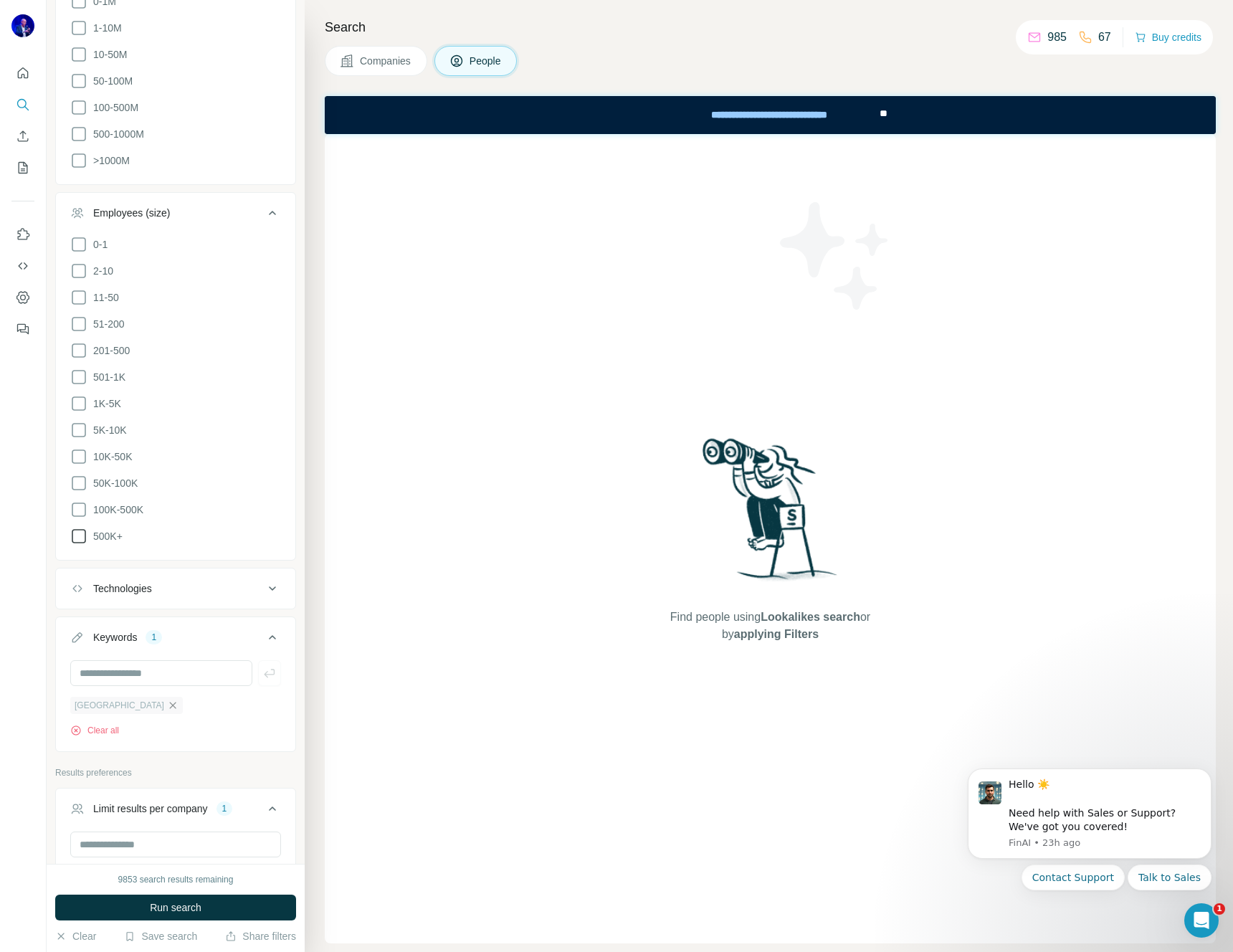
click at [167, 699] on icon "button" at bounding box center [172, 704] width 11 height 11
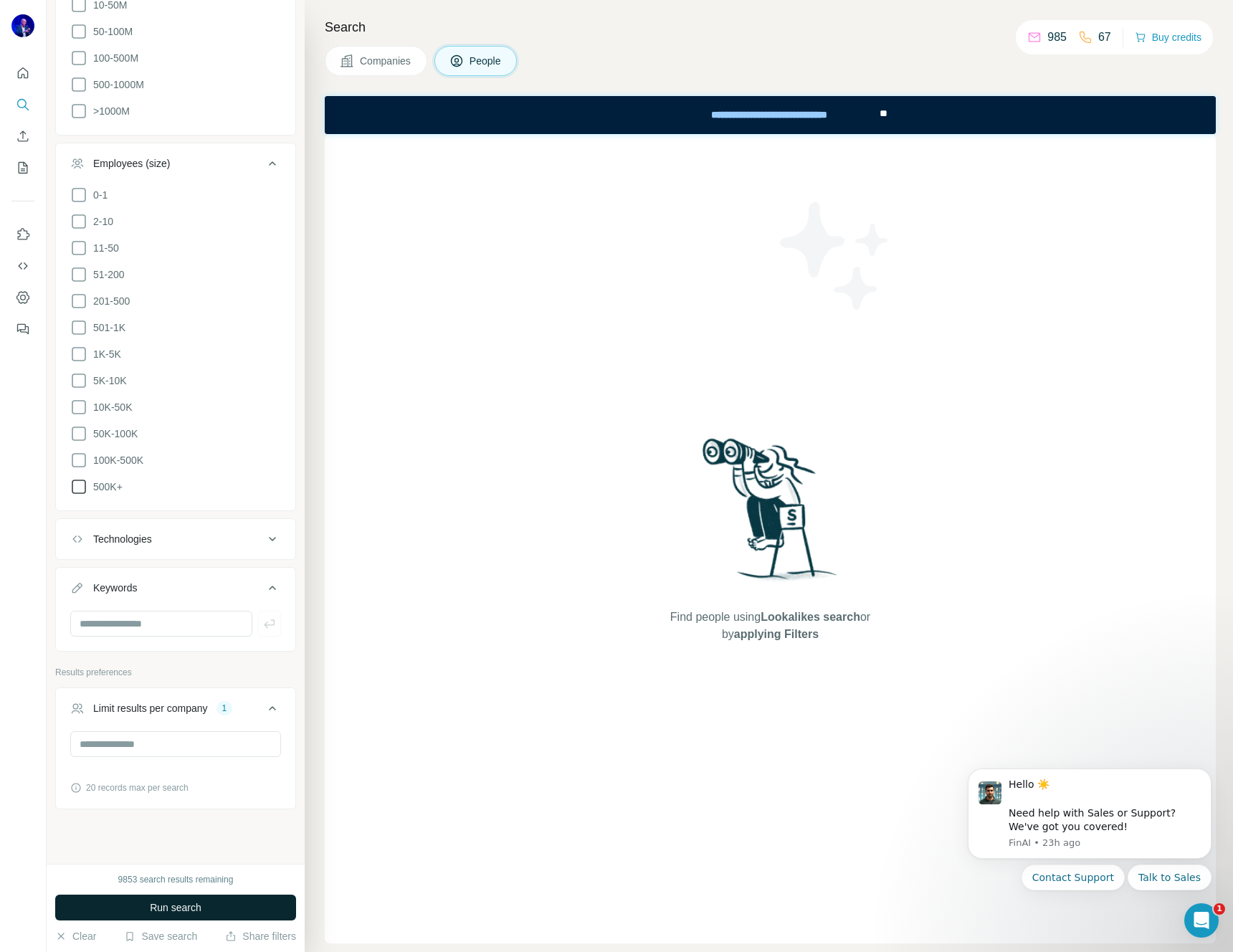
click at [175, 917] on button "Run search" at bounding box center [175, 907] width 241 height 26
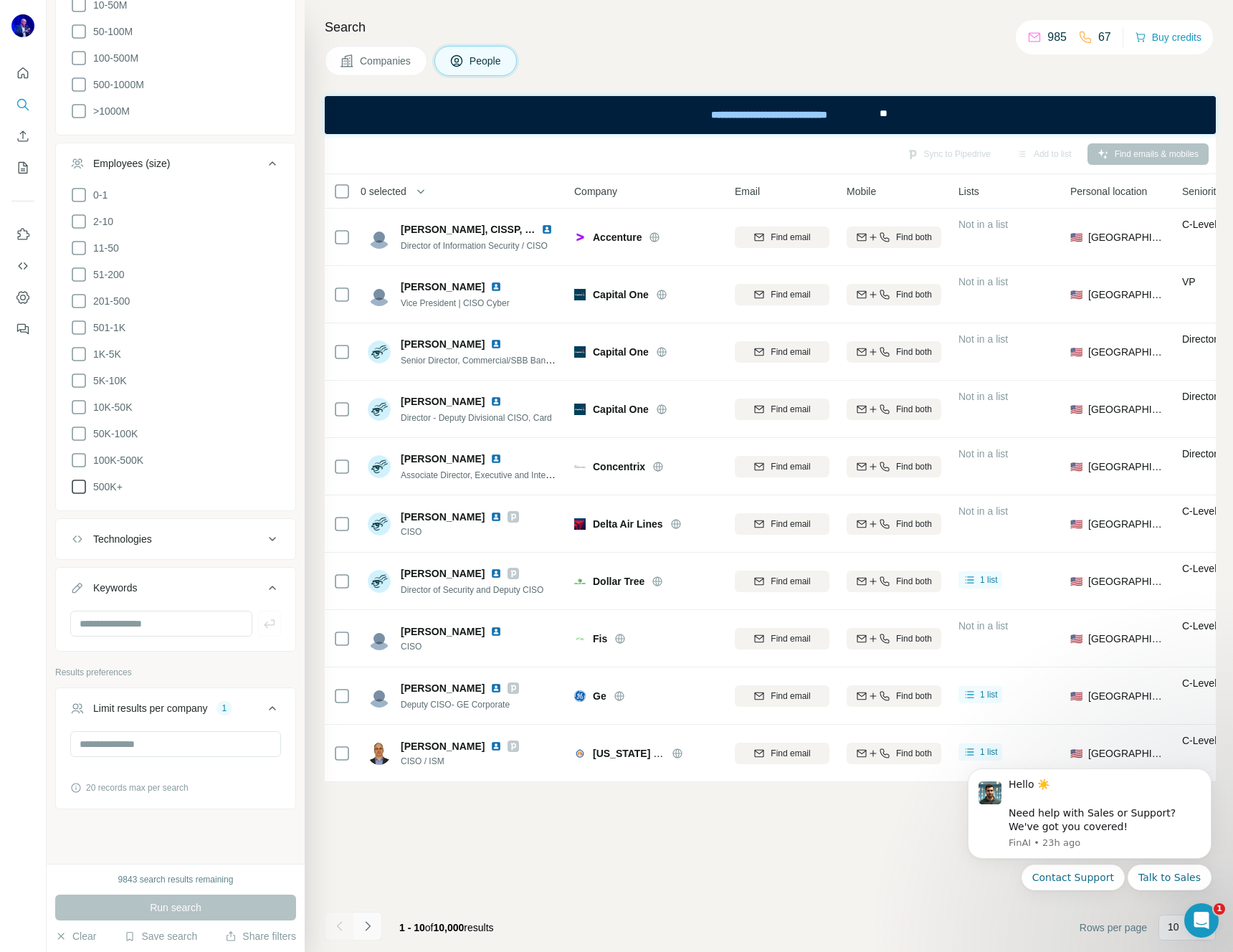
click at [362, 924] on icon "Navigate to next page" at bounding box center [367, 926] width 14 height 14
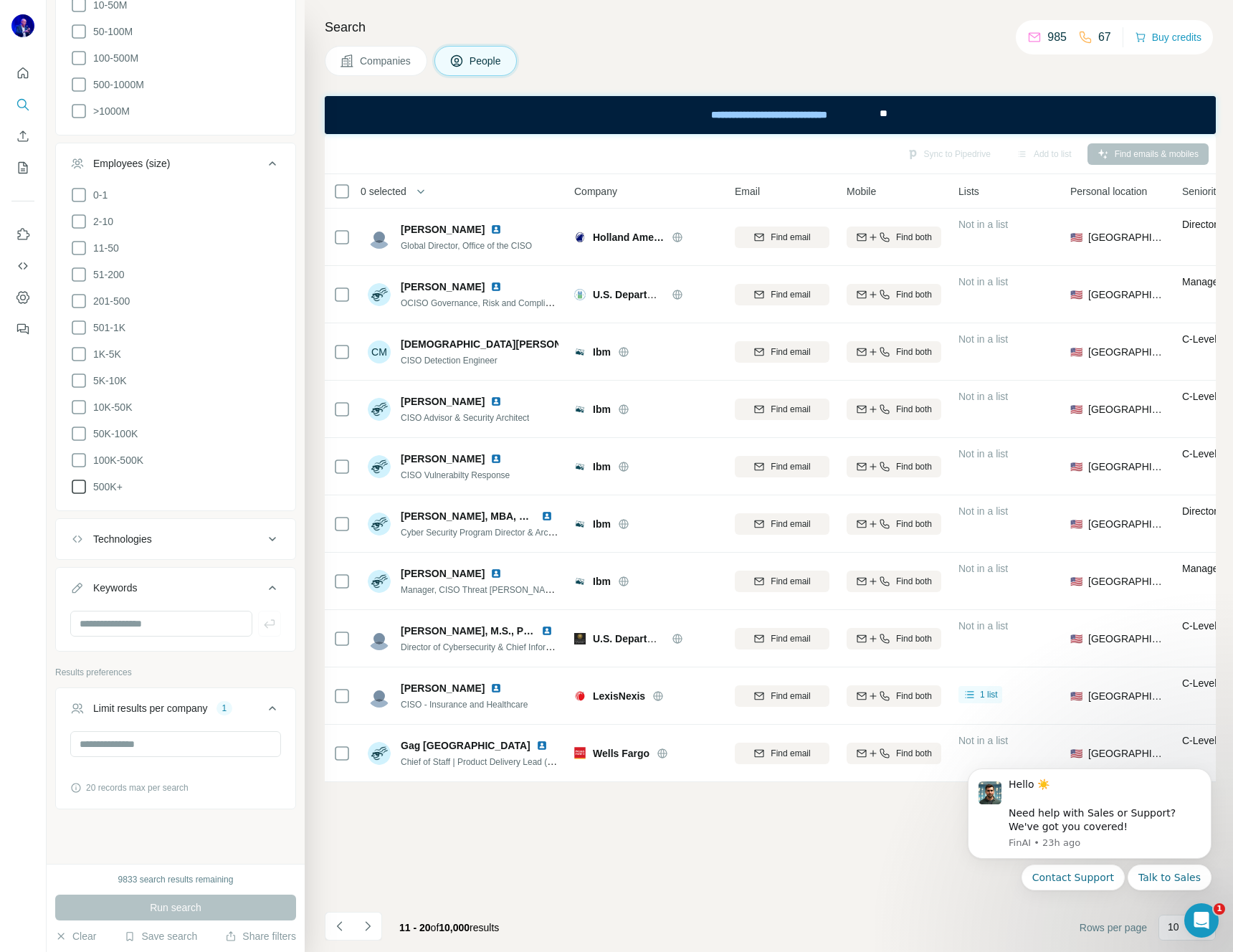
click at [367, 924] on icon "Navigate to next page" at bounding box center [367, 926] width 14 height 14
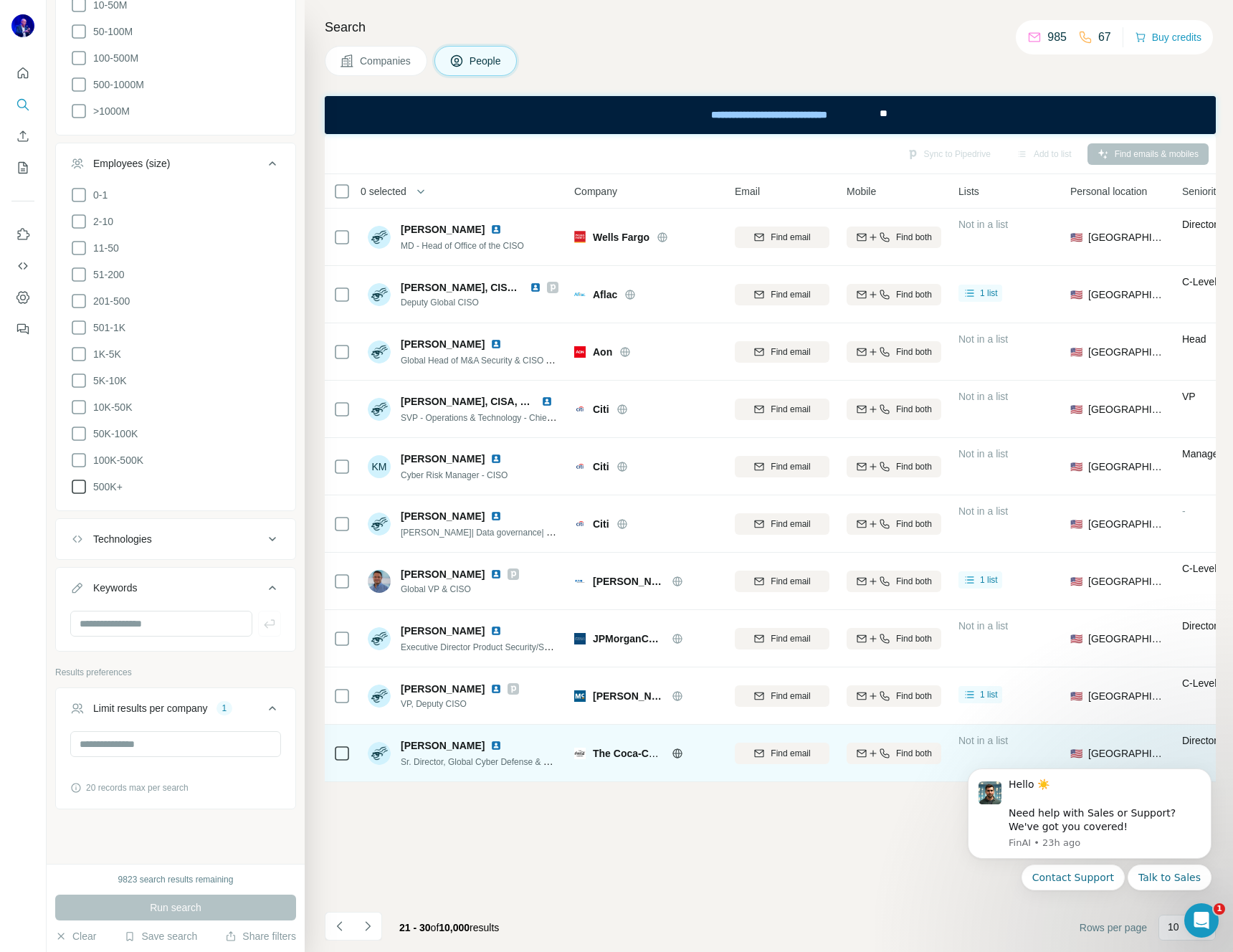
click at [490, 744] on img at bounding box center [495, 745] width 11 height 11
